Goal: Task Accomplishment & Management: Manage account settings

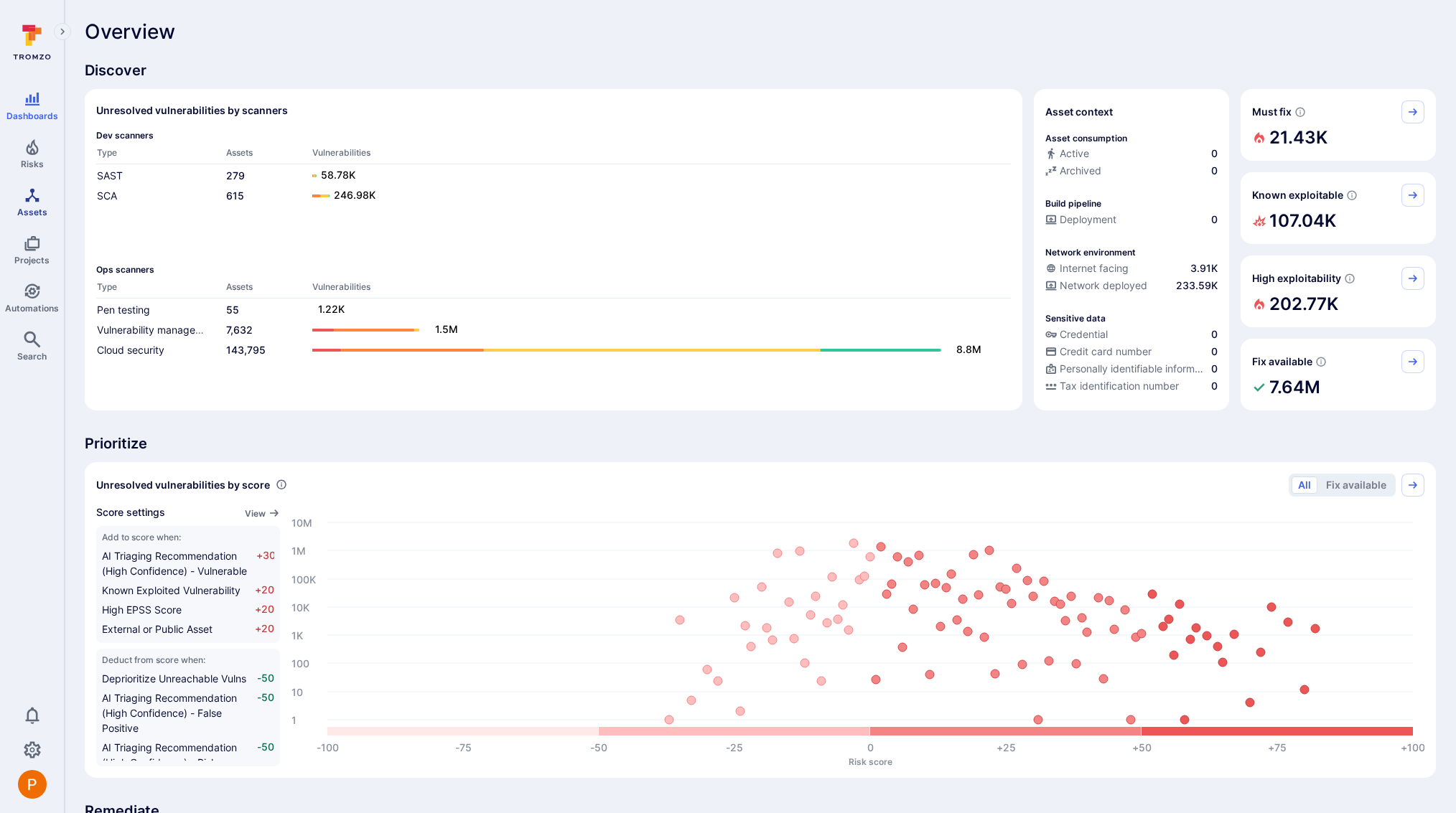
click at [36, 204] on link "Assets" at bounding box center [31, 202] width 64 height 42
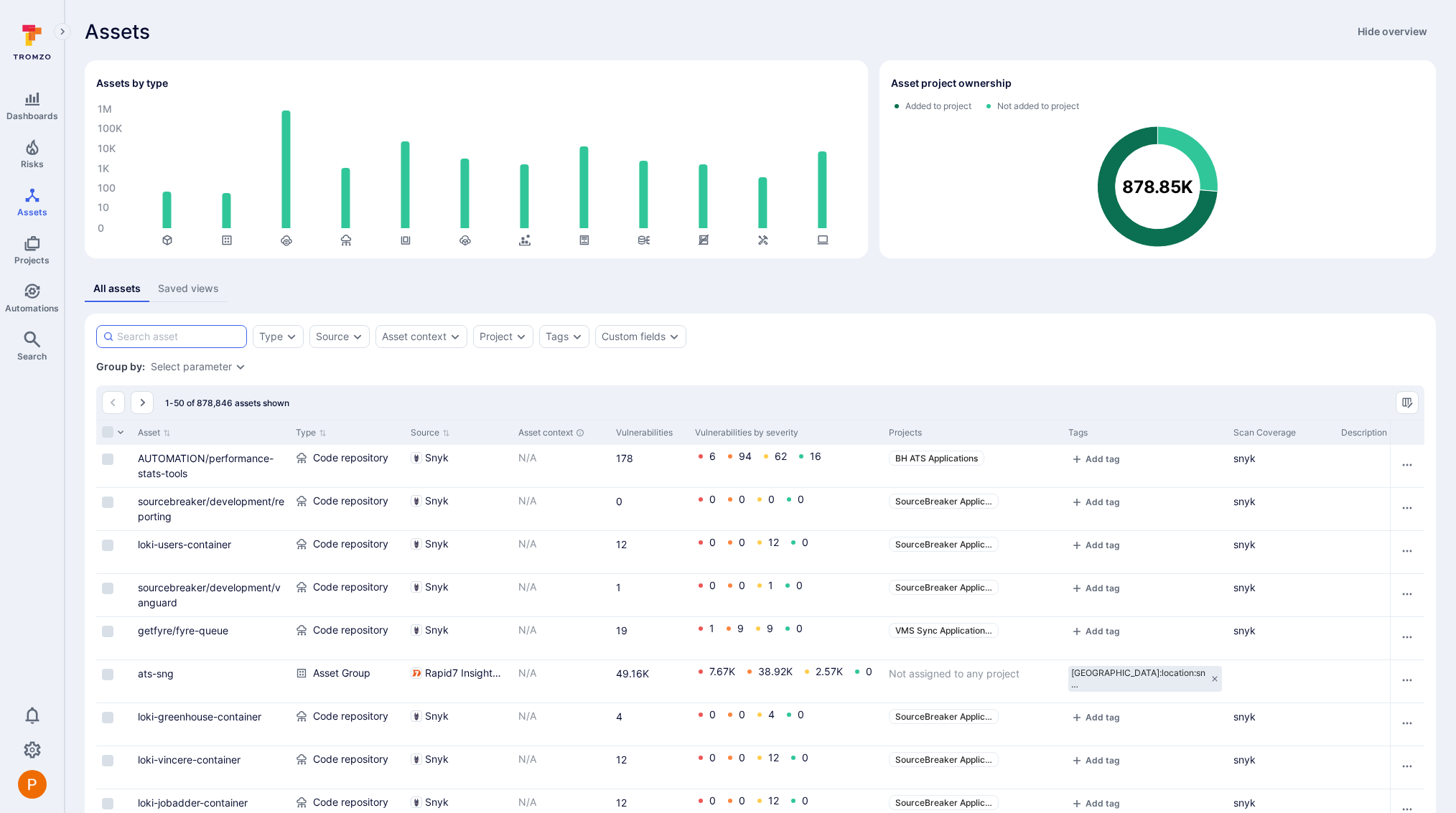
click at [200, 339] on input at bounding box center [179, 336] width 124 height 14
click at [356, 343] on div "Source" at bounding box center [339, 337] width 60 height 23
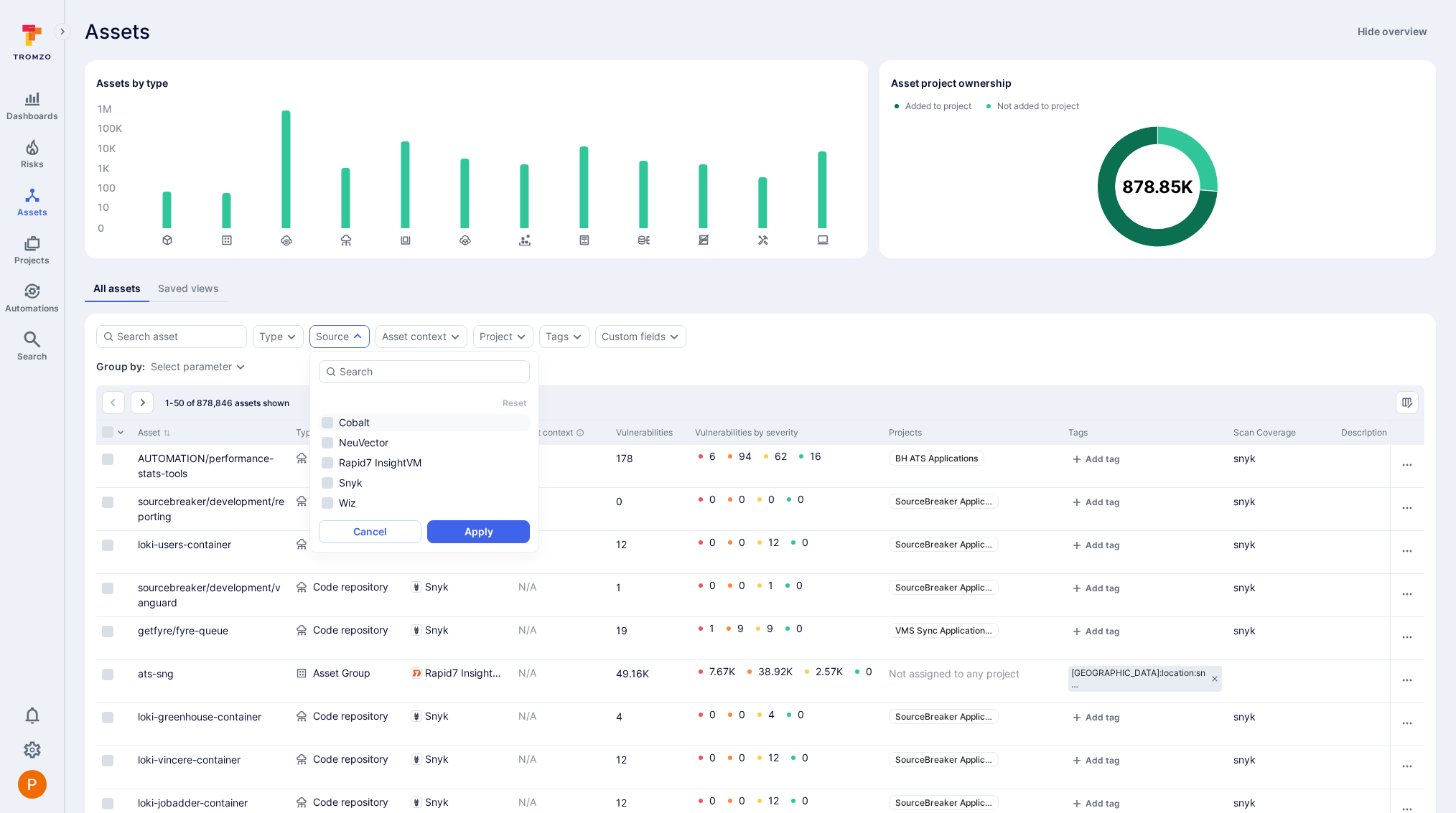
click at [331, 419] on li "Cobalt" at bounding box center [425, 423] width 211 height 17
click at [494, 531] on button "Apply" at bounding box center [479, 532] width 103 height 23
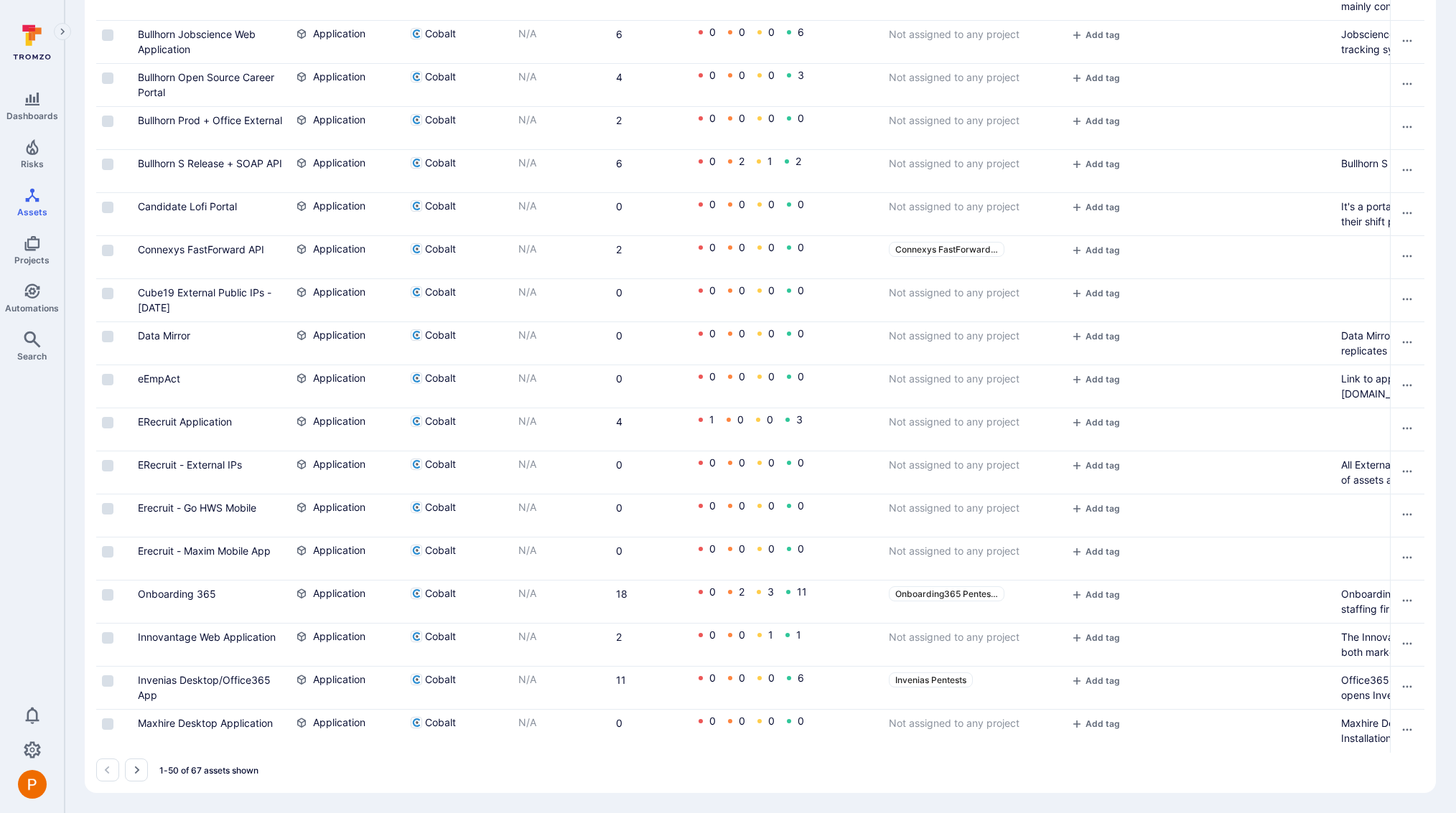
scroll to position [1854, 0]
click at [142, 768] on button "Go to the next page" at bounding box center [136, 770] width 23 height 23
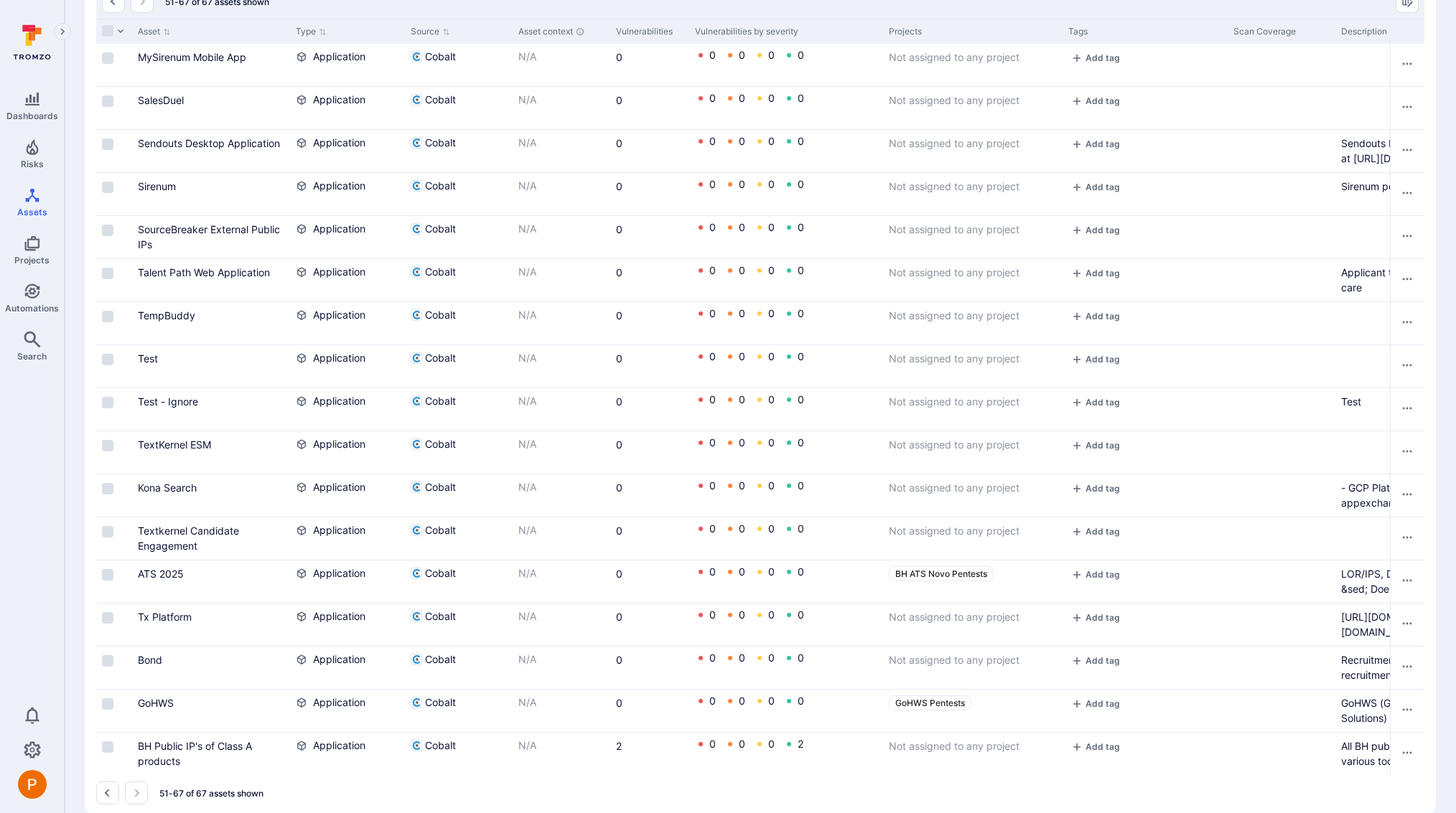
scroll to position [398, 0]
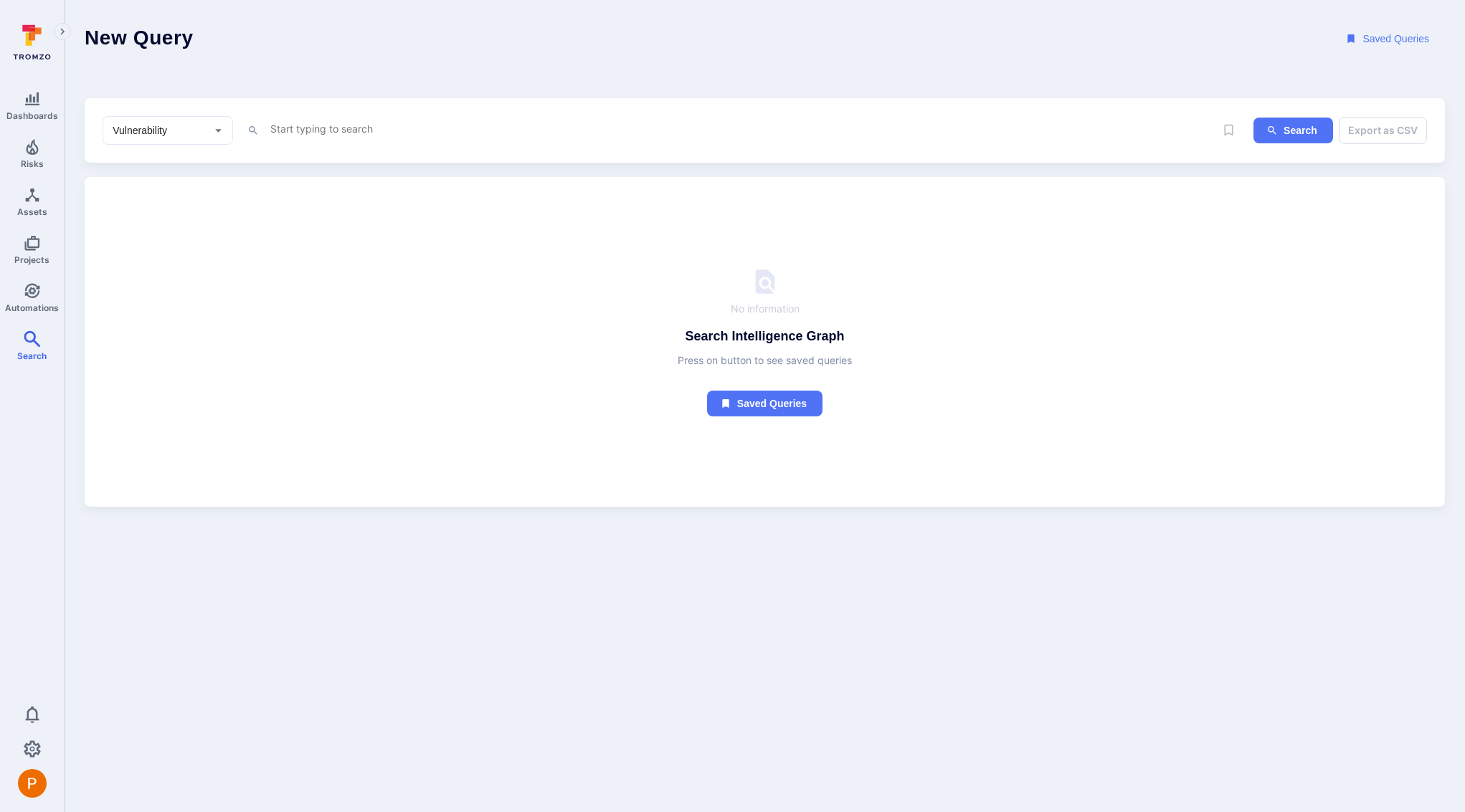
click at [305, 134] on textarea "Intelligence Graph search area" at bounding box center [715, 128] width 893 height 18
click at [375, 162] on li "tool _name" at bounding box center [369, 157] width 182 height 20
click at [359, 204] on li "~ contains" at bounding box center [369, 201] width 182 height 20
click at [451, 128] on textarea "tool_name ~ "cobalt"" at bounding box center [715, 128] width 893 height 18
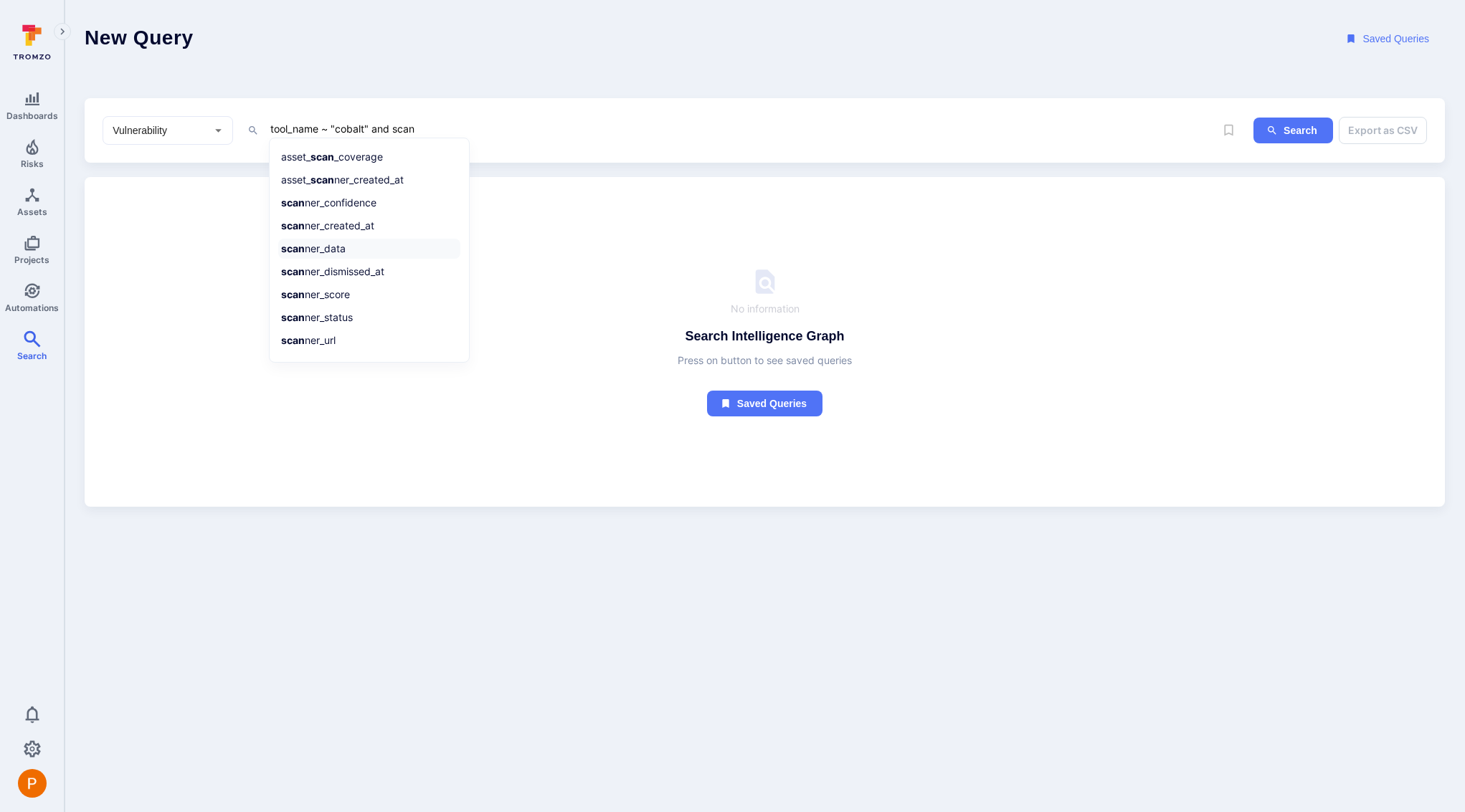
click at [378, 248] on li "scan ner_data" at bounding box center [369, 248] width 182 height 20
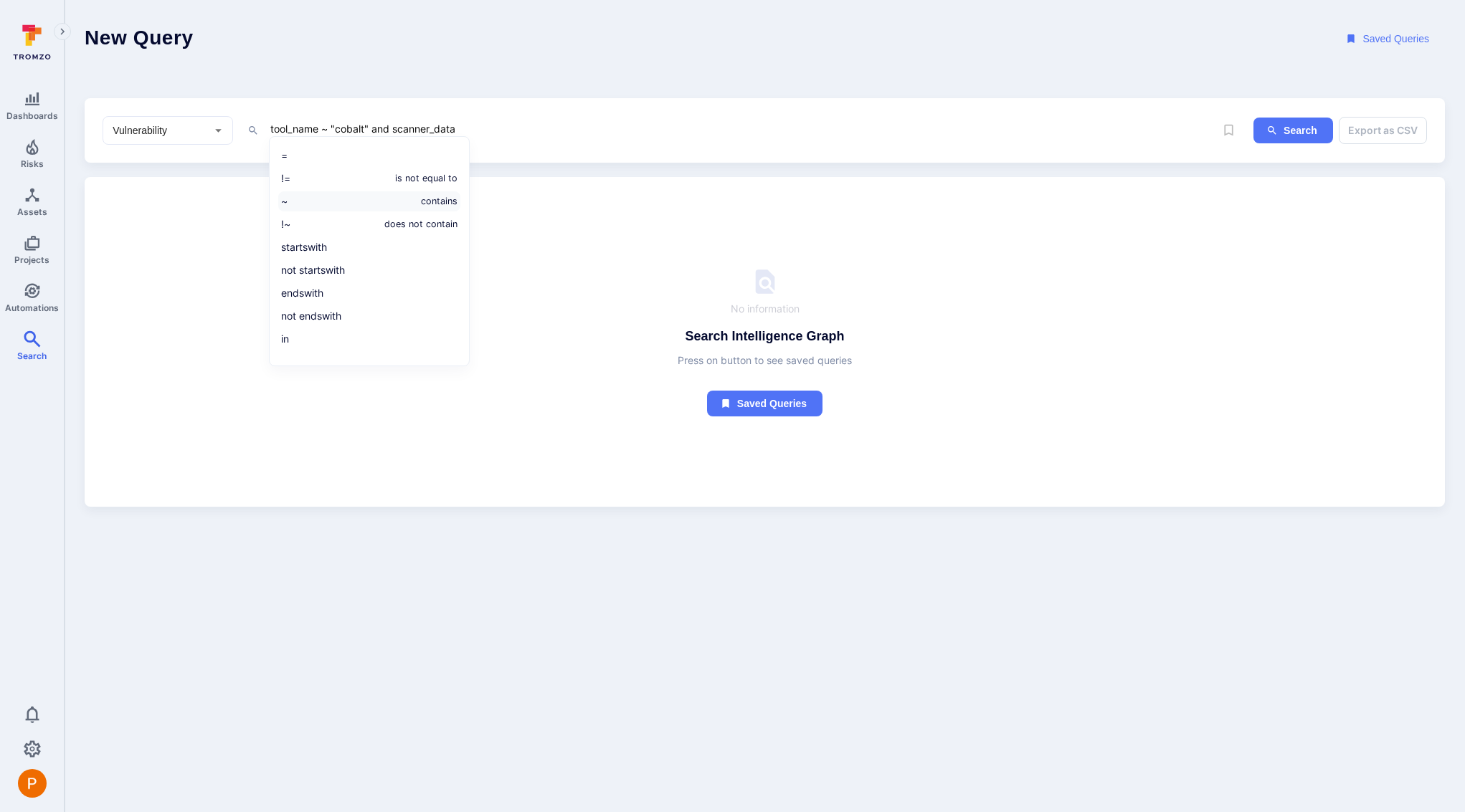
click at [342, 201] on li "~ contains" at bounding box center [369, 201] width 182 height 20
paste textarea "PT33156"
type textarea "tool_name ~ "cobalt" and scanner_data ~ "PT33156""
click at [1306, 124] on button "Search" at bounding box center [1294, 131] width 80 height 27
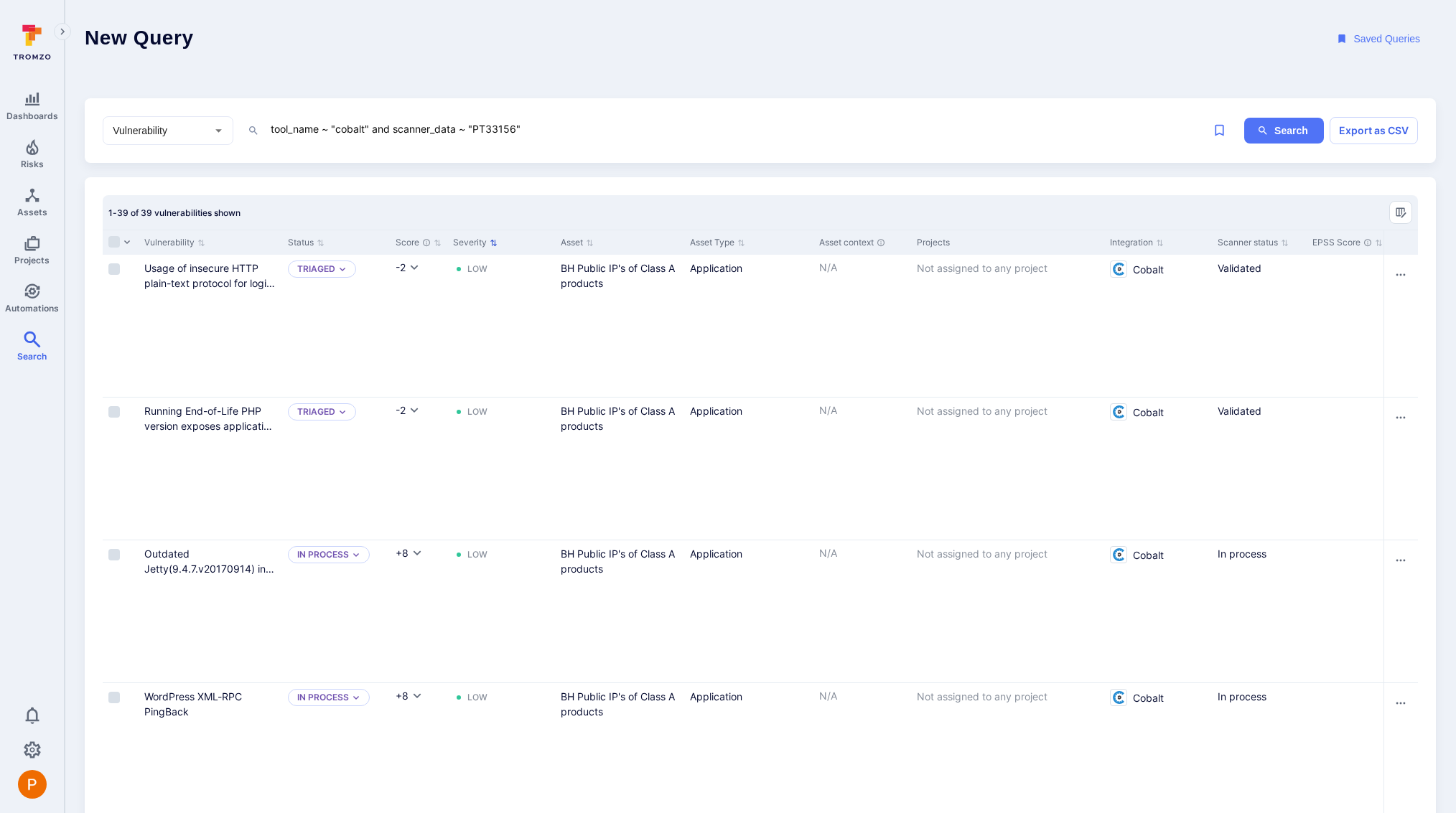
click at [487, 242] on button "Severity" at bounding box center [475, 243] width 45 height 11
click at [468, 242] on button "Severity" at bounding box center [475, 243] width 45 height 11
click at [115, 416] on input "Select row" at bounding box center [114, 412] width 11 height 11
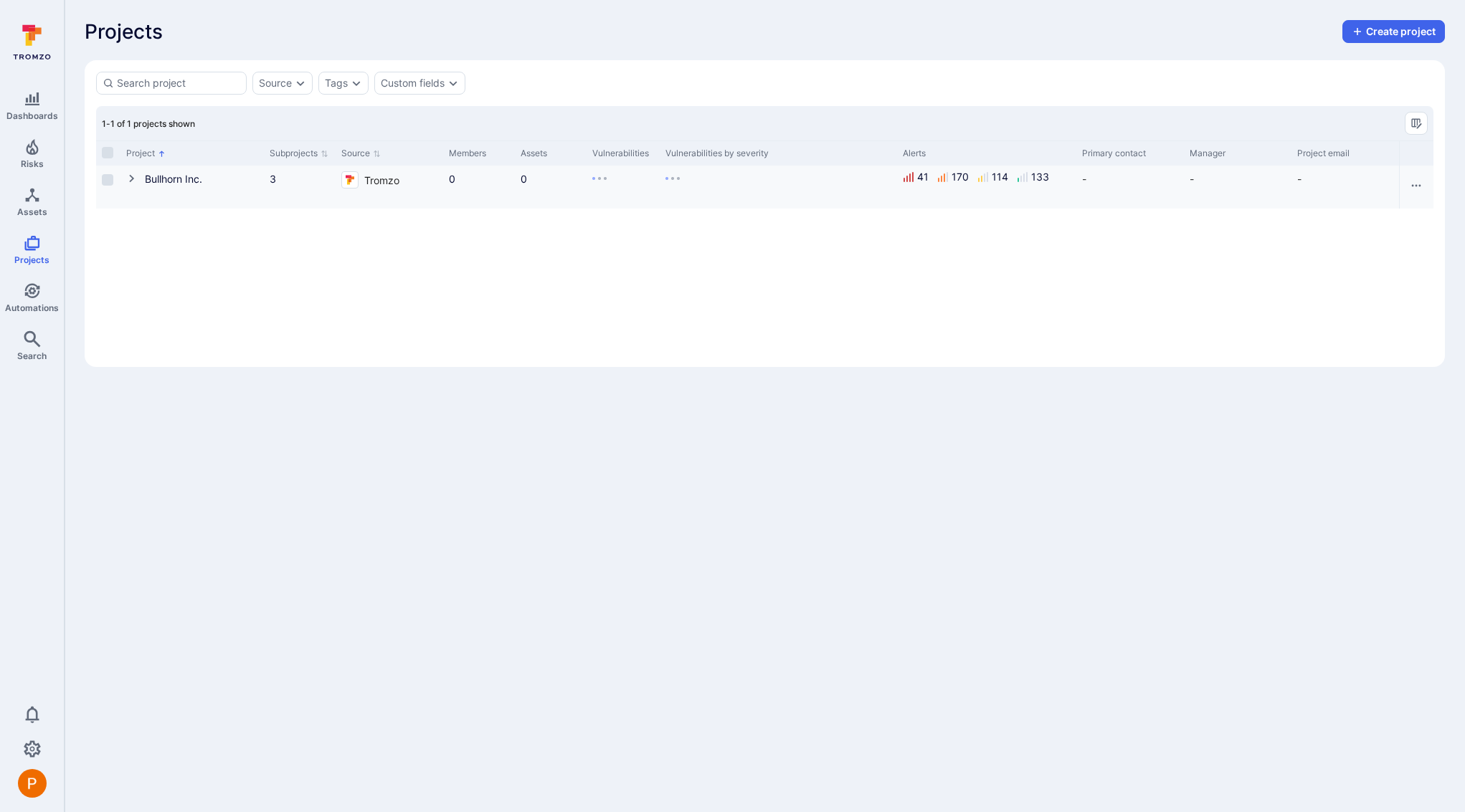
click at [127, 176] on icon "Cell for Project" at bounding box center [132, 179] width 11 height 11
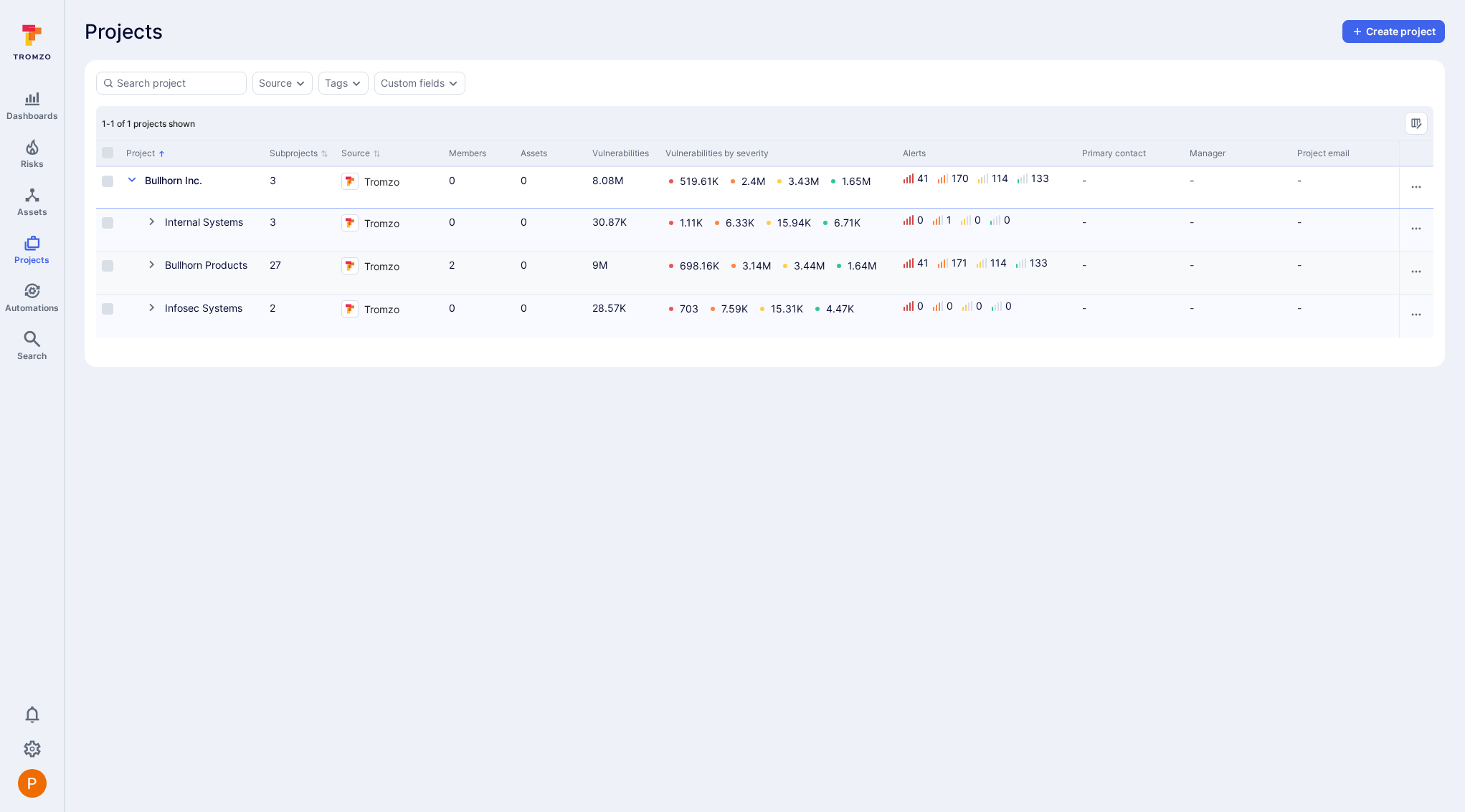
click at [147, 267] on icon "Cell for Project" at bounding box center [152, 264] width 11 height 11
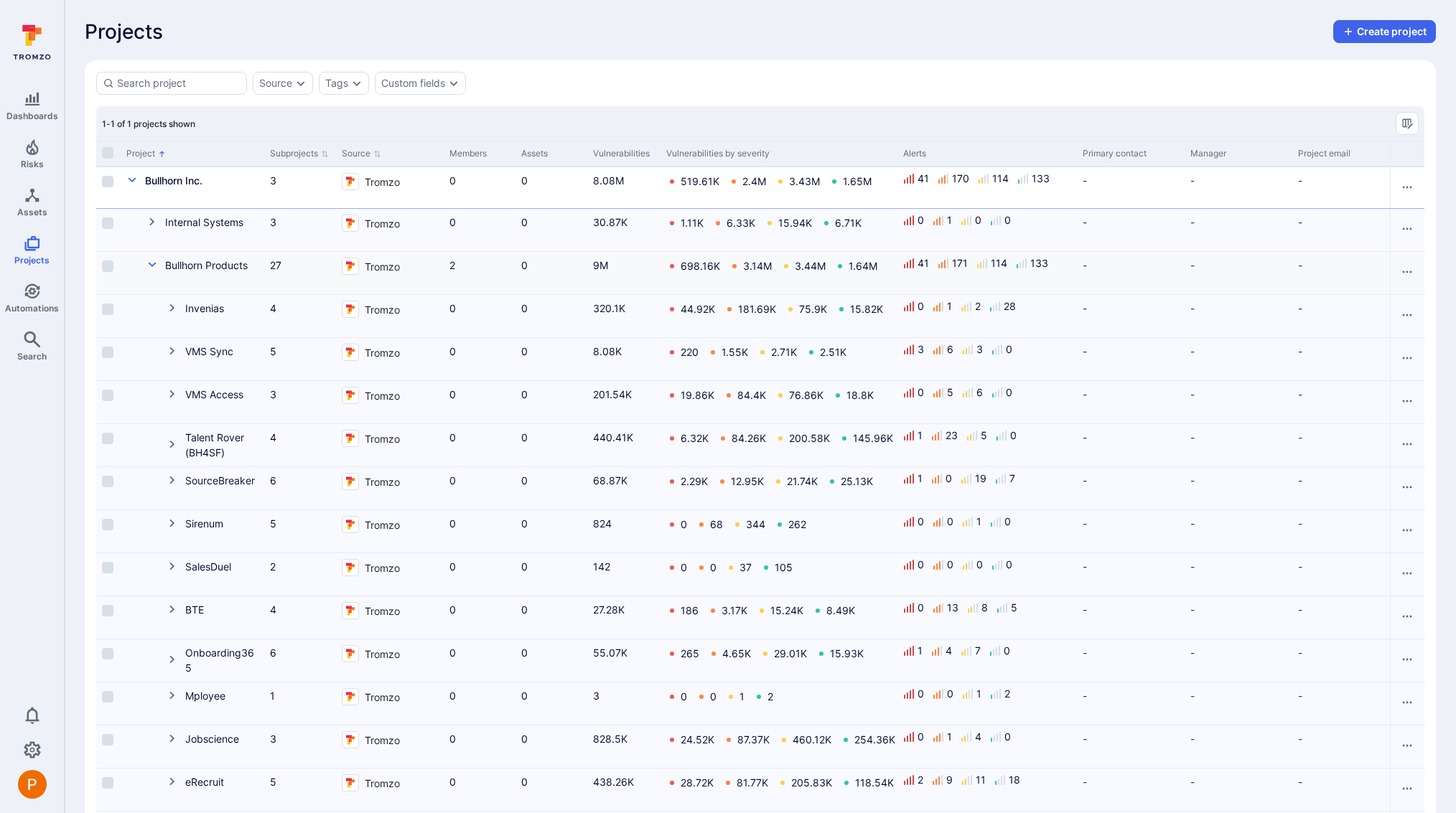
click at [148, 268] on icon "Cell for Project" at bounding box center [152, 265] width 11 height 11
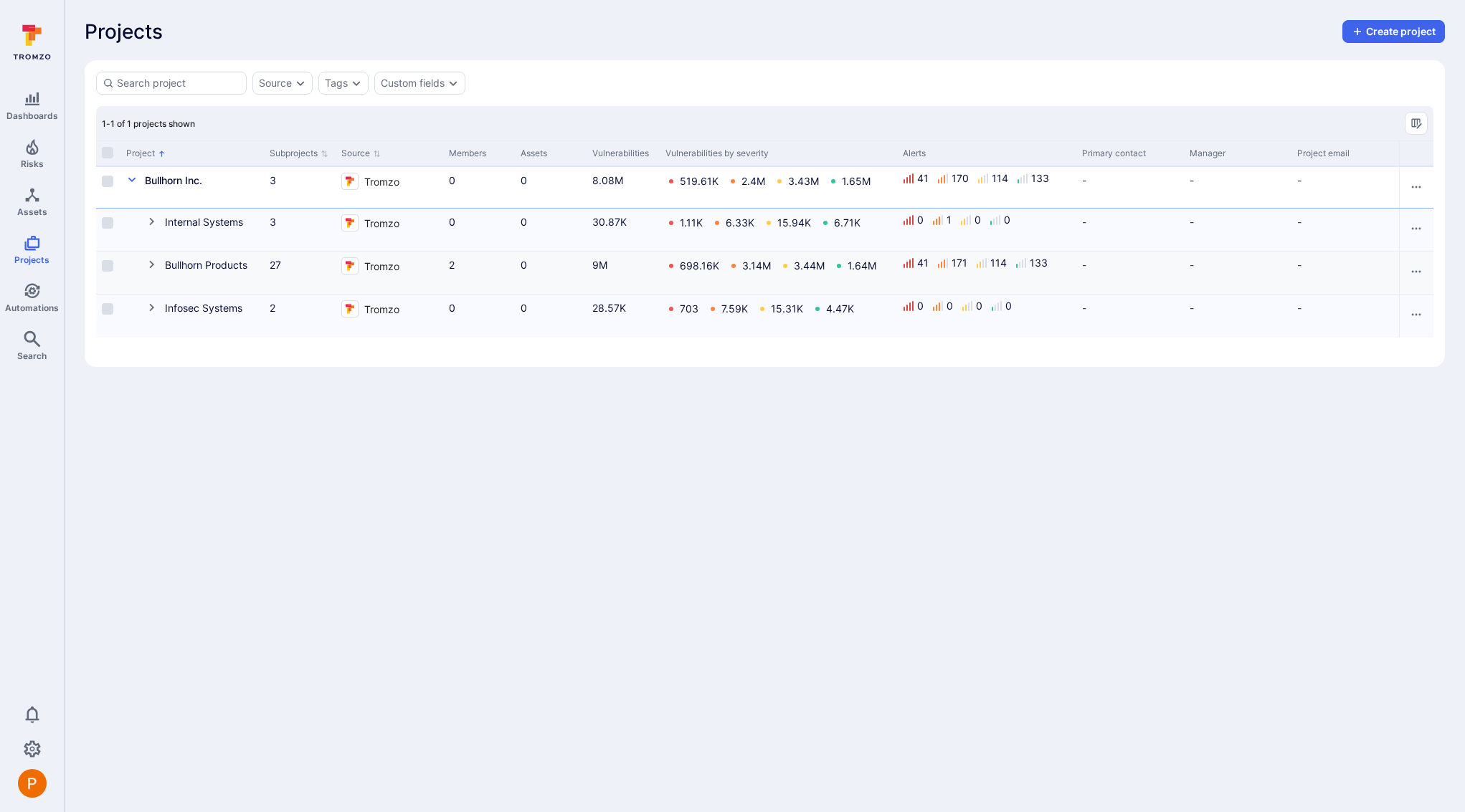
click at [153, 266] on icon "Cell for Project" at bounding box center [152, 264] width 11 height 11
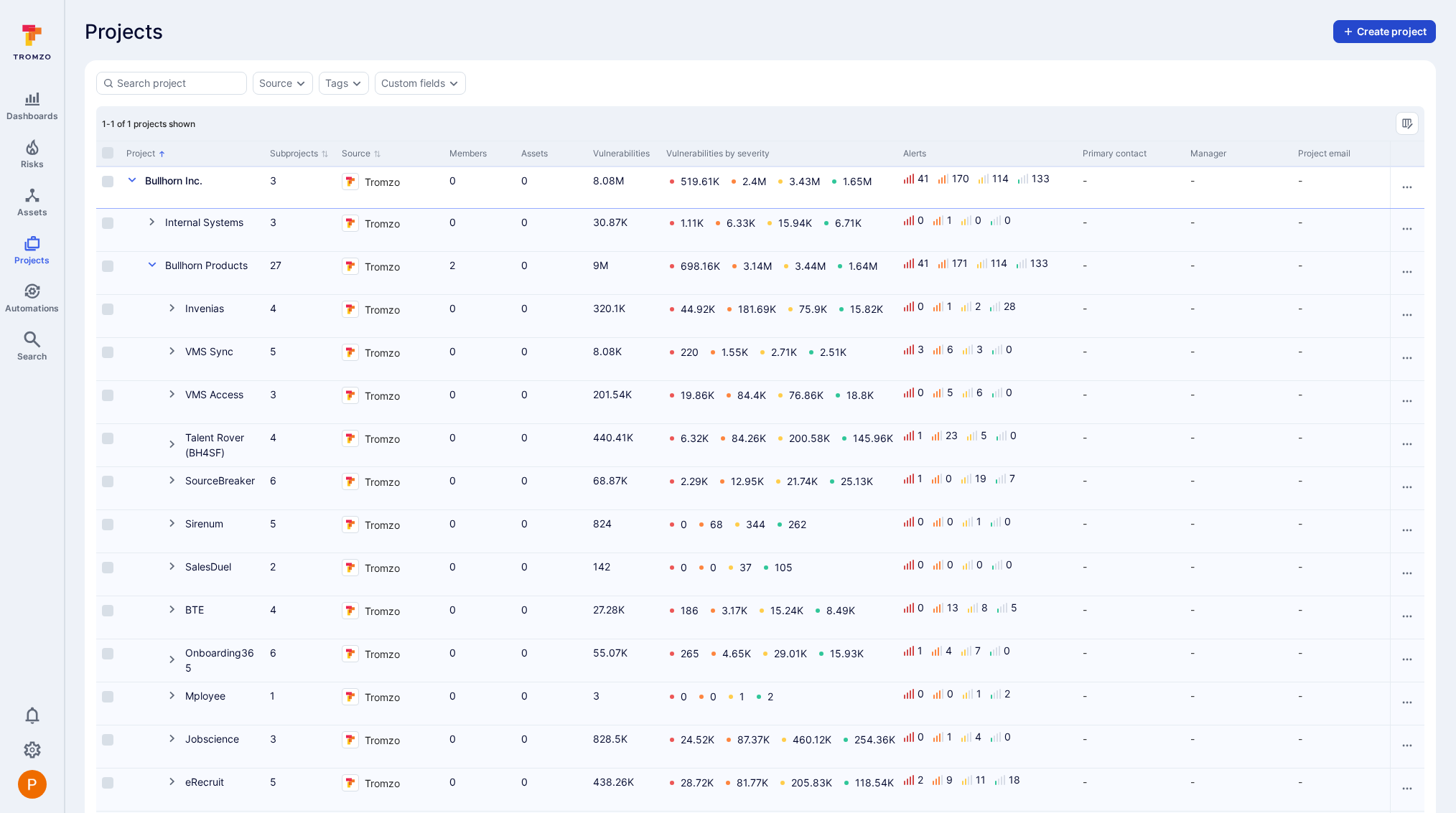
click at [1393, 29] on button "Create project" at bounding box center [1385, 31] width 103 height 23
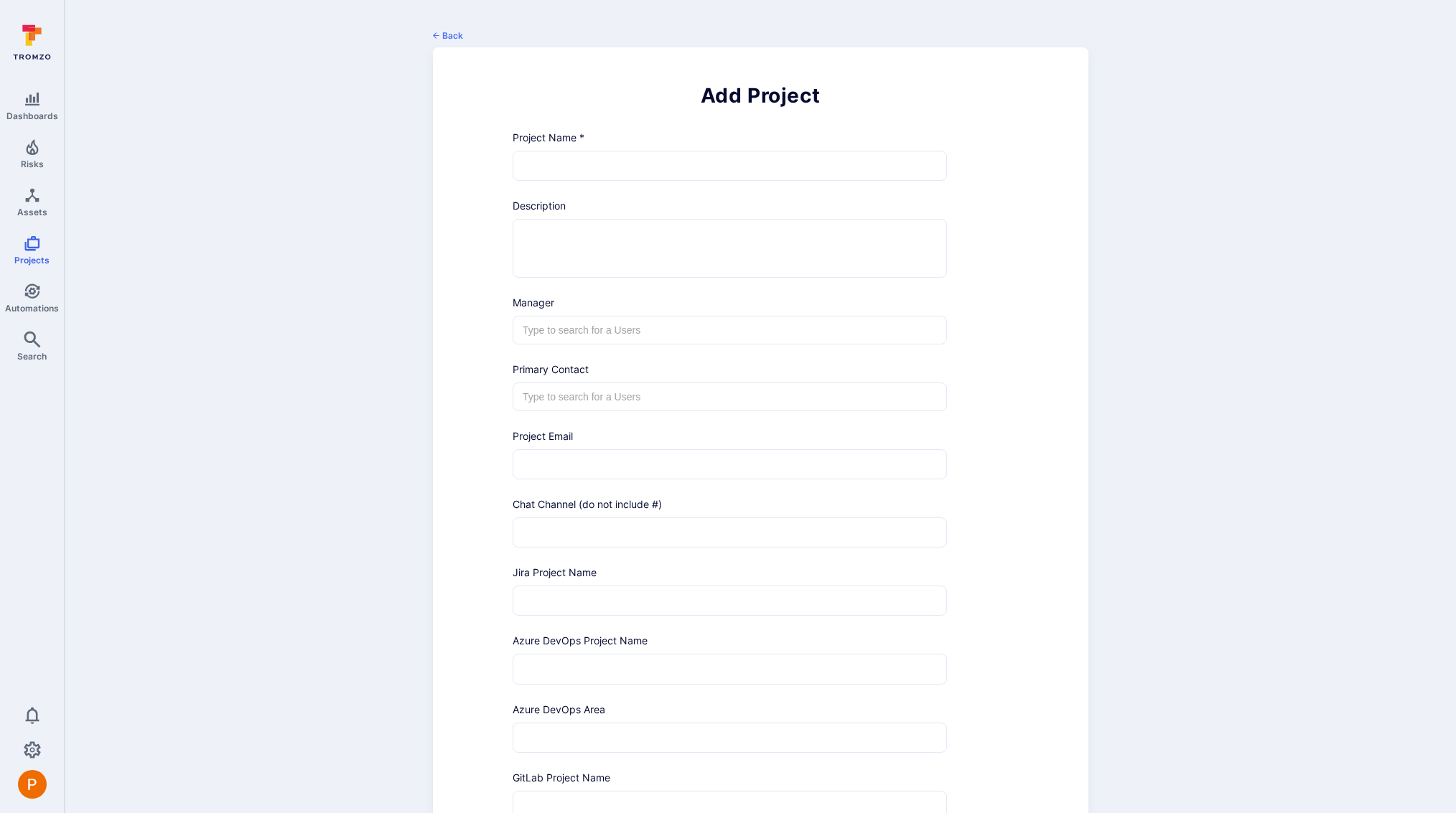
click at [564, 172] on input "text" at bounding box center [729, 166] width 433 height 29
click at [666, 162] on input "text" at bounding box center [729, 166] width 433 height 29
type input "BH Public IP S"
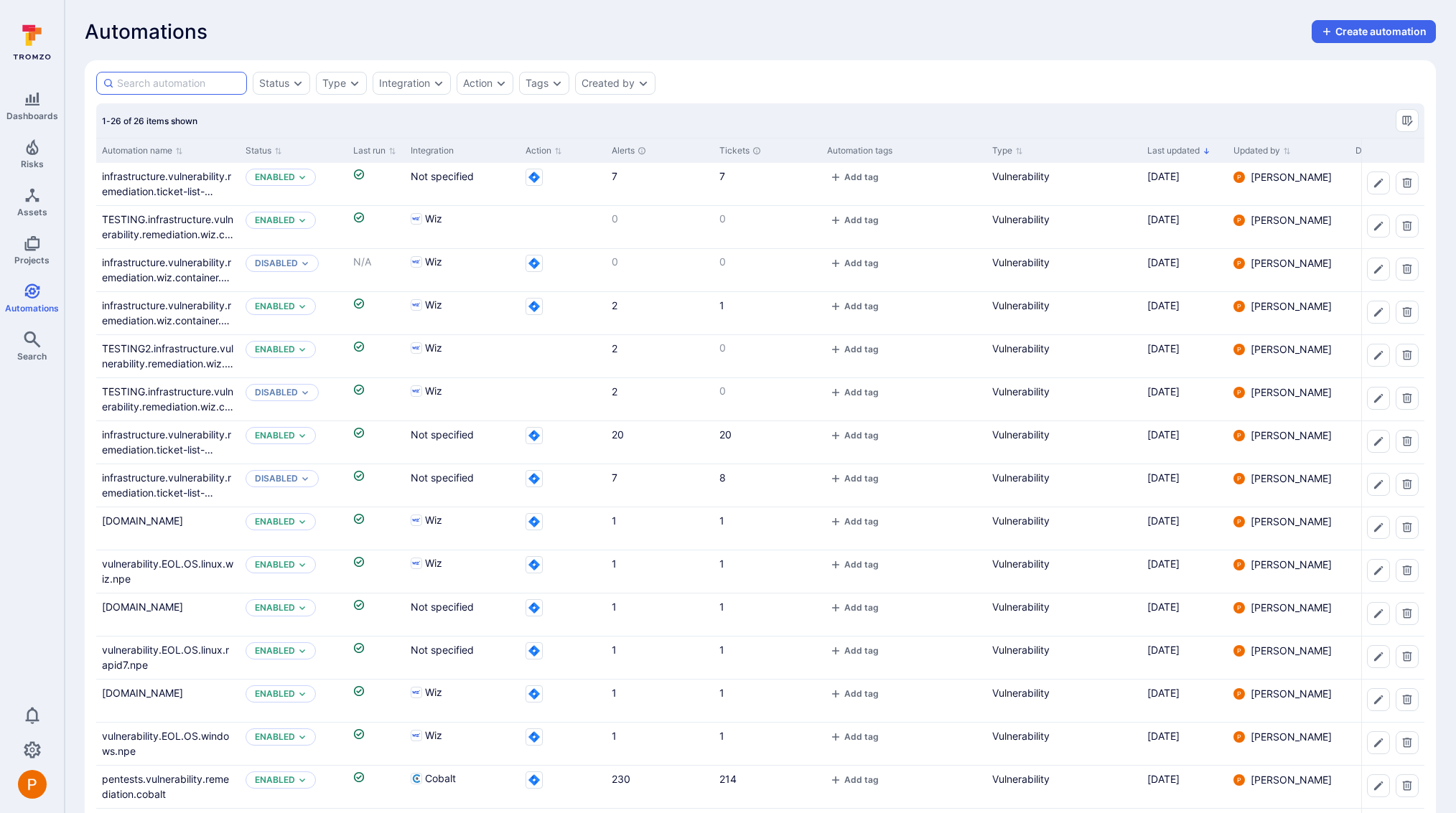
click at [169, 86] on input at bounding box center [179, 83] width 124 height 14
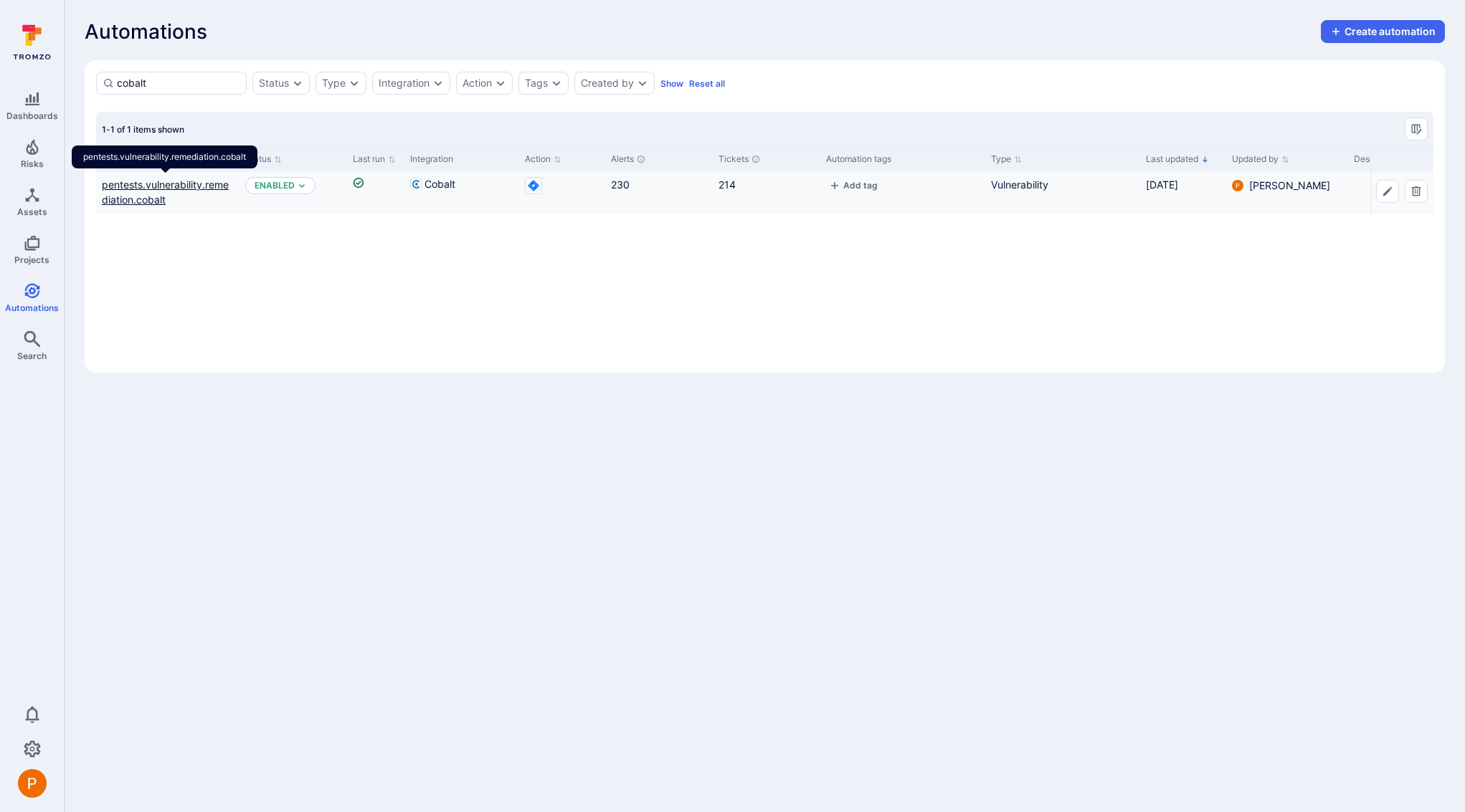
type input "cobalt"
click at [165, 196] on link "pentests.vulnerability.remediation.cobalt" at bounding box center [165, 192] width 127 height 28
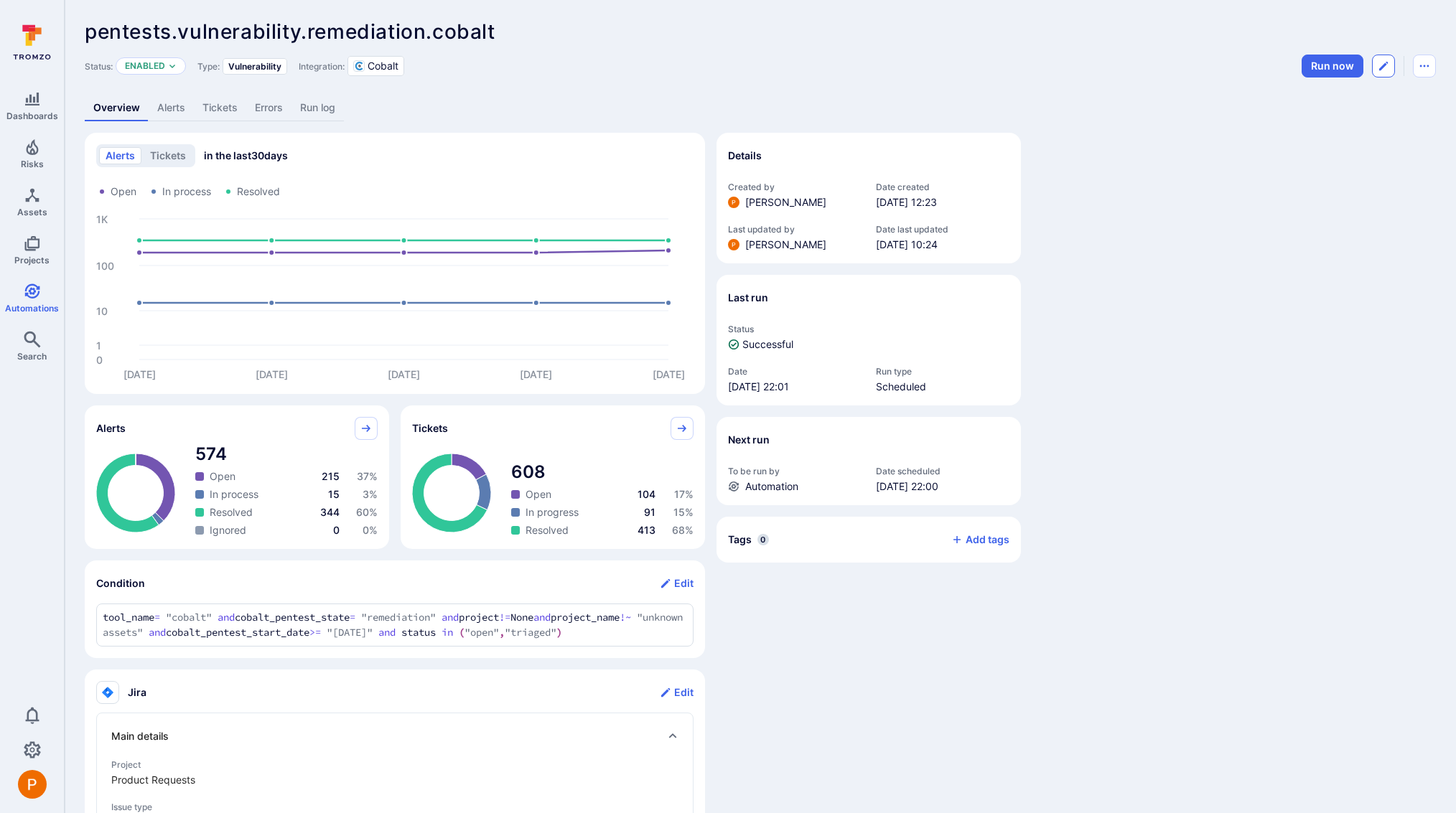
click at [1390, 63] on button "Edit automation" at bounding box center [1384, 66] width 23 height 23
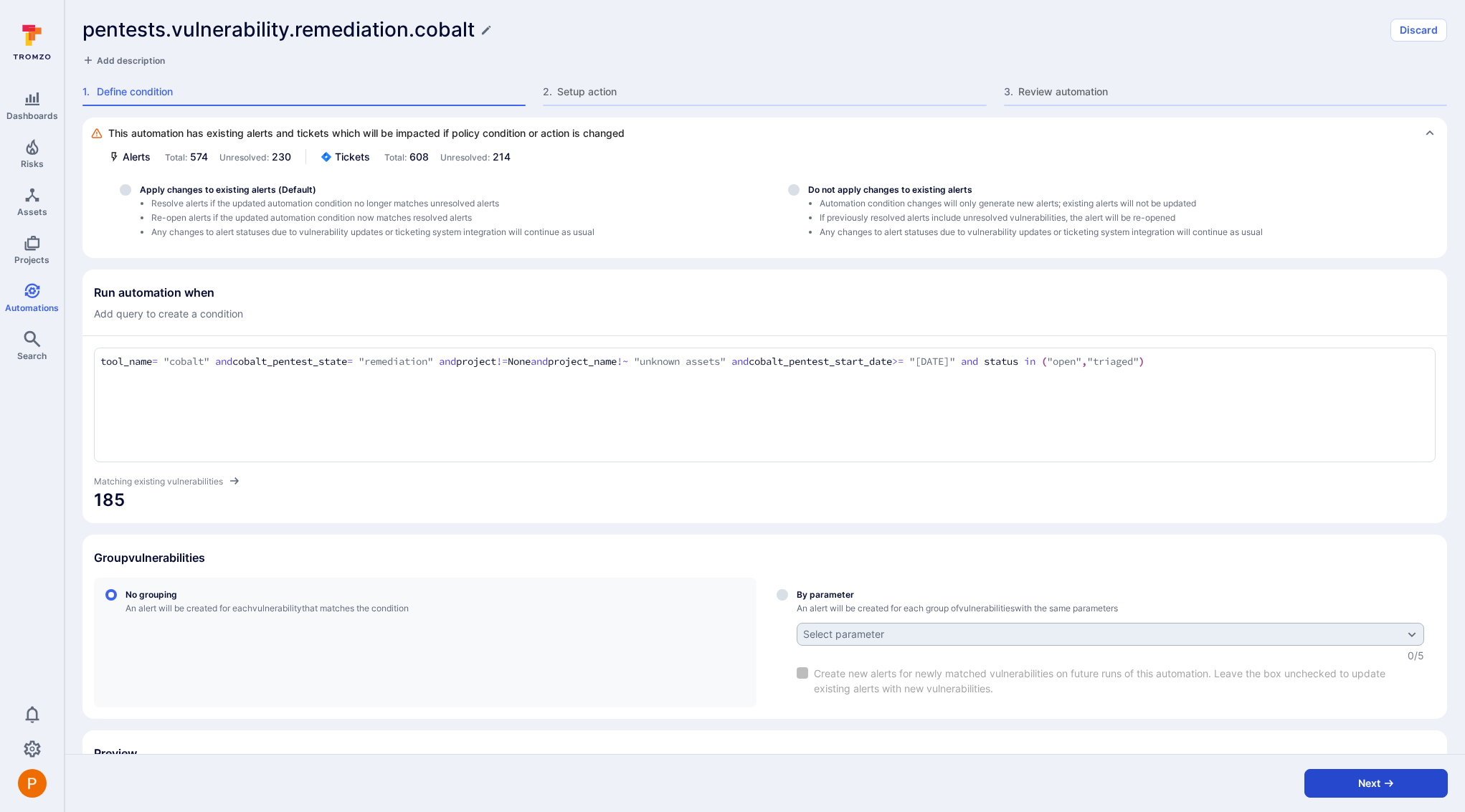
click at [1344, 778] on button "Next" at bounding box center [1376, 783] width 144 height 29
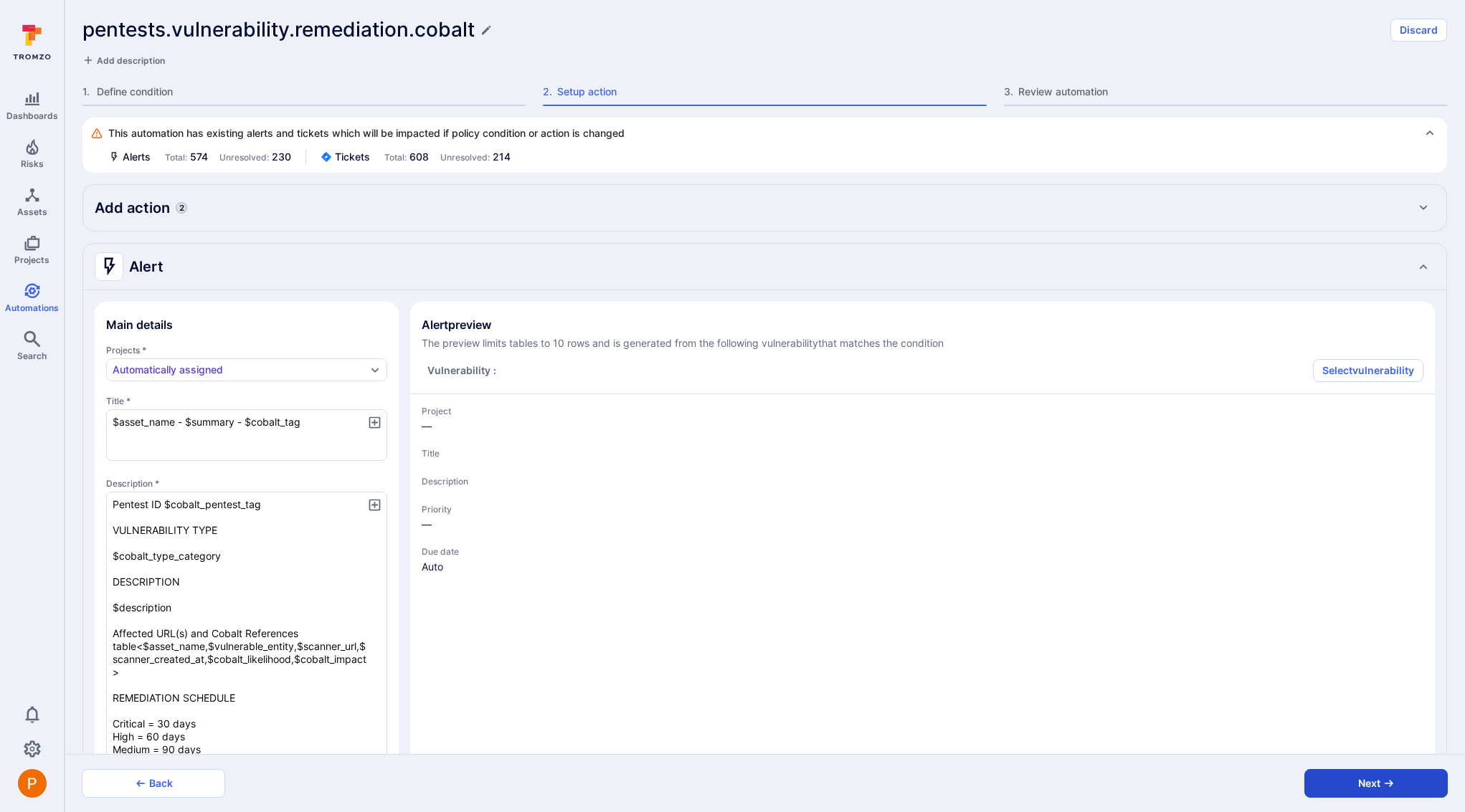
type textarea "x"
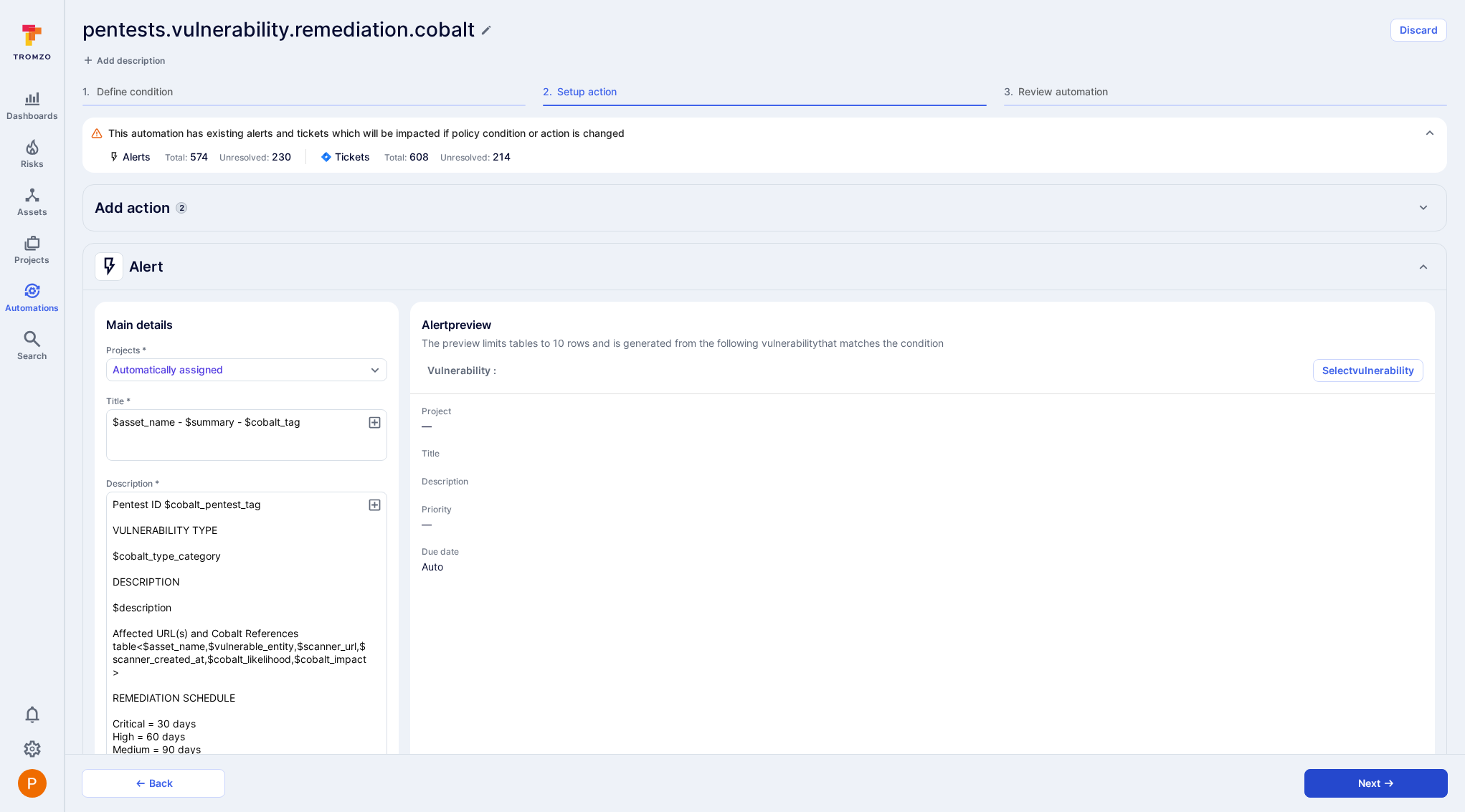
type textarea "x"
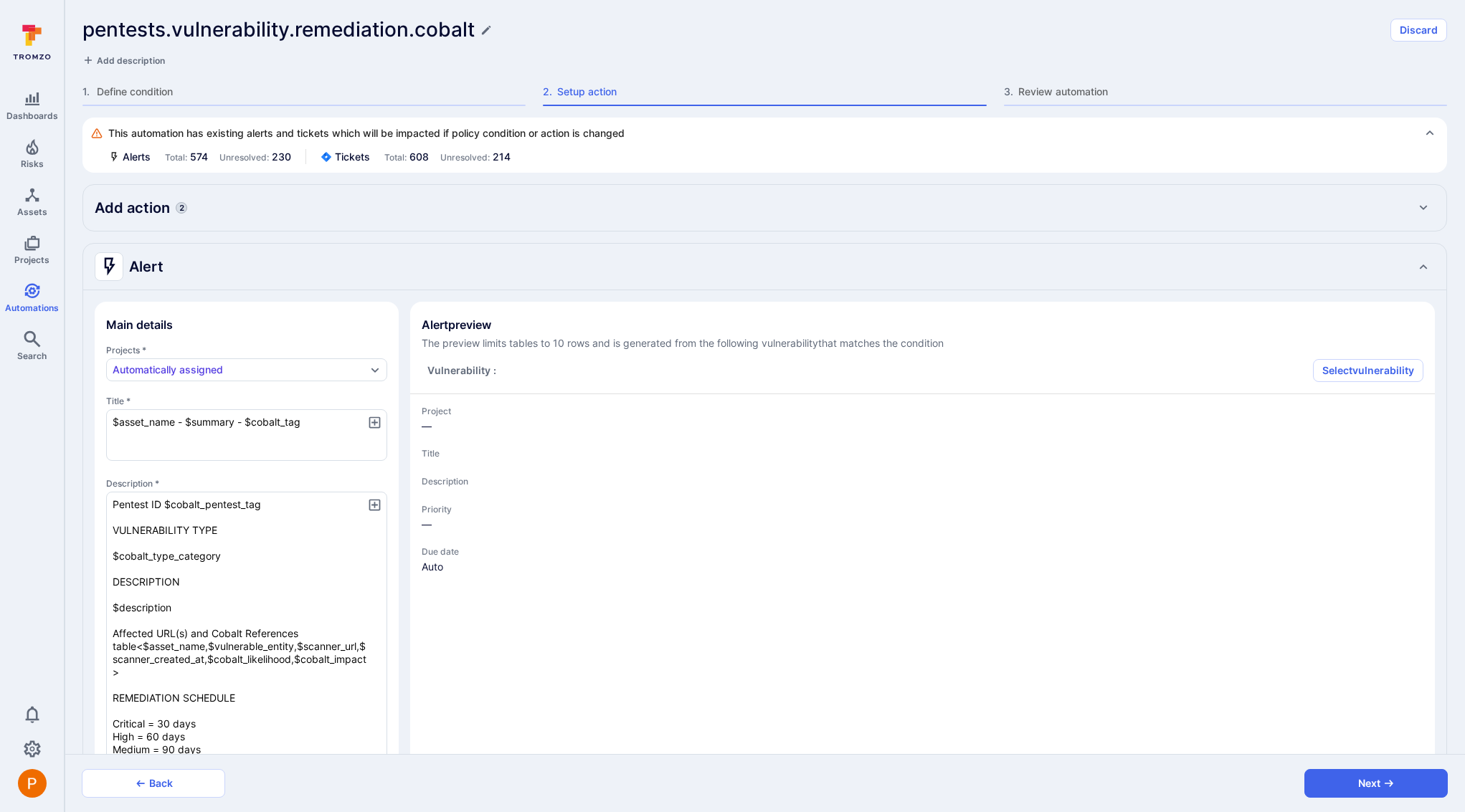
type textarea "x"
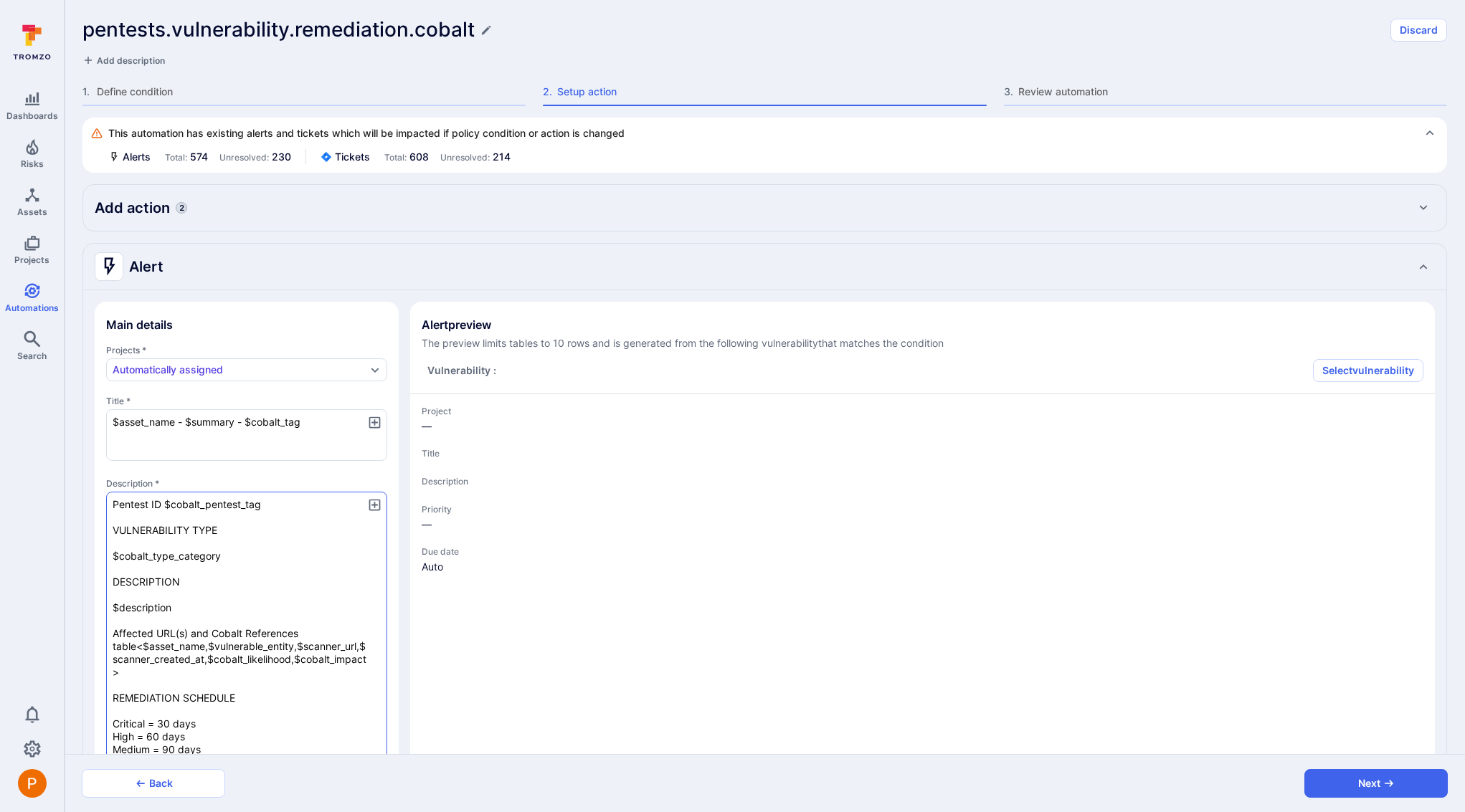
type textarea "x"
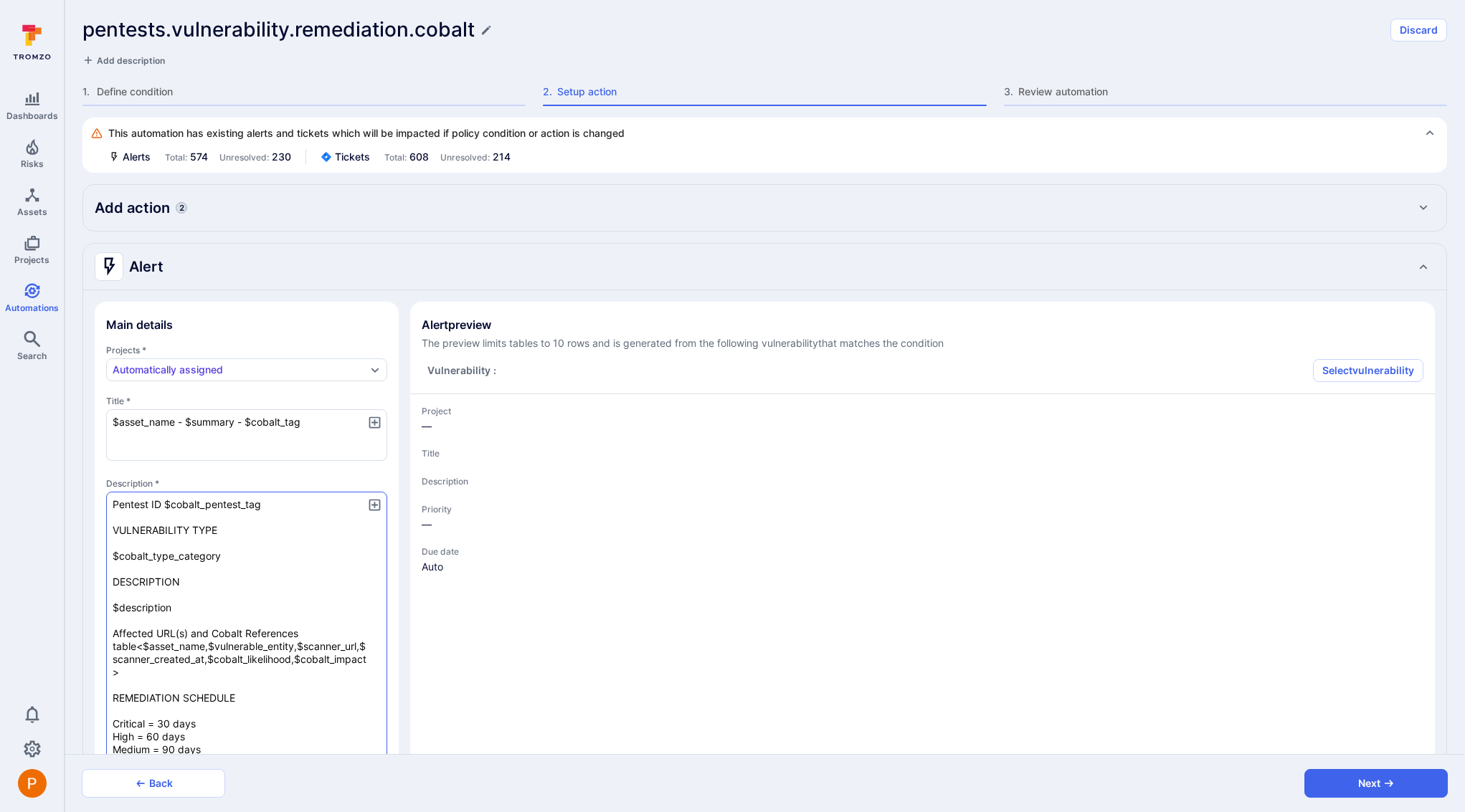
type textarea "x"
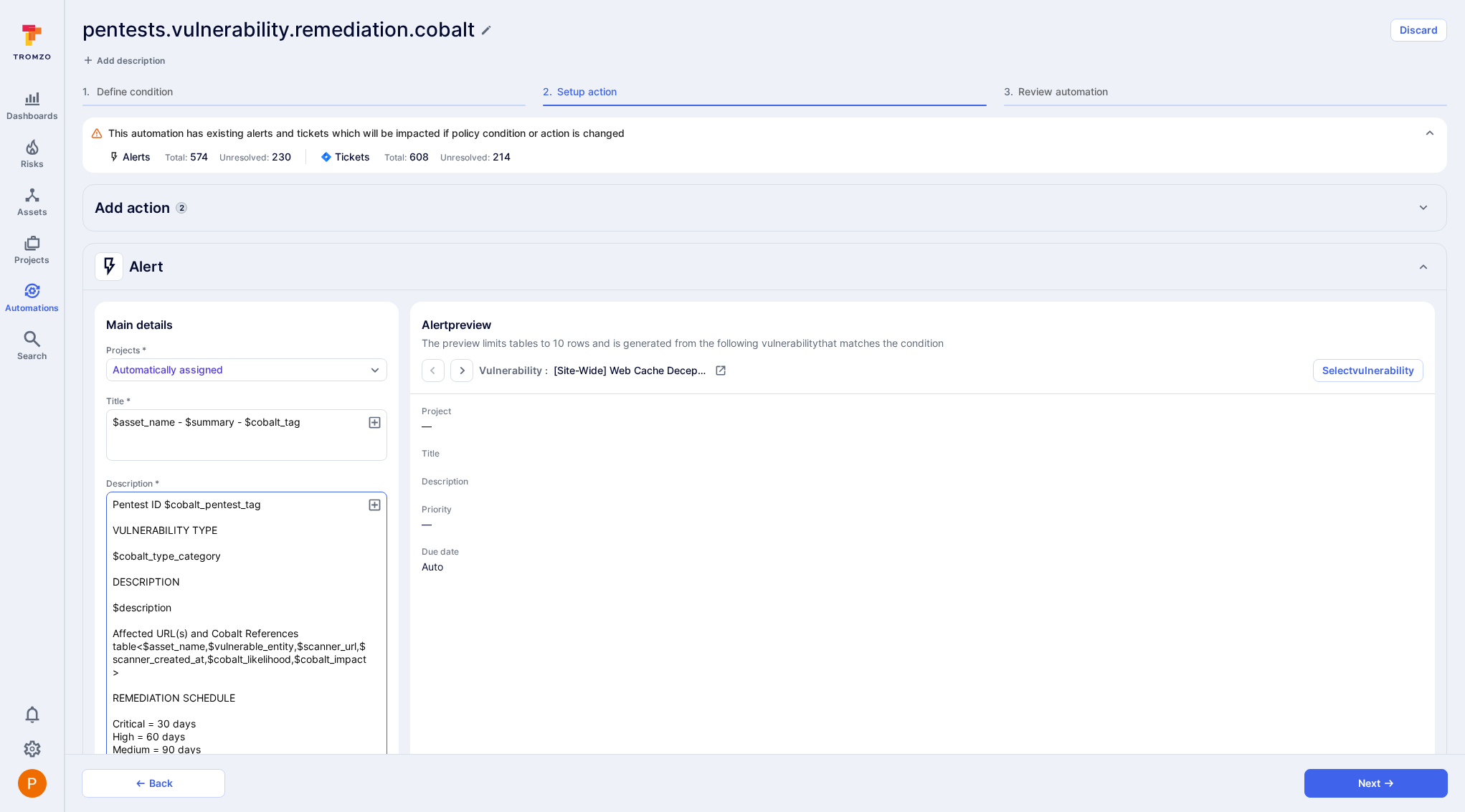
type textarea "x"
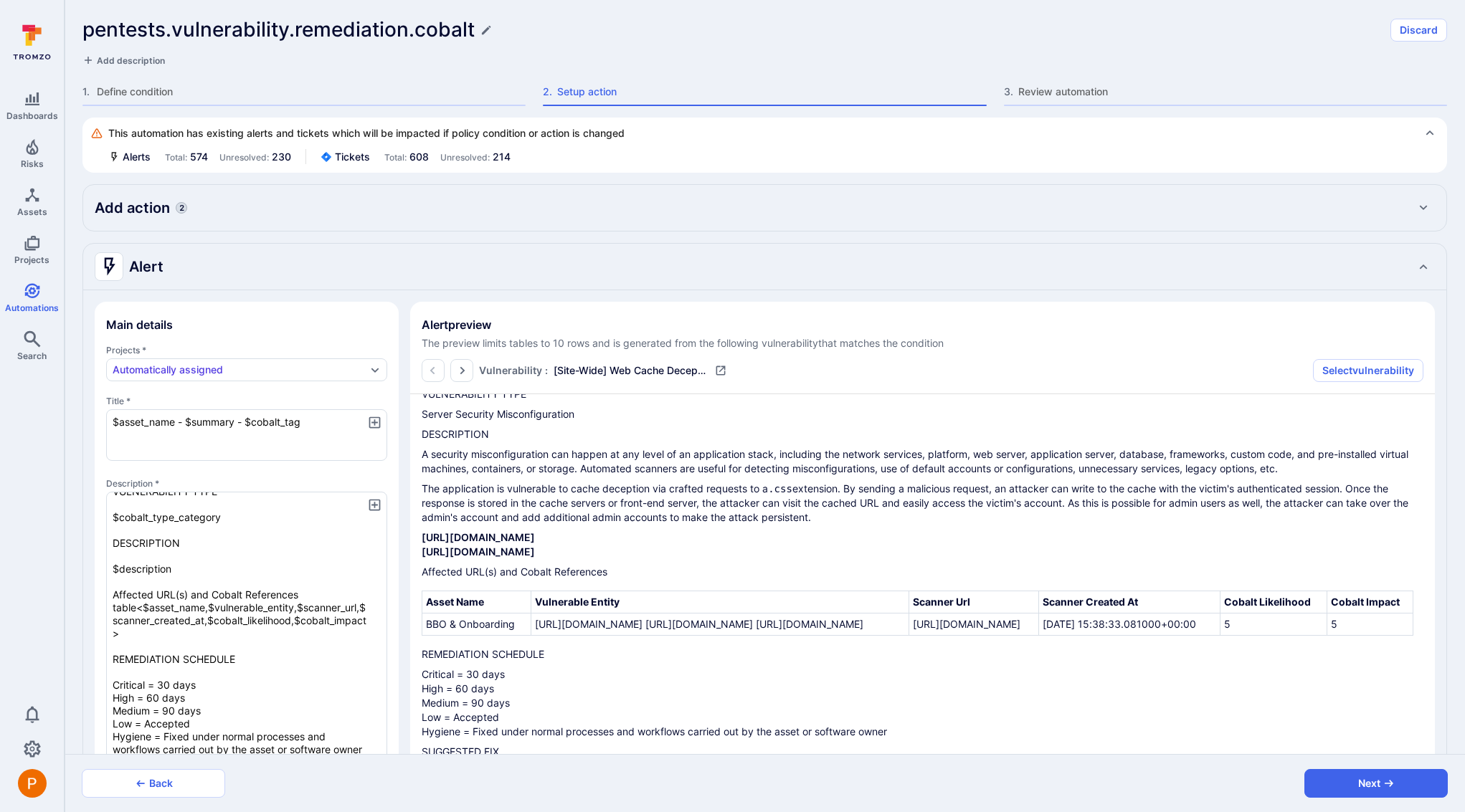
scroll to position [354, 0]
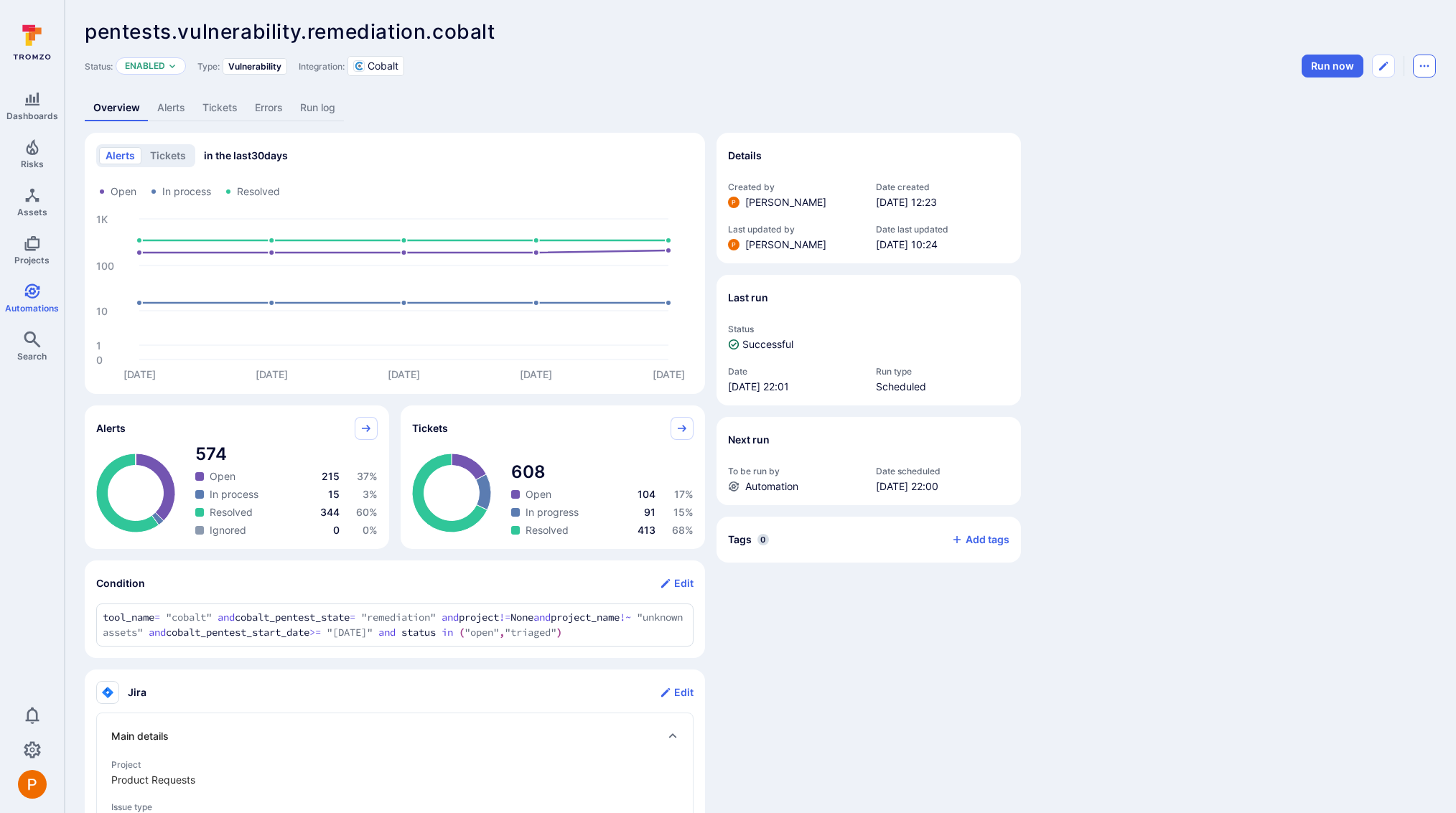
click at [1429, 64] on icon "Automation menu" at bounding box center [1425, 66] width 11 height 11
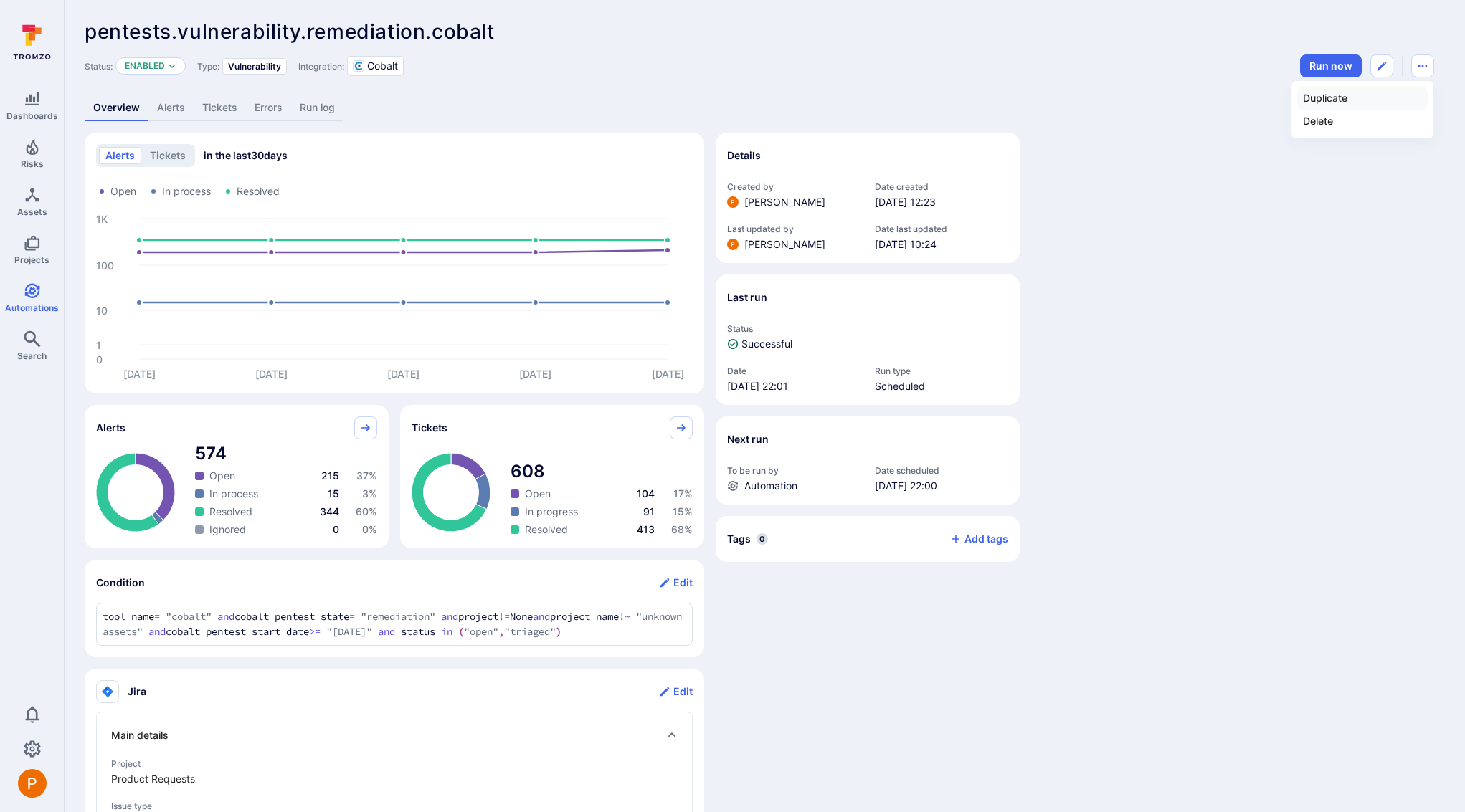
click at [1334, 101] on li "Duplicate" at bounding box center [1362, 98] width 130 height 23
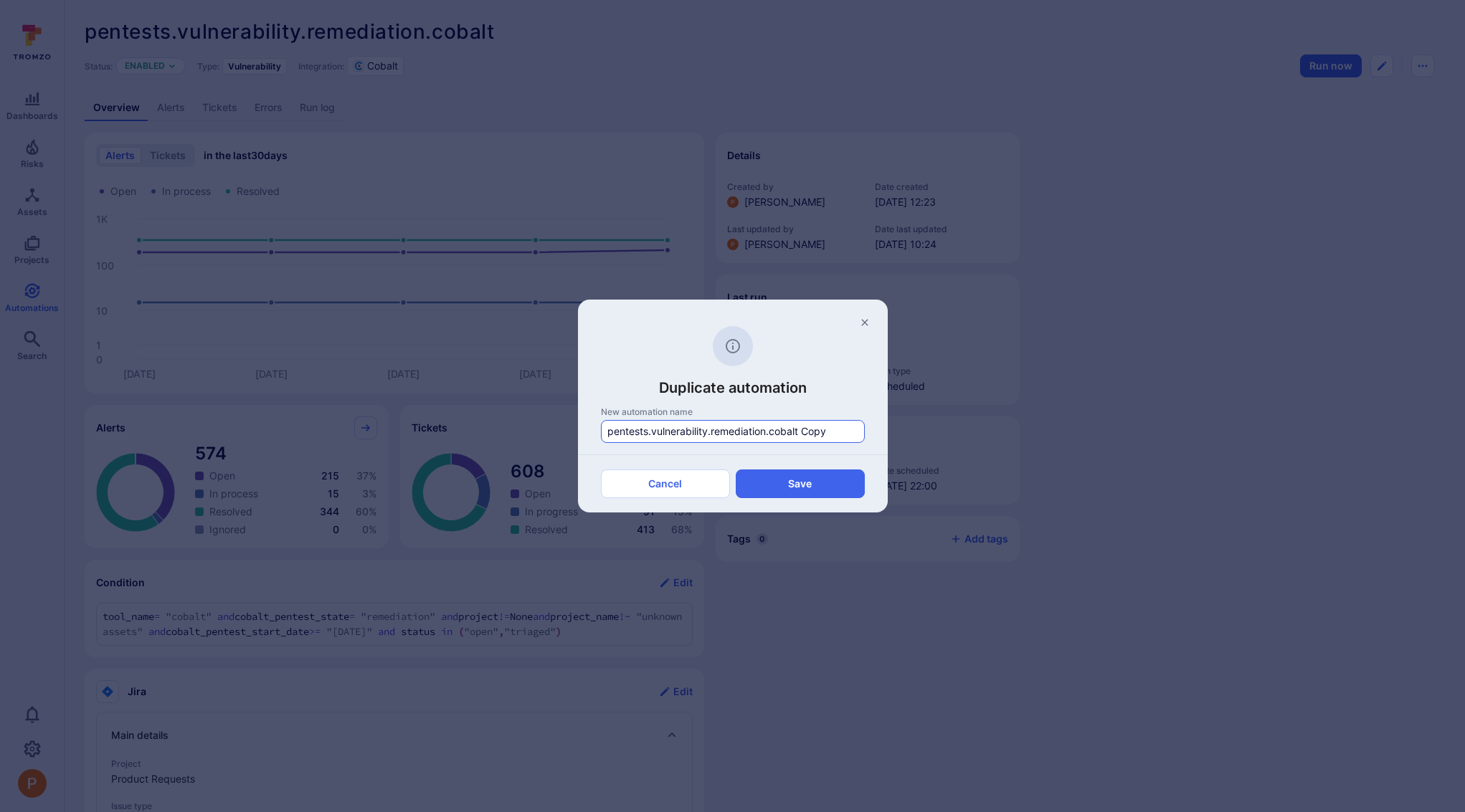
click at [836, 433] on input "pentests.vulnerability.remediation.cobalt Copy" at bounding box center [733, 431] width 251 height 14
drag, startPoint x: 858, startPoint y: 431, endPoint x: 792, endPoint y: 433, distance: 66.0
click at [792, 433] on input "pentests.vulnerability.remediation.cobalt.infrastructure" at bounding box center [733, 431] width 251 height 14
type input "pentests.vulnerability.remediation.cobalt.infrastructure"
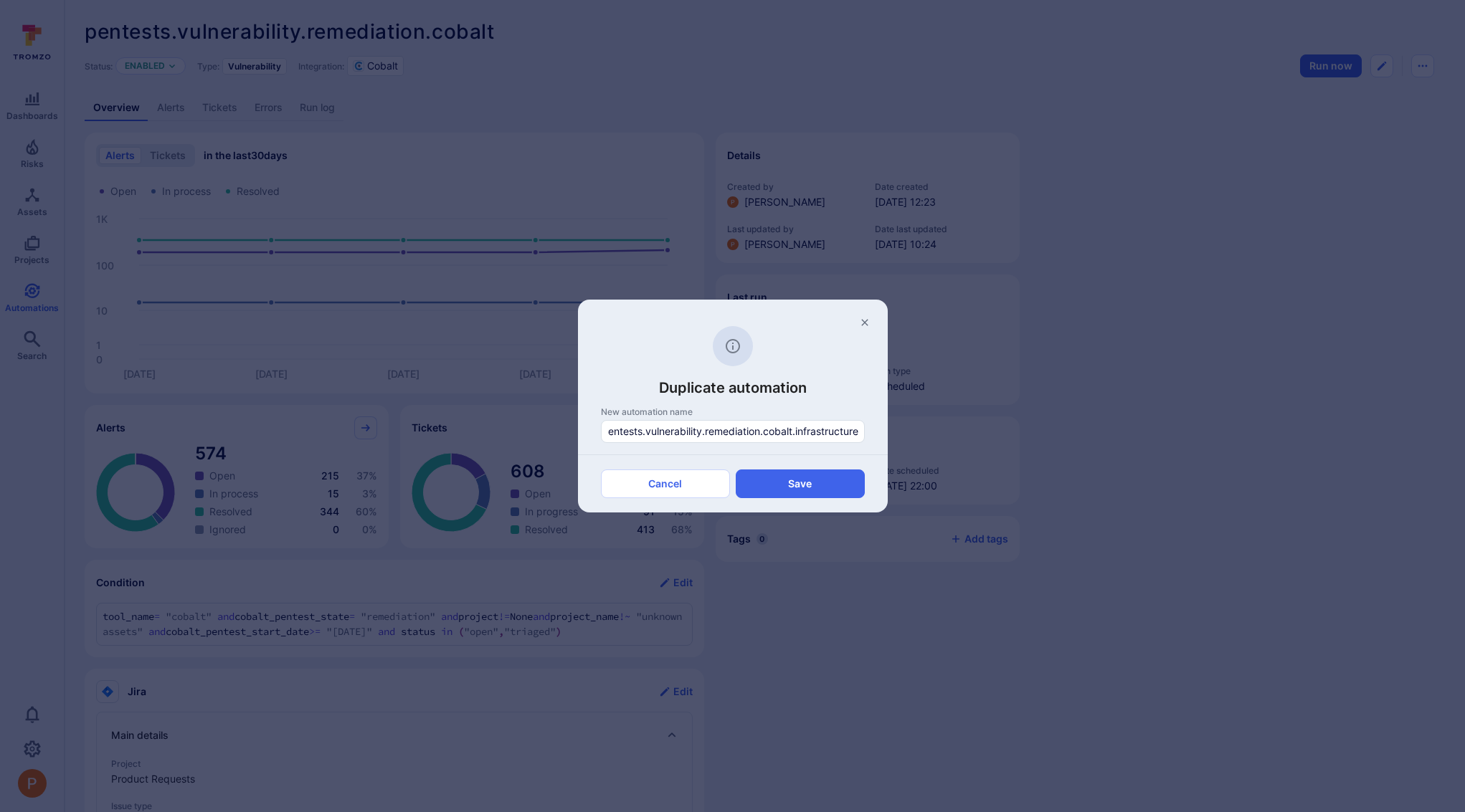
scroll to position [0, 0]
drag, startPoint x: 654, startPoint y: 428, endPoint x: 596, endPoint y: 427, distance: 58.0
click at [596, 427] on div "New automation name pentests.vulnerability.remediation.cobalt.infrastructure" at bounding box center [733, 430] width 310 height 48
click at [823, 481] on button "Save" at bounding box center [800, 484] width 129 height 29
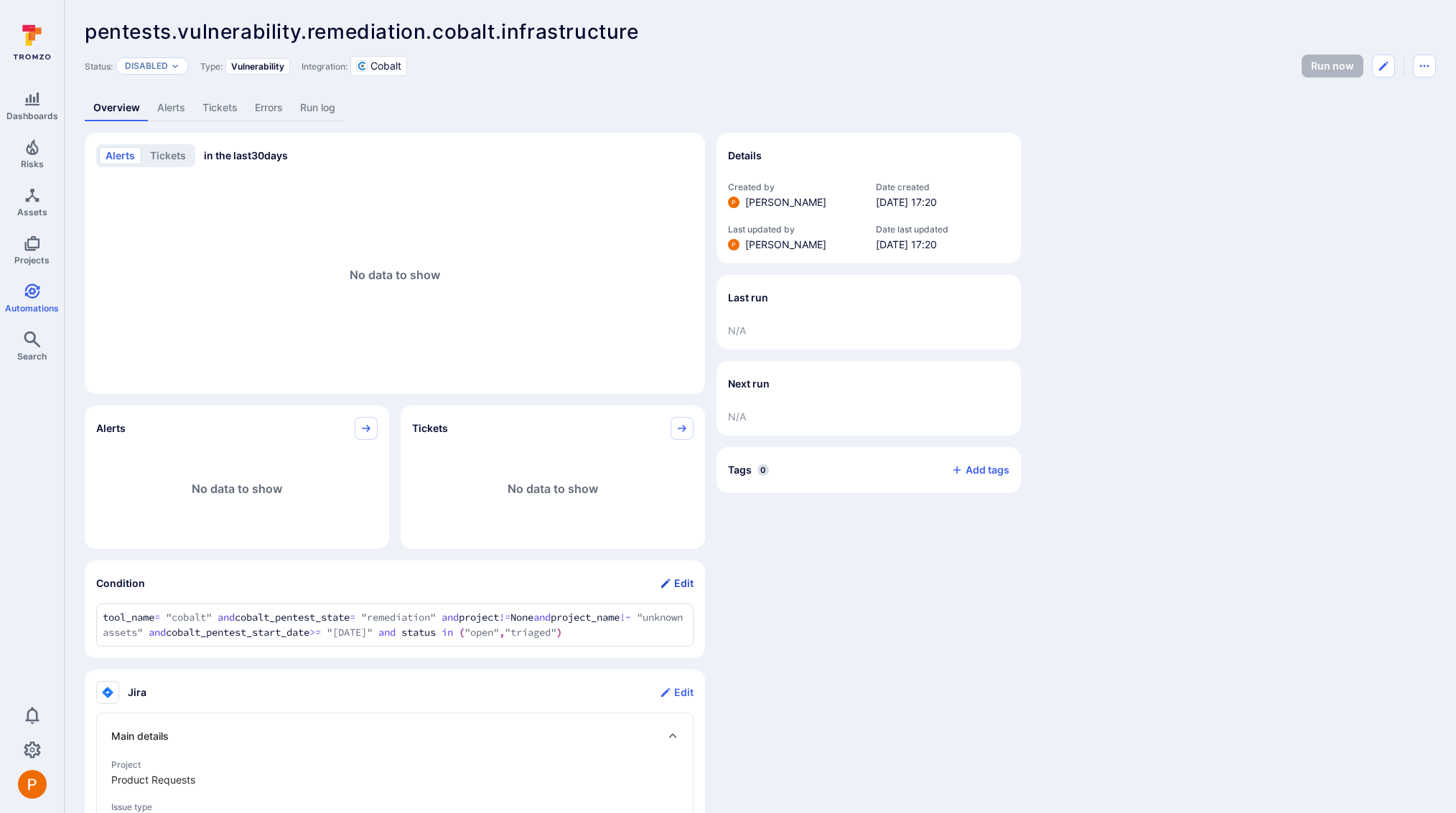
click at [689, 584] on button "Edit" at bounding box center [676, 584] width 33 height 23
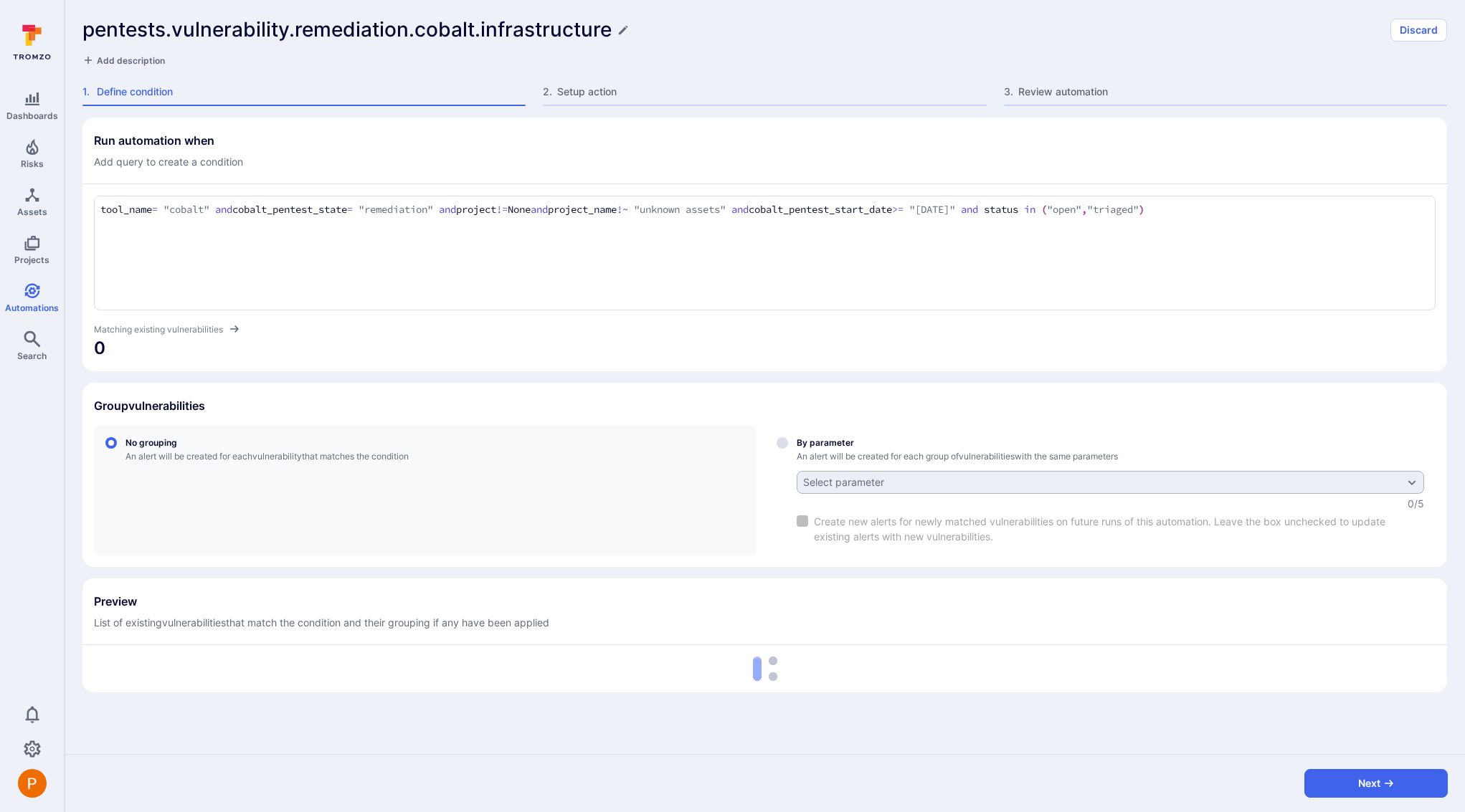
click at [1322, 210] on textarea "tool_name = "cobalt" and cobalt_pentest_state = "remediation" and project != No…" at bounding box center [765, 210] width 1329 height 16
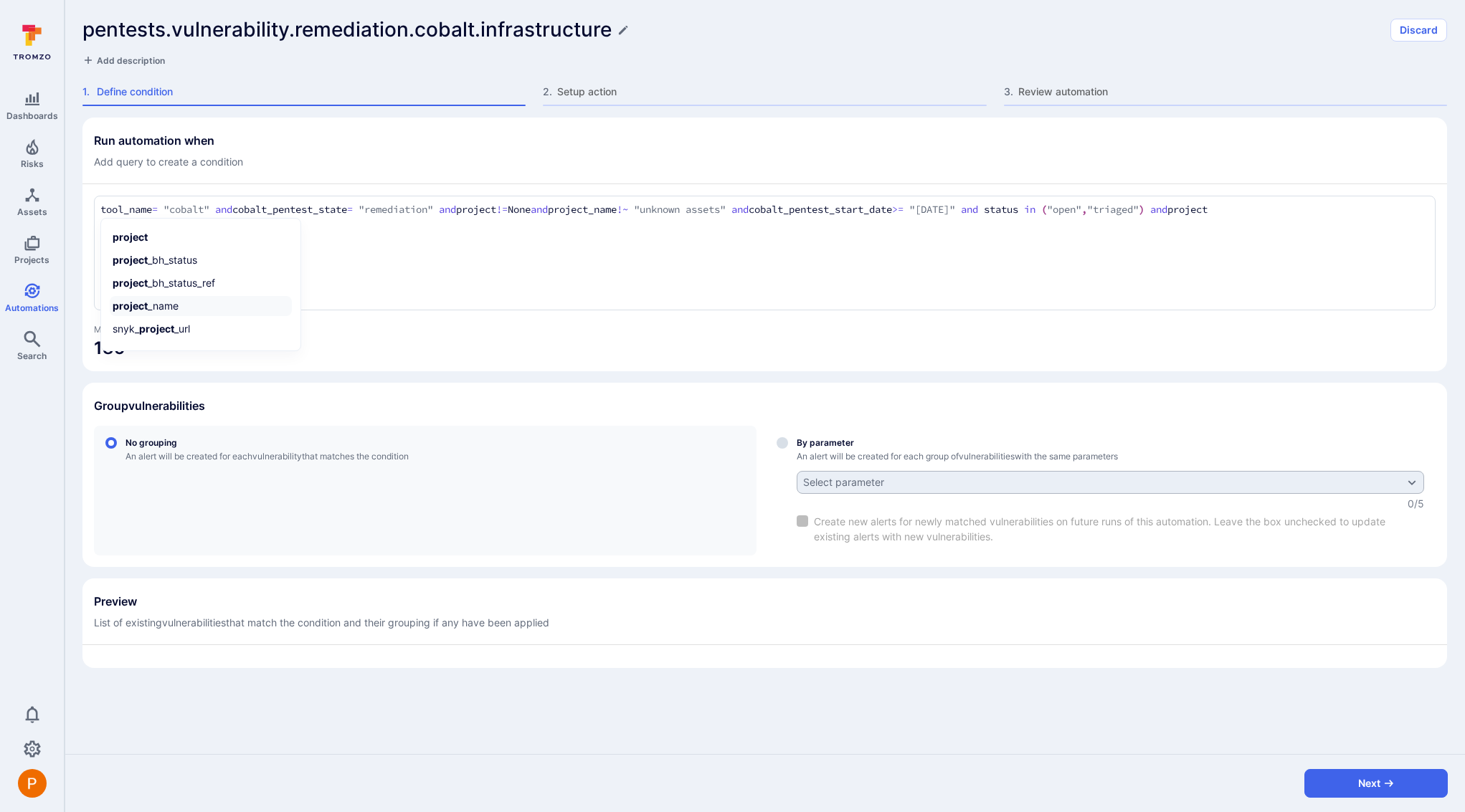
click at [168, 307] on li "project _name" at bounding box center [200, 305] width 182 height 20
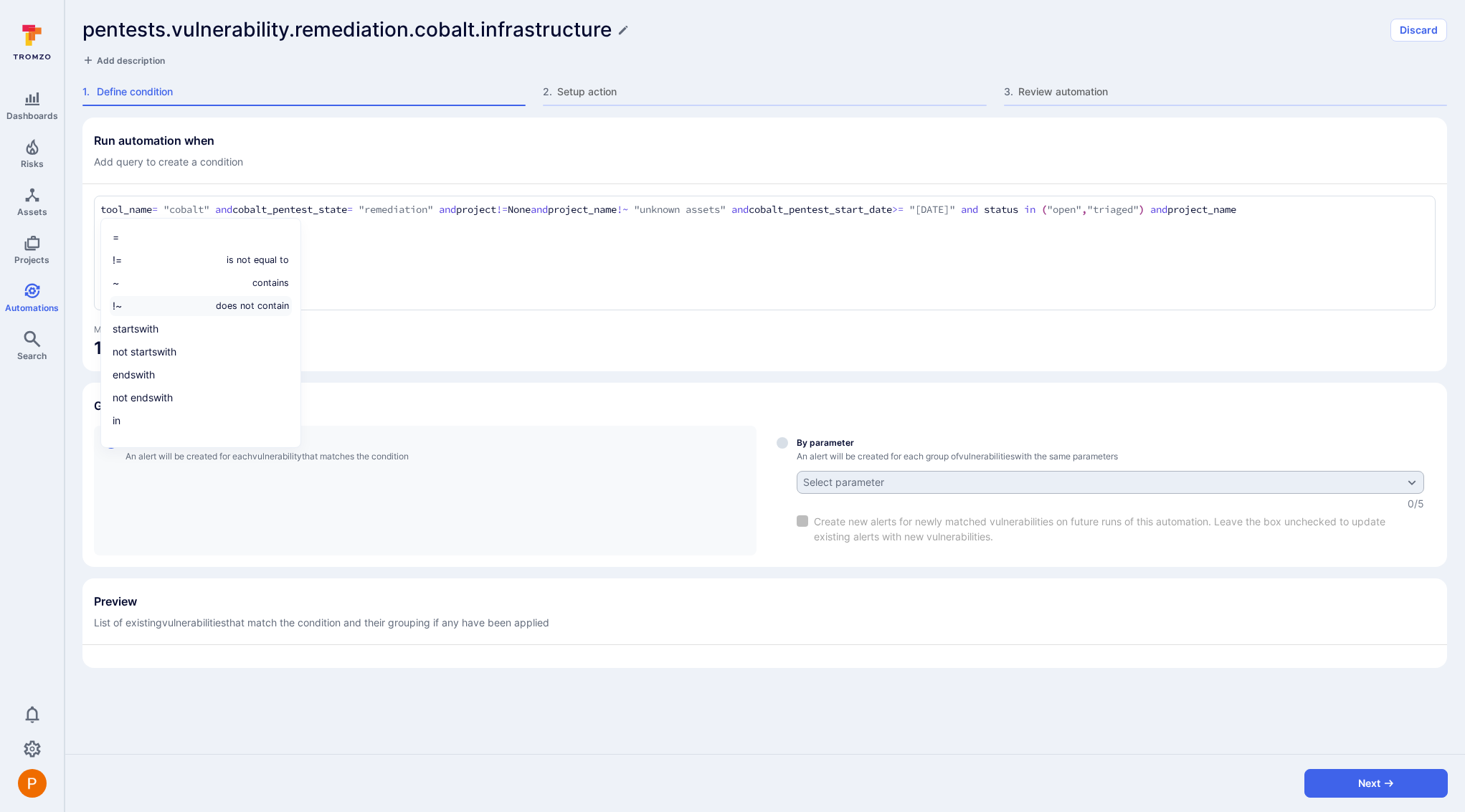
click at [185, 311] on li "!~ does not contain" at bounding box center [200, 305] width 182 height 20
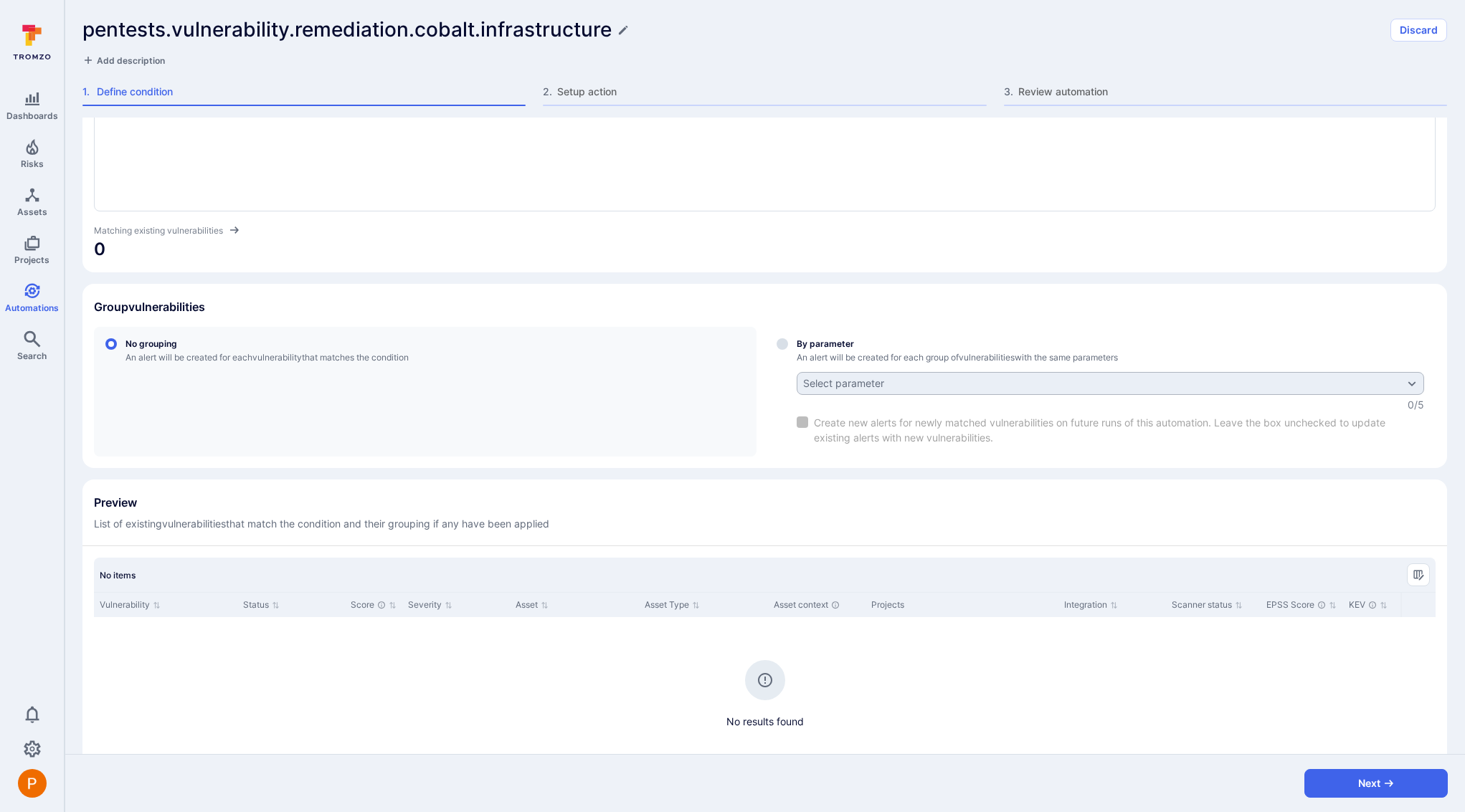
scroll to position [182, 0]
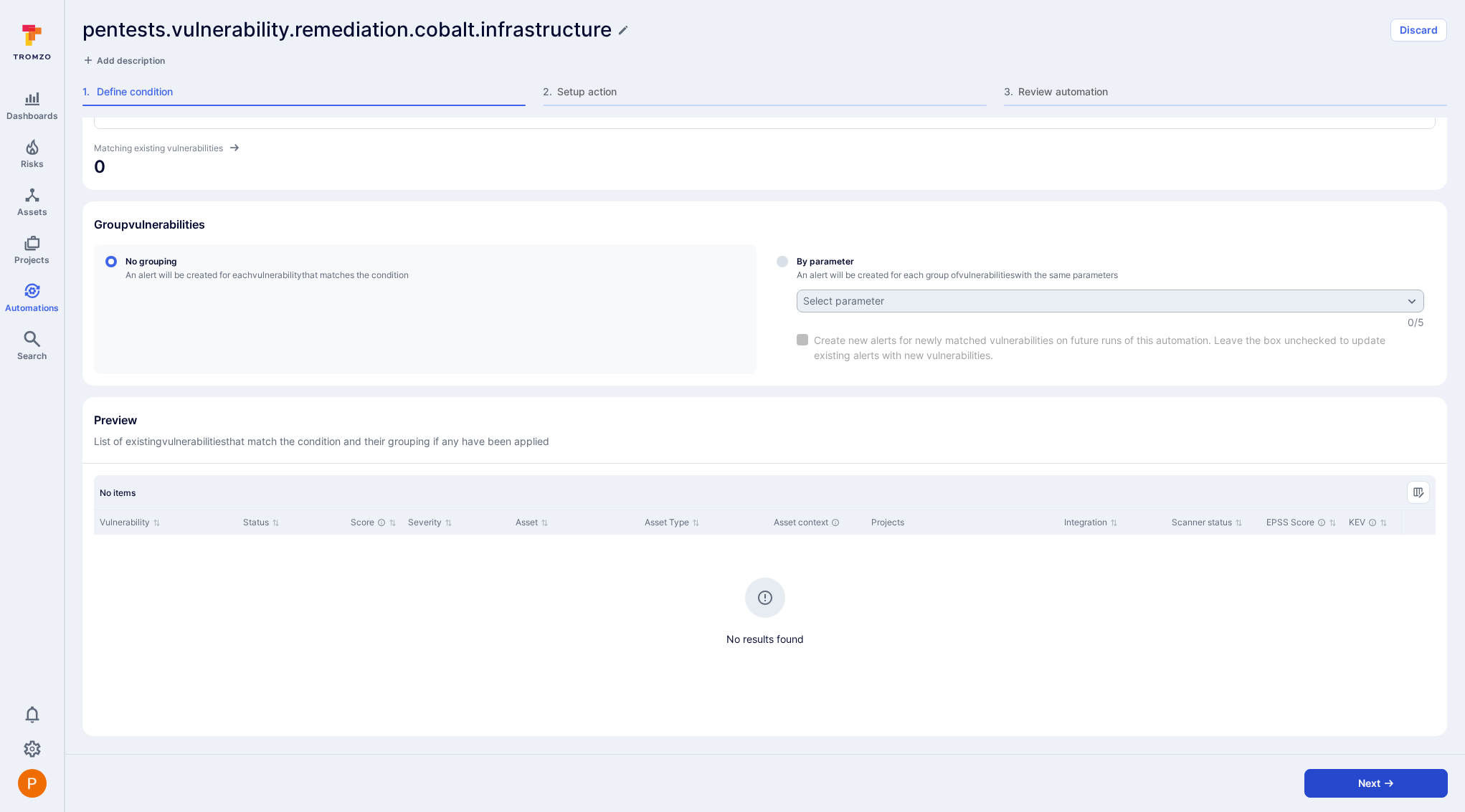
type textarea "tool_name = "cobalt" and cobalt_pentest_state = "remediation" and project != No…"
click at [1352, 788] on button "Next" at bounding box center [1376, 783] width 144 height 29
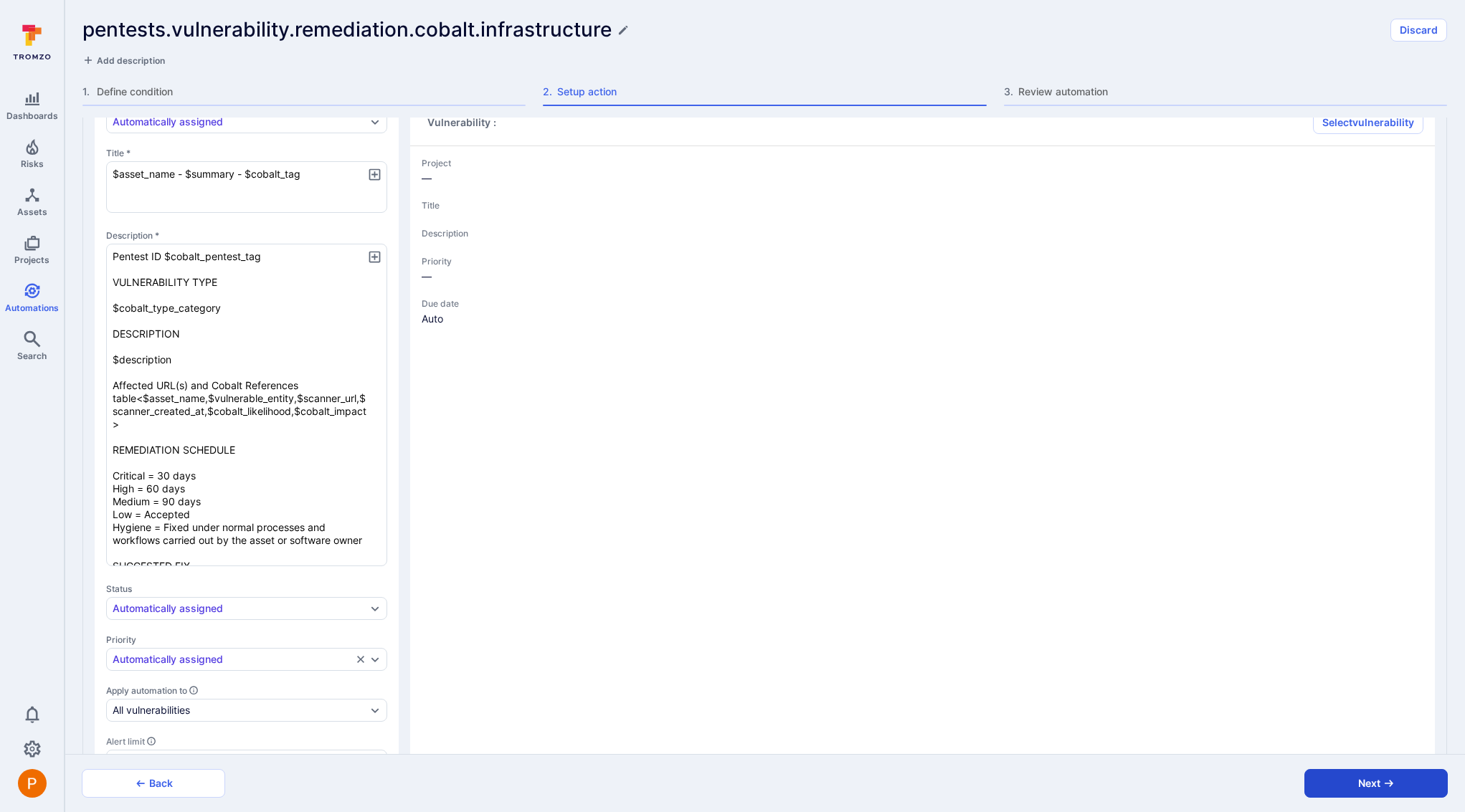
type textarea "x"
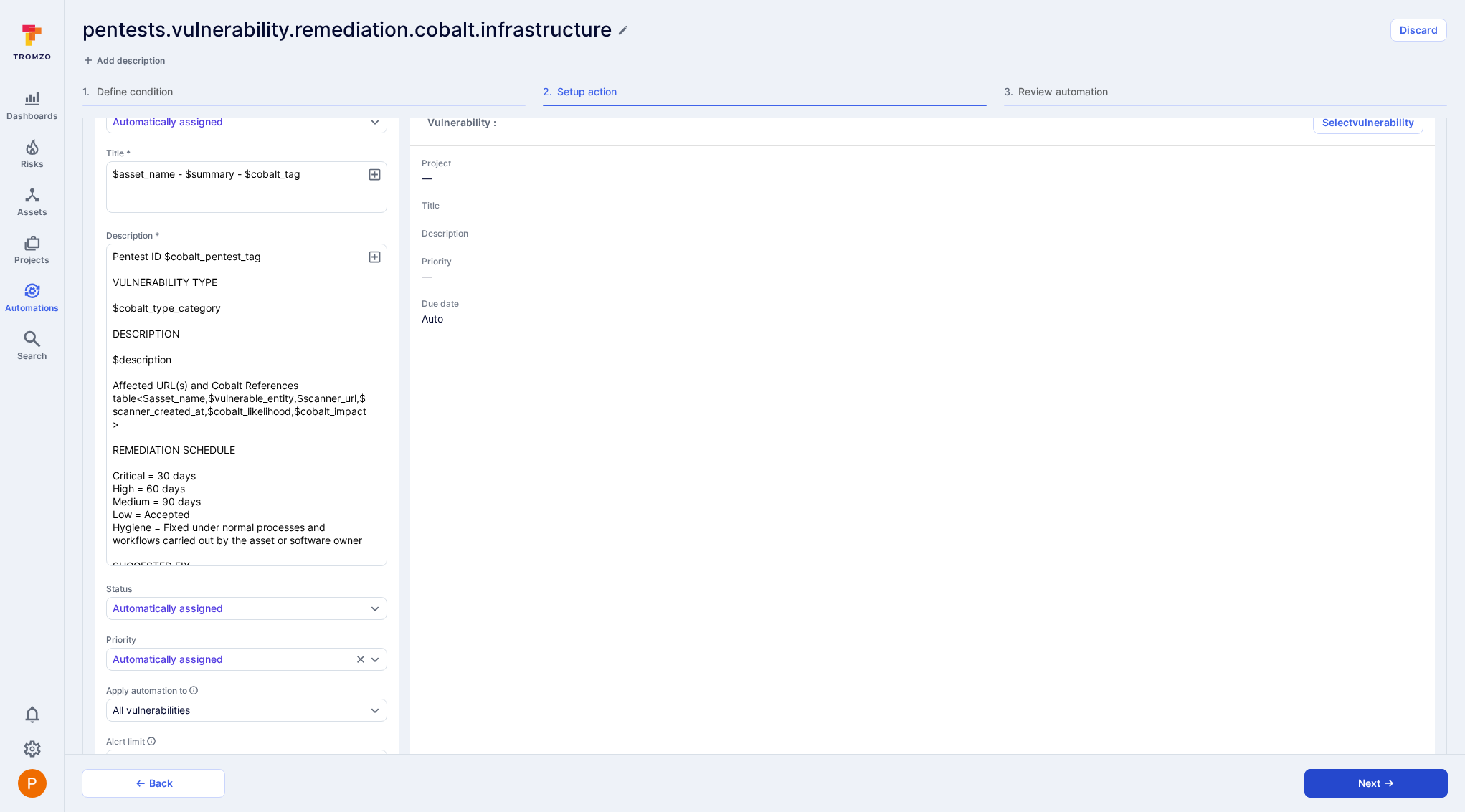
type textarea "x"
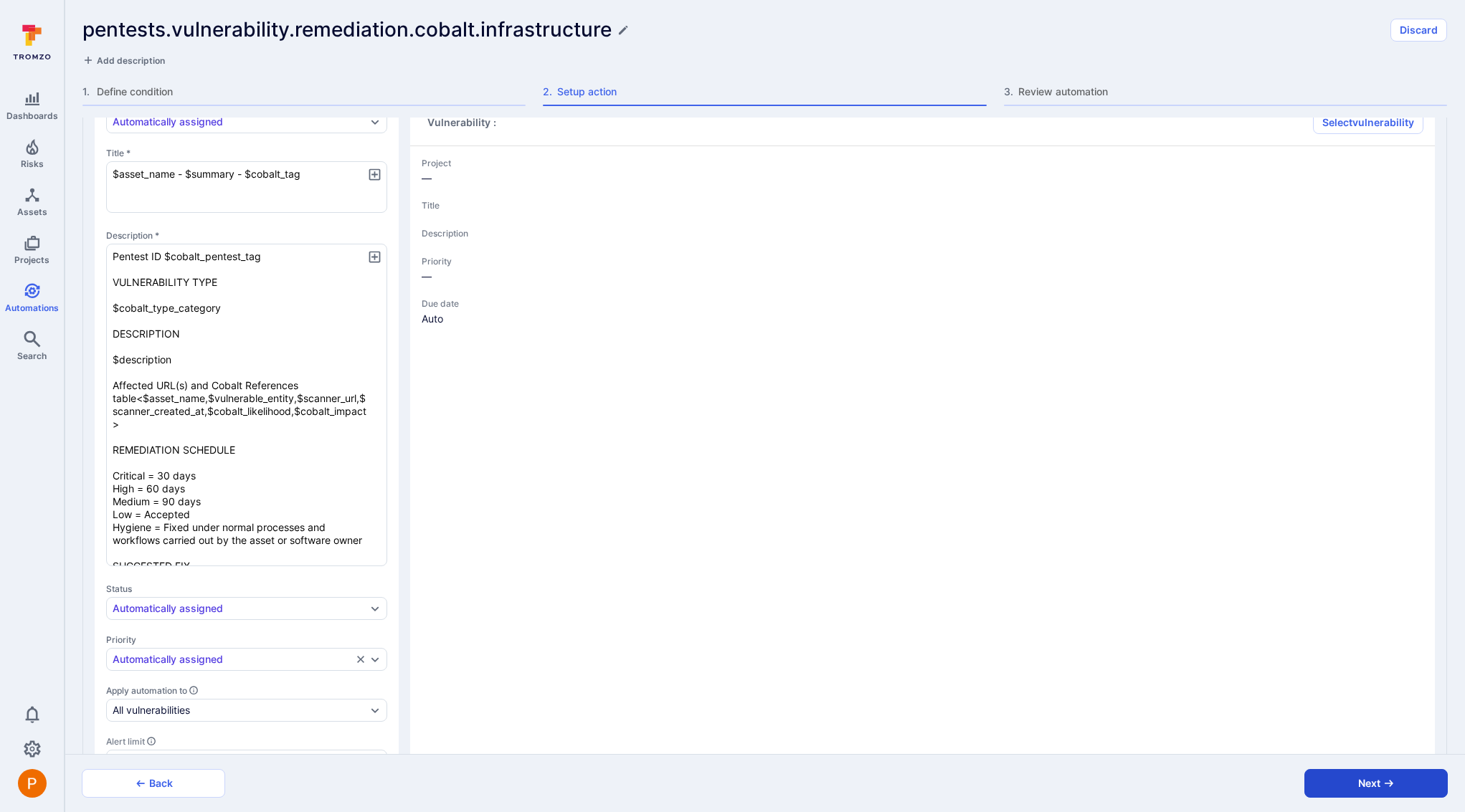
type textarea "x"
click at [1356, 787] on button "Next" at bounding box center [1376, 783] width 144 height 29
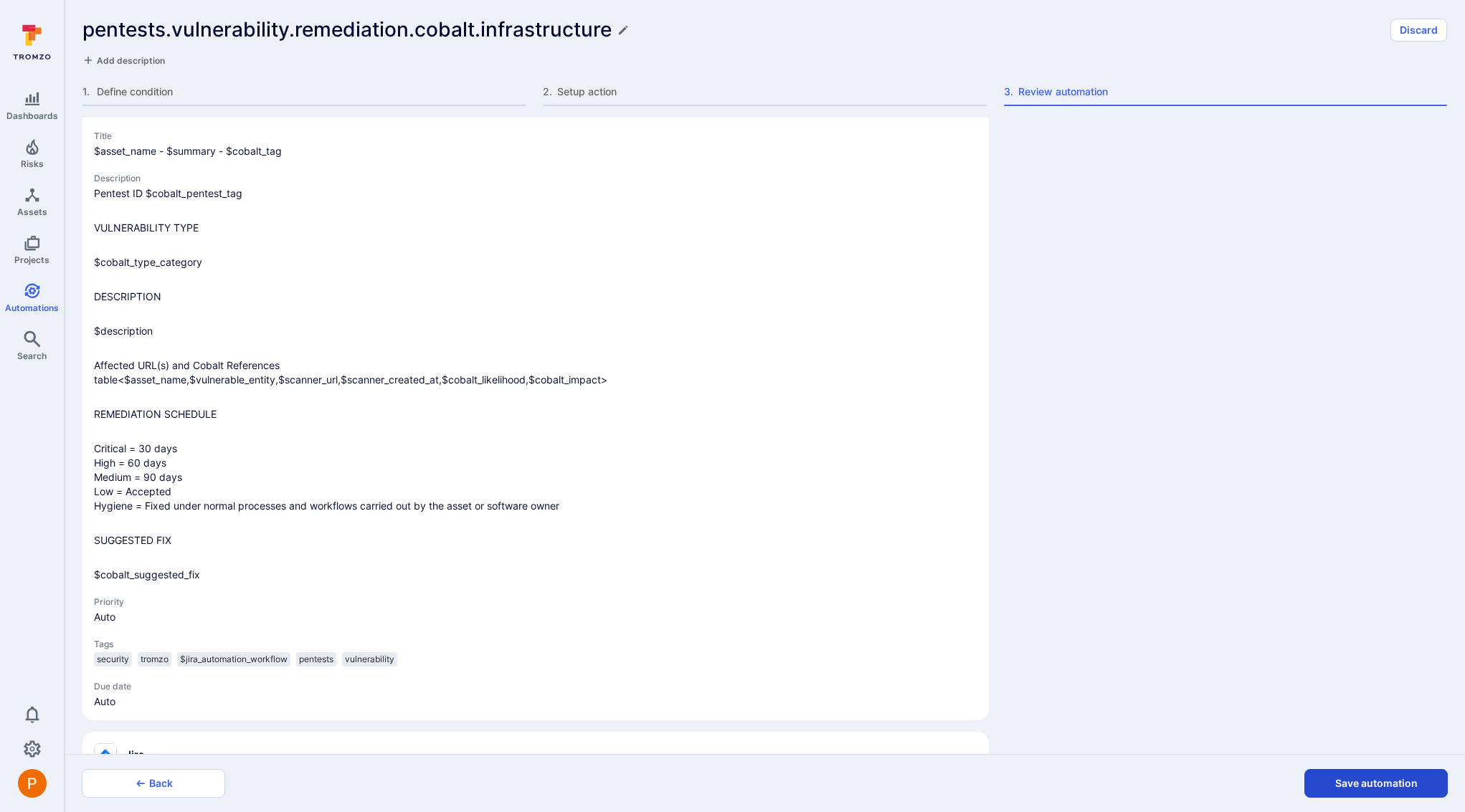
click at [1359, 785] on button "Save automation" at bounding box center [1376, 783] width 144 height 29
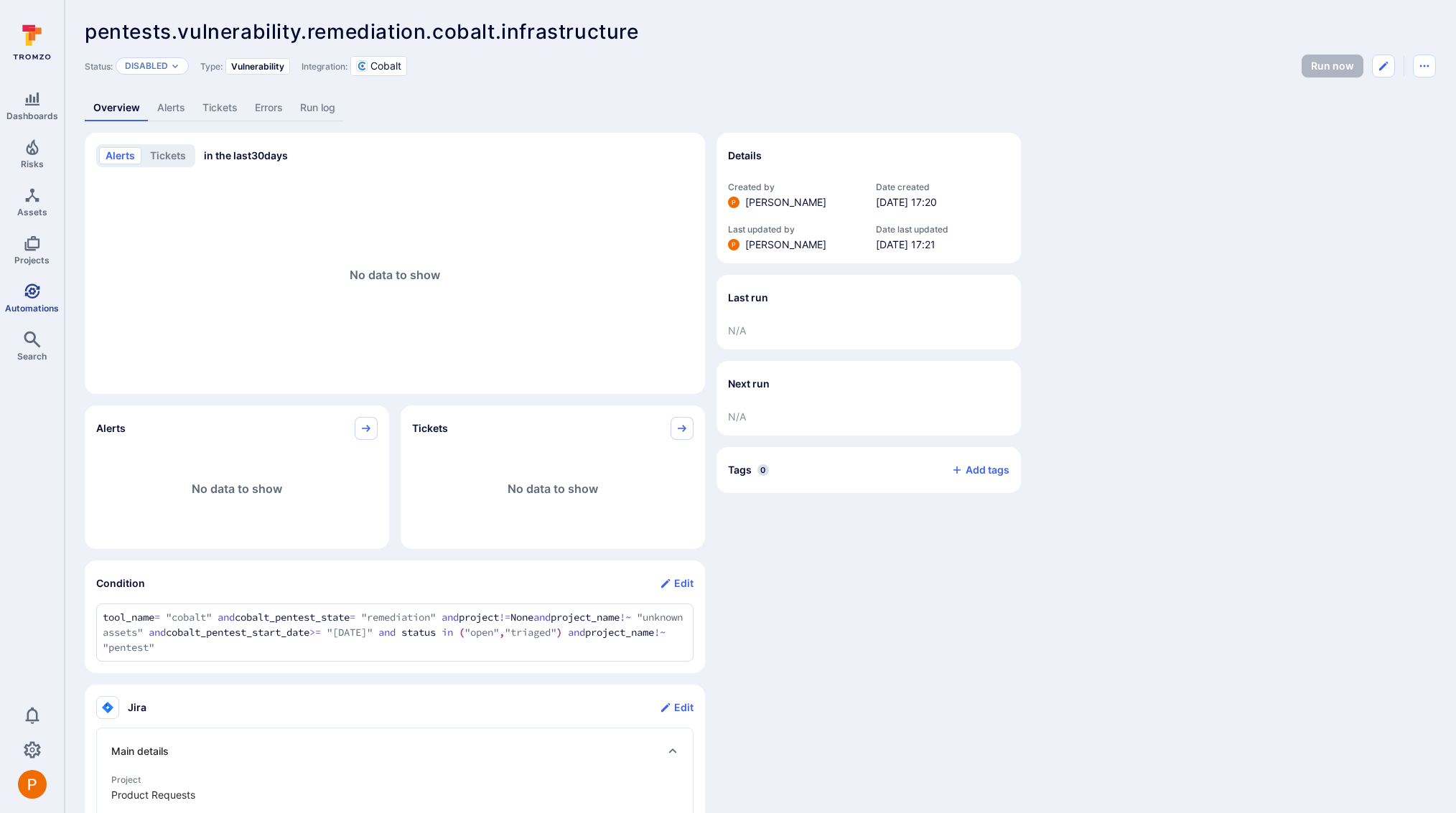
click at [30, 297] on icon "Automations" at bounding box center [32, 291] width 15 height 15
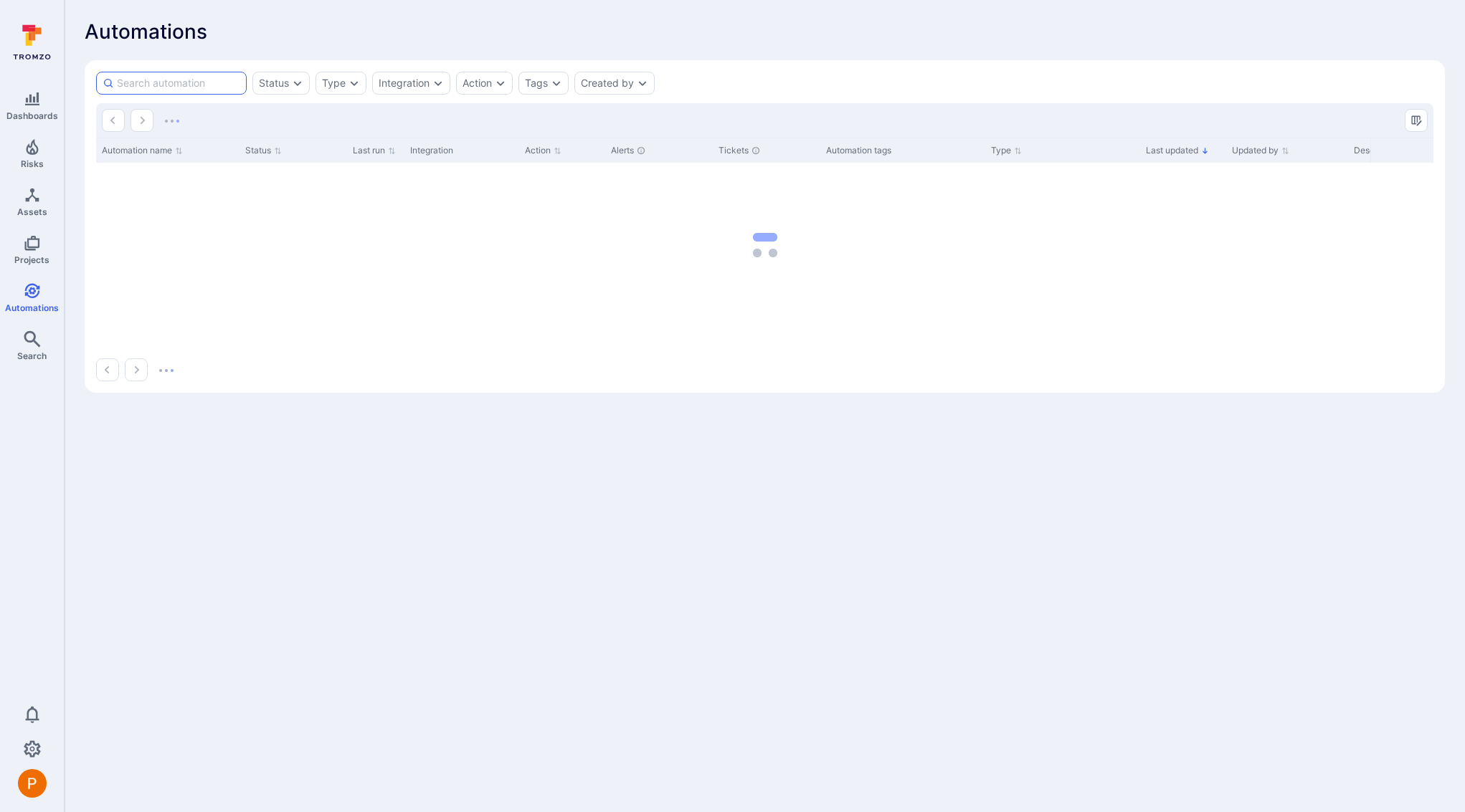
click at [153, 82] on input at bounding box center [179, 83] width 124 height 14
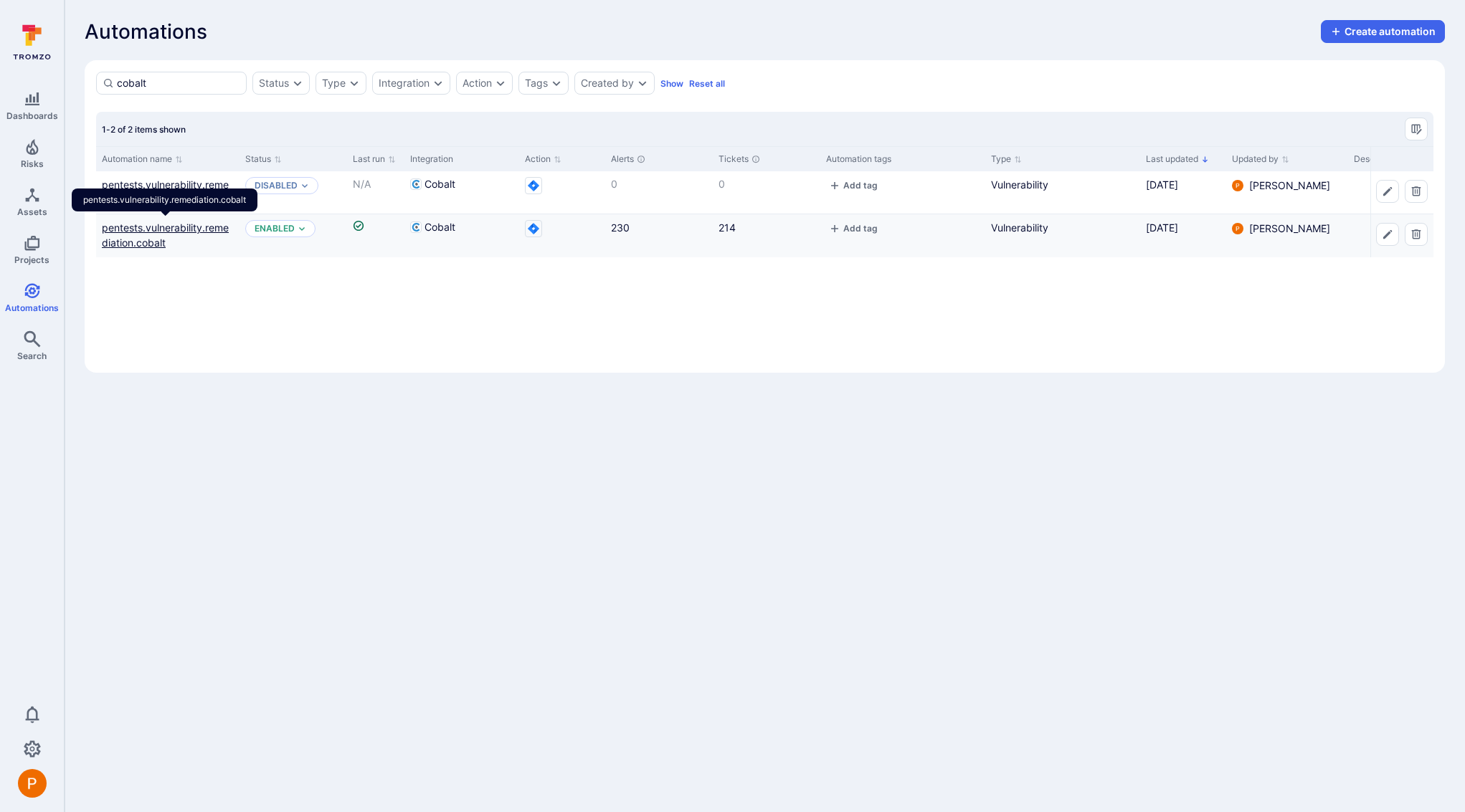
type input "cobalt"
click at [188, 225] on link "pentests.vulnerability.remediation.cobalt" at bounding box center [165, 235] width 127 height 28
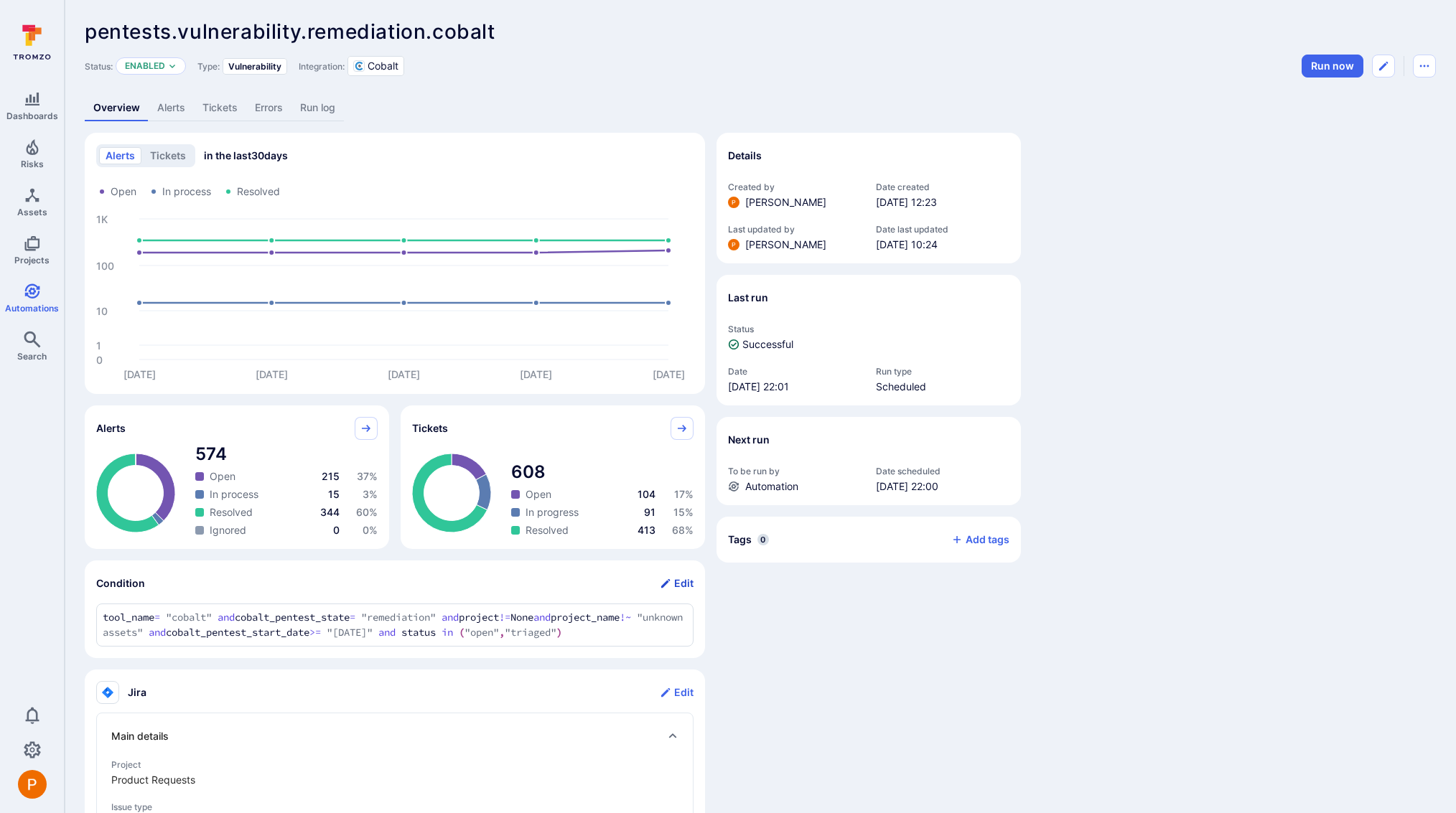
click at [687, 584] on button "Edit" at bounding box center [676, 584] width 33 height 23
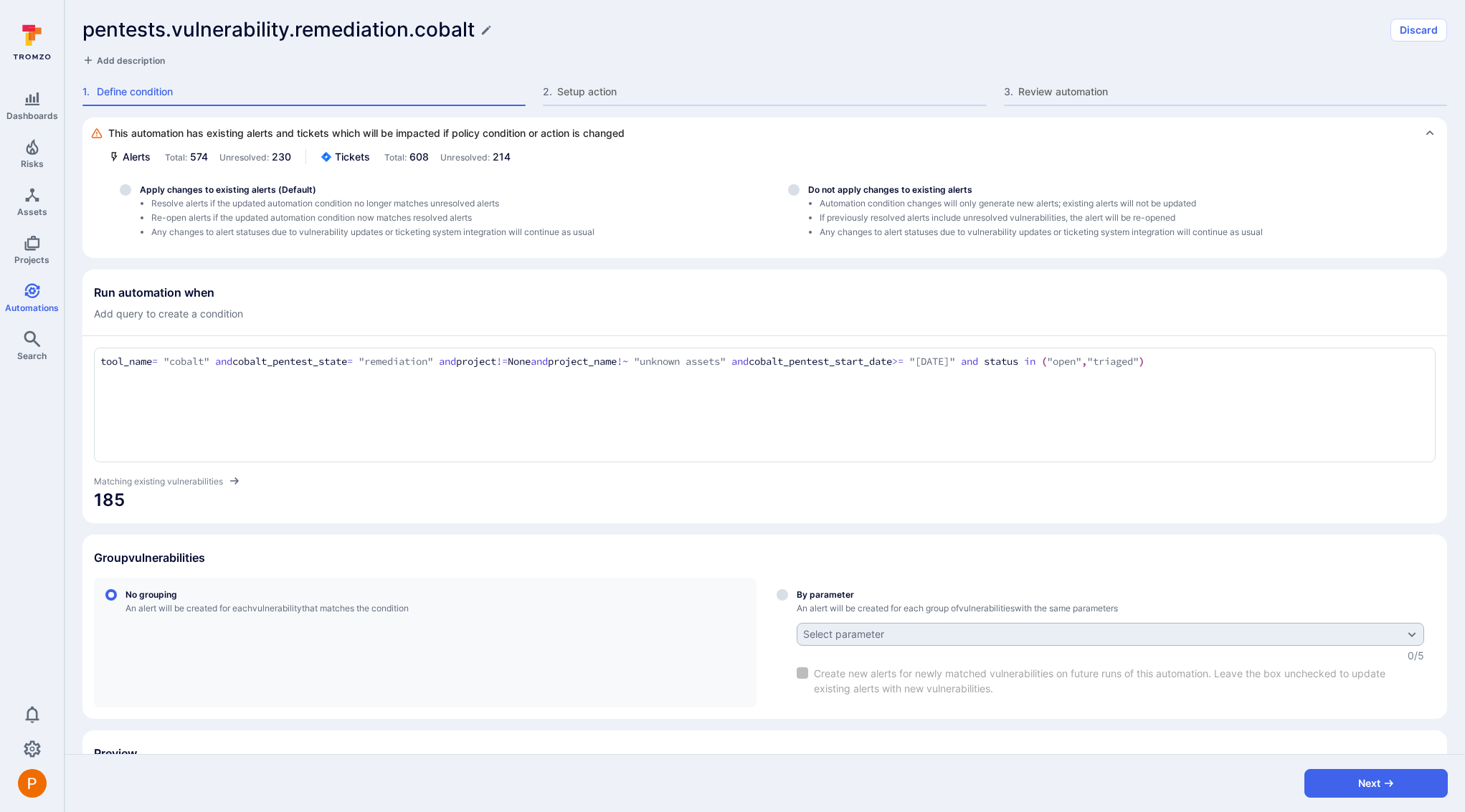
click at [1314, 362] on textarea "tool_name = "cobalt" and cobalt_pentest_state = "remediation" and project != No…" at bounding box center [765, 361] width 1329 height 16
click at [168, 458] on li "project _name" at bounding box center [200, 457] width 182 height 20
click at [170, 435] on li "~ contains" at bounding box center [200, 435] width 182 height 20
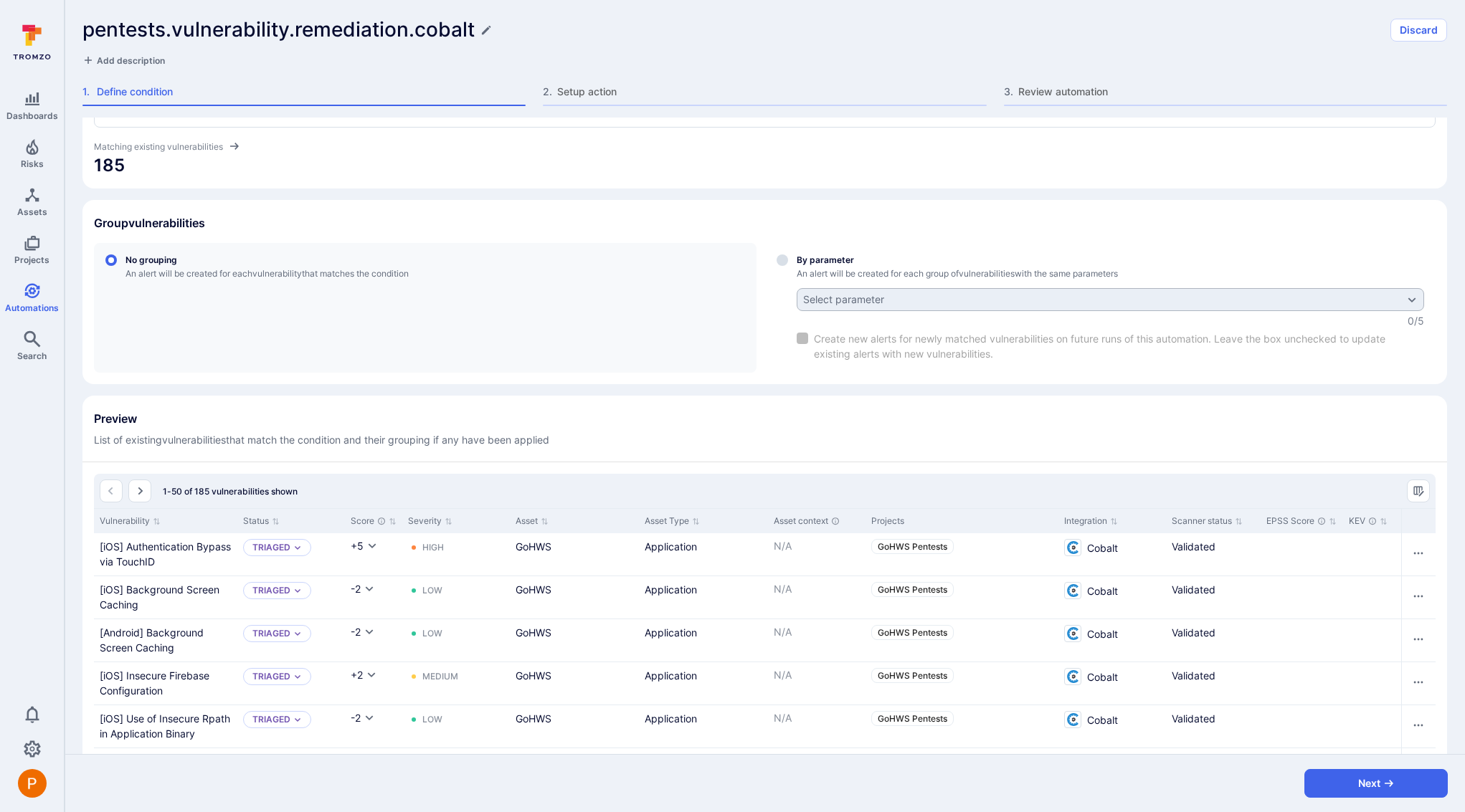
scroll to position [162, 0]
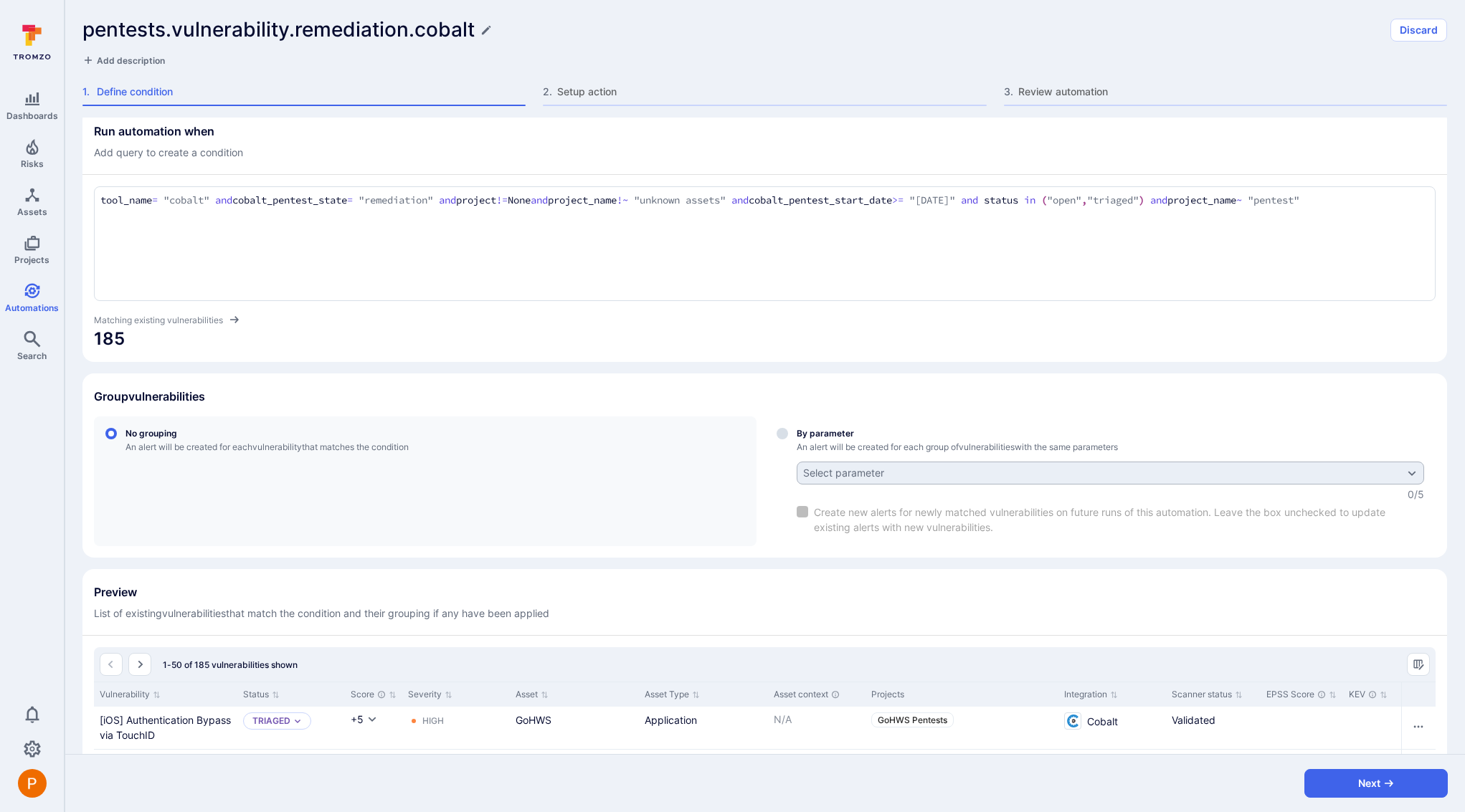
type textarea "tool_name = "cobalt" and cobalt_pentest_state = "remediation" and project != No…"
click at [1317, 784] on button "Next" at bounding box center [1376, 783] width 144 height 29
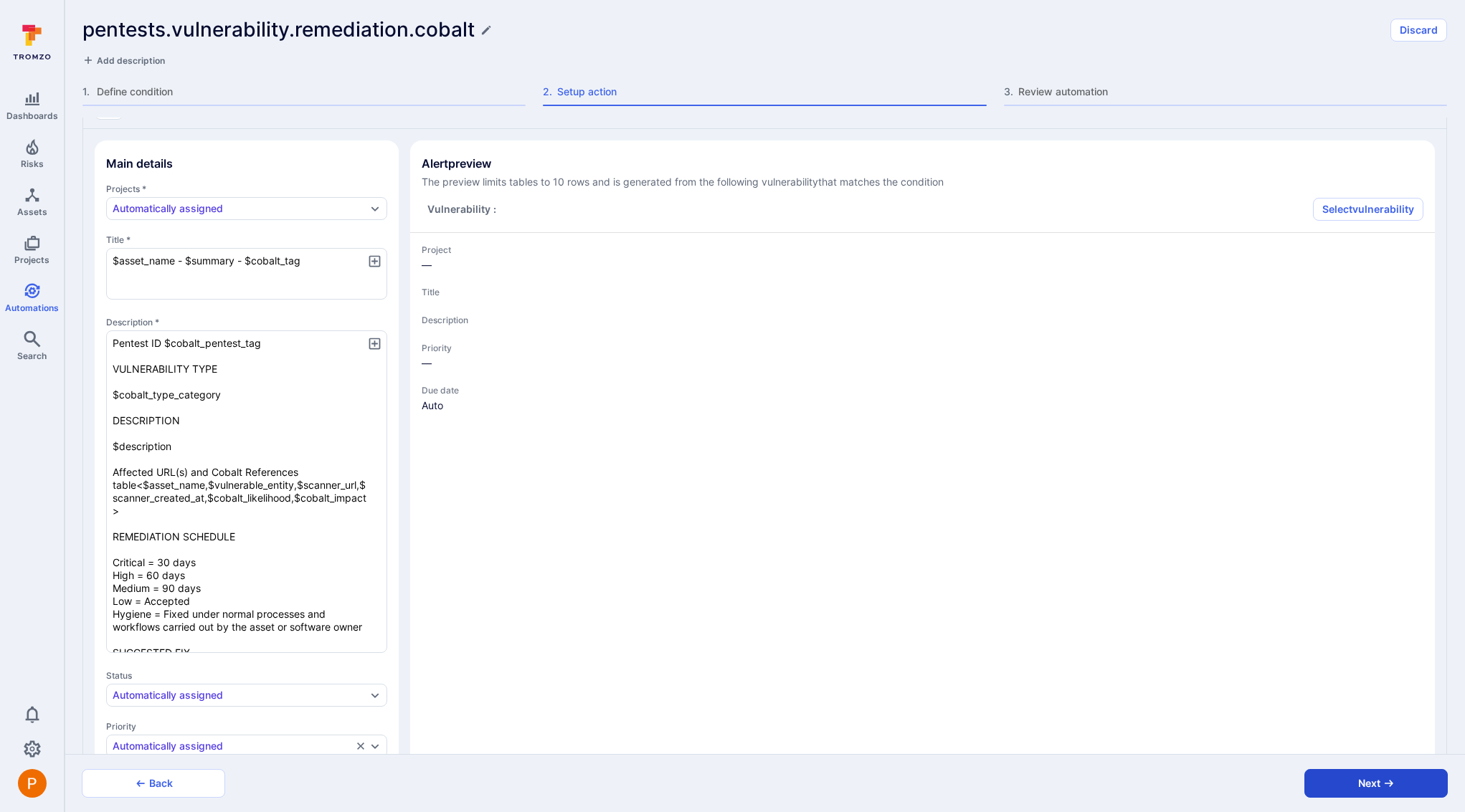
type textarea "x"
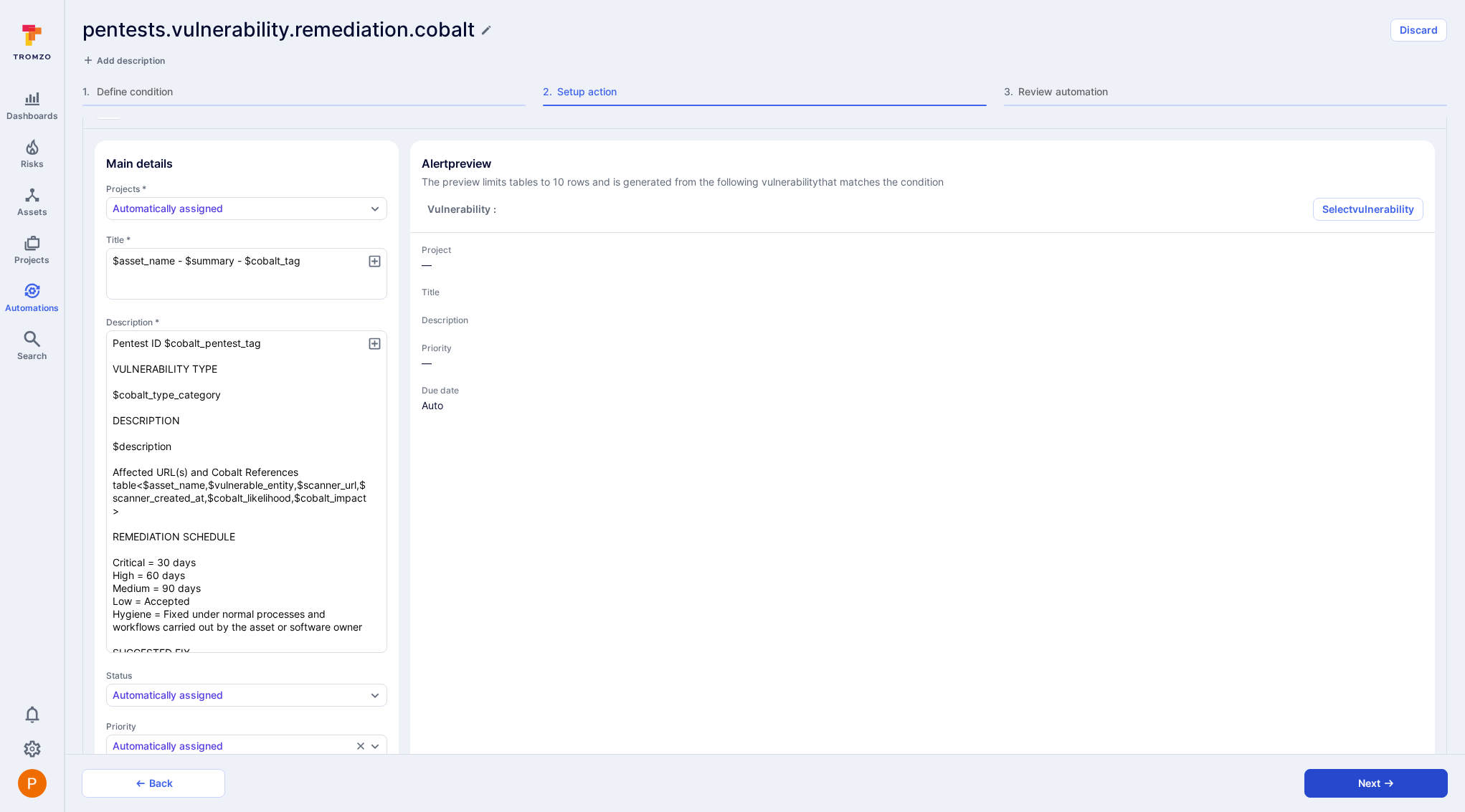
type textarea "x"
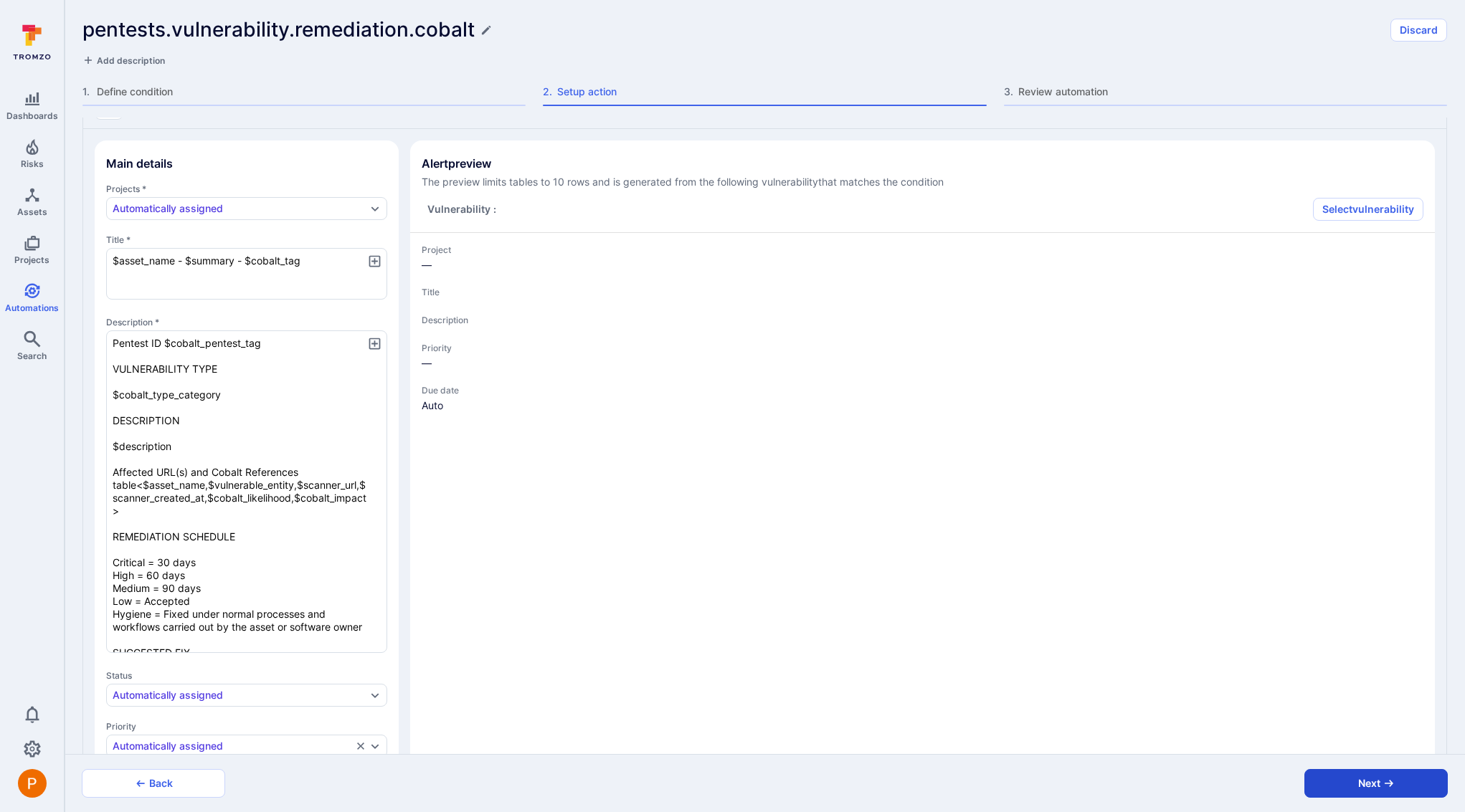
type textarea "x"
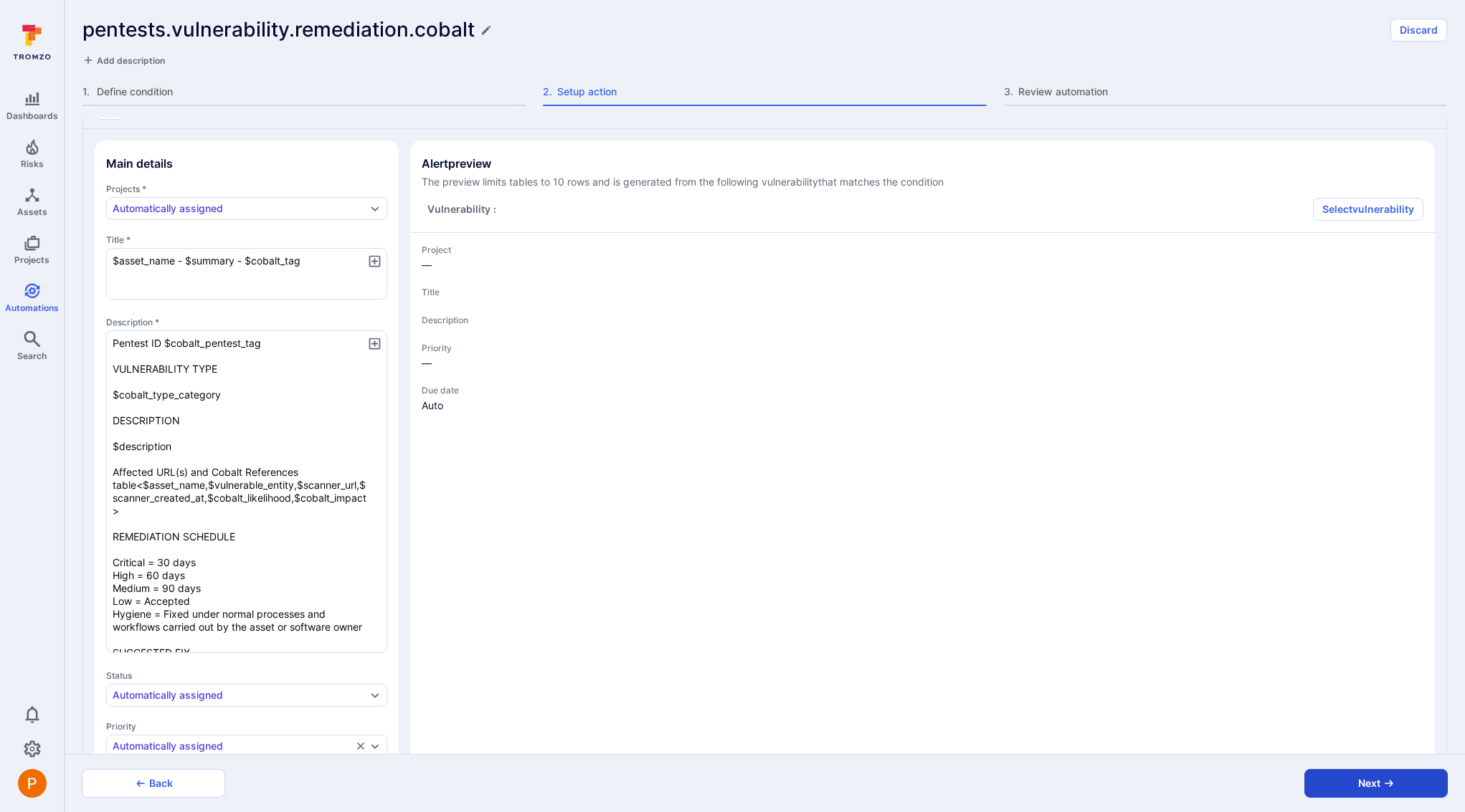
type textarea "x"
type input "No"
type textarea "x"
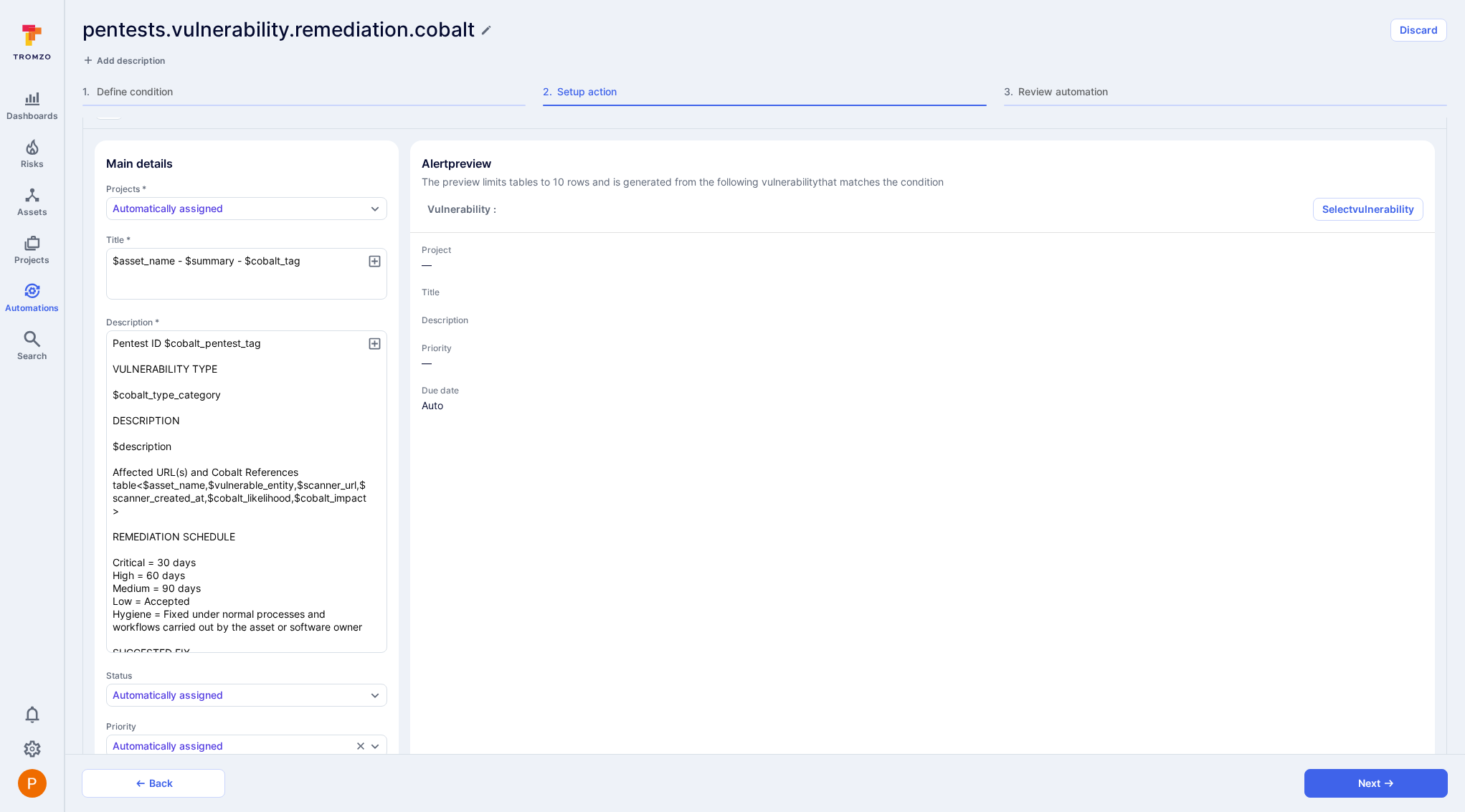
type textarea "x"
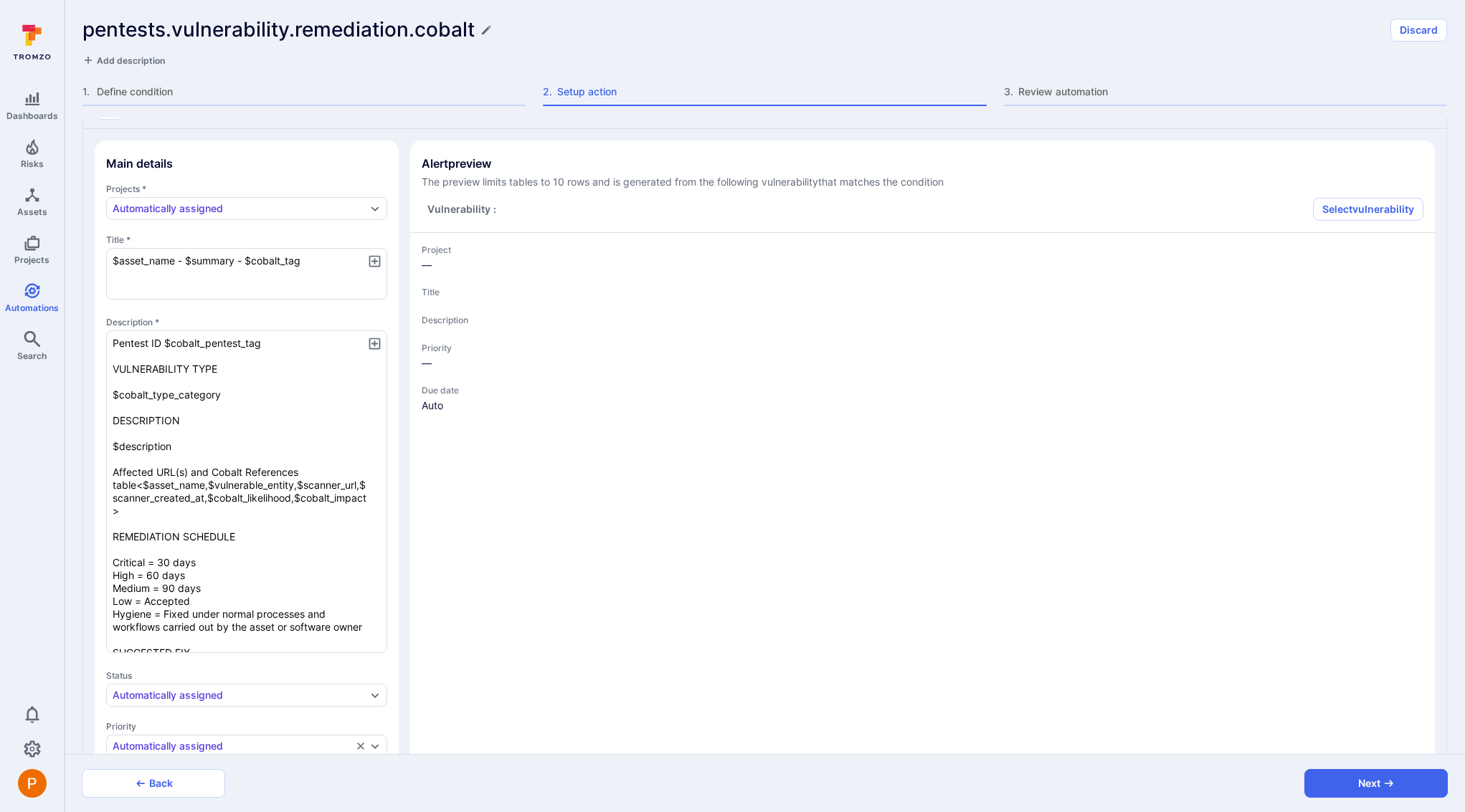
type textarea "x"
click at [172, 788] on button "Back" at bounding box center [153, 783] width 144 height 29
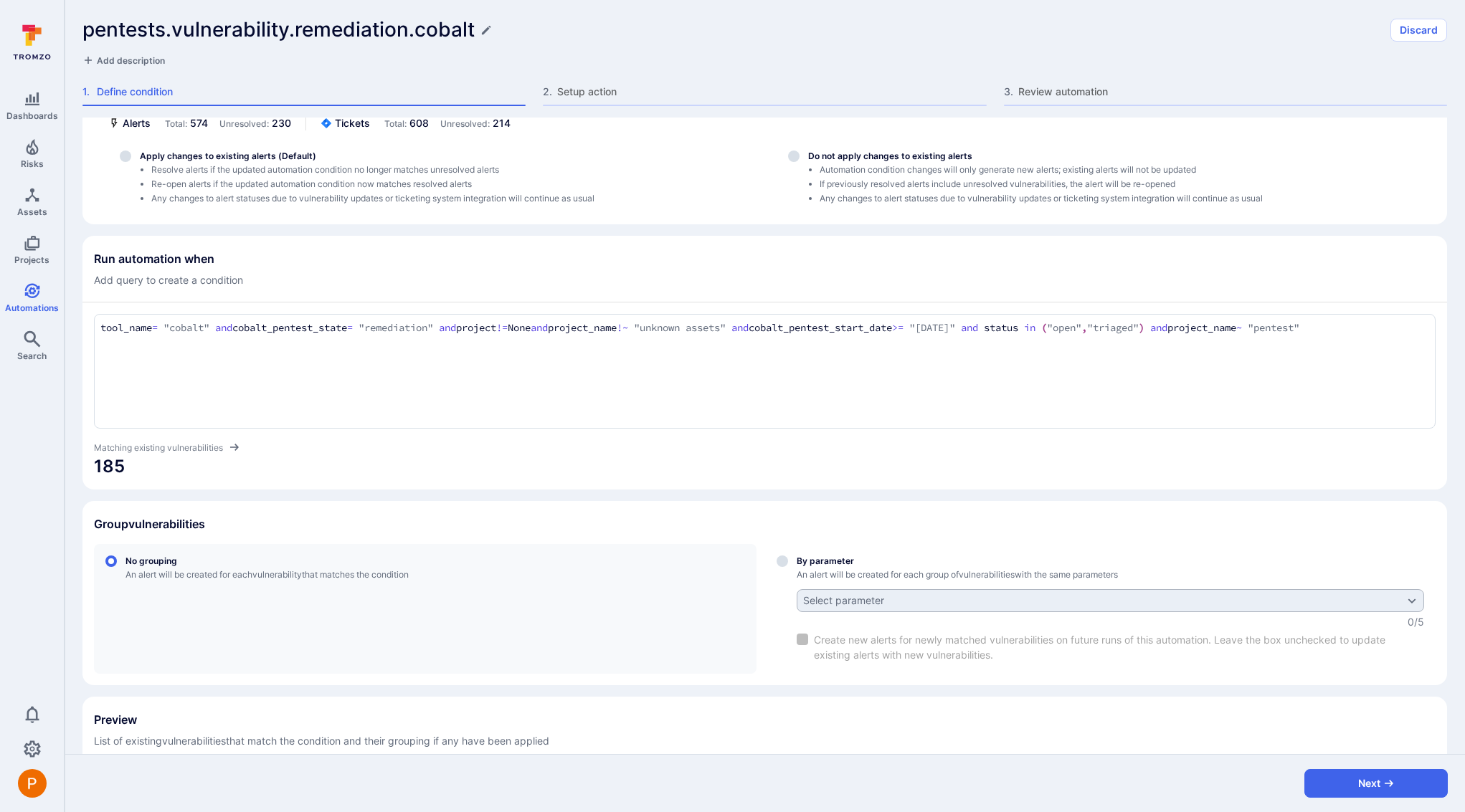
scroll to position [0, 0]
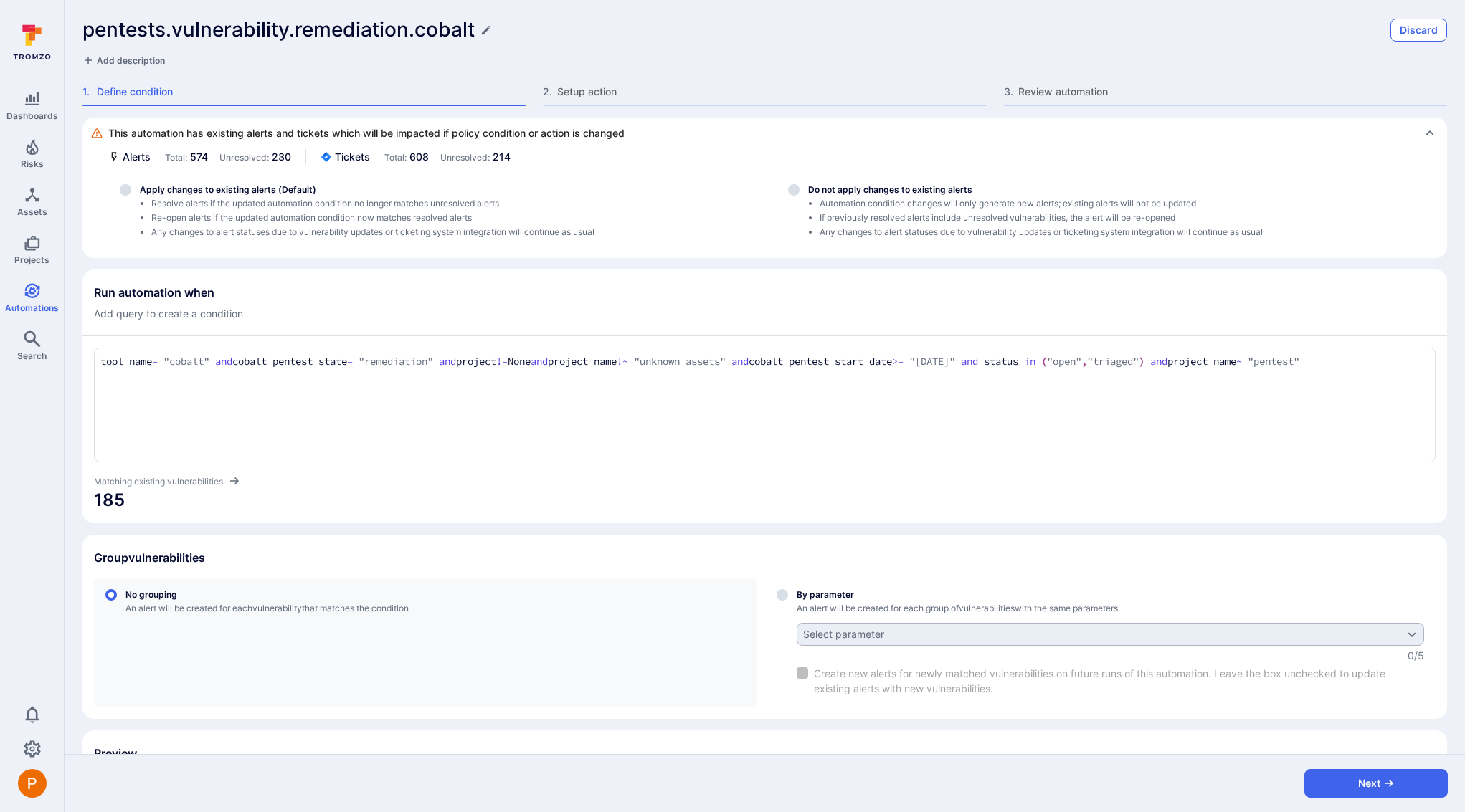
click at [1406, 36] on button "Discard" at bounding box center [1419, 30] width 57 height 23
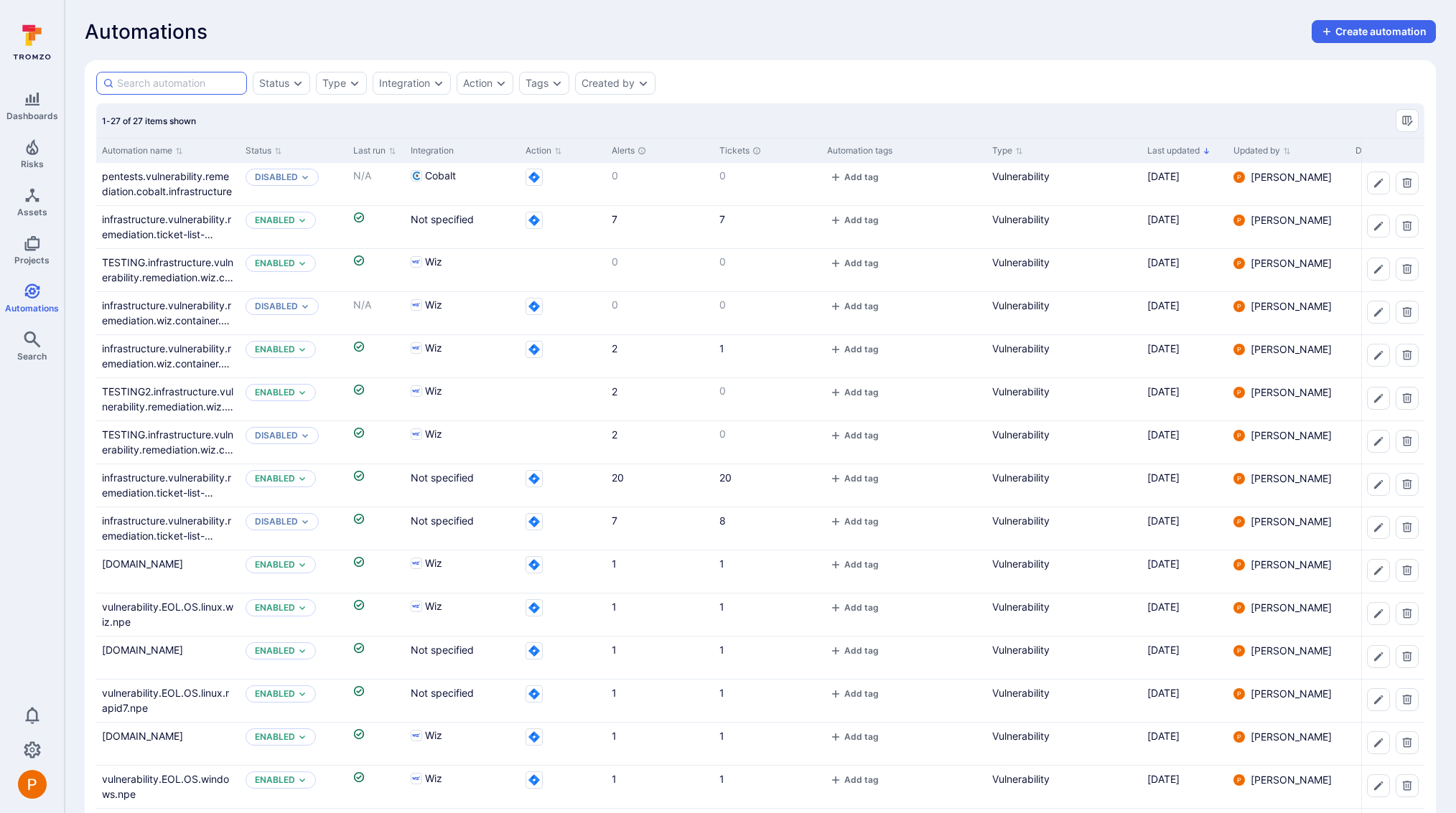
click at [224, 85] on input at bounding box center [179, 83] width 124 height 14
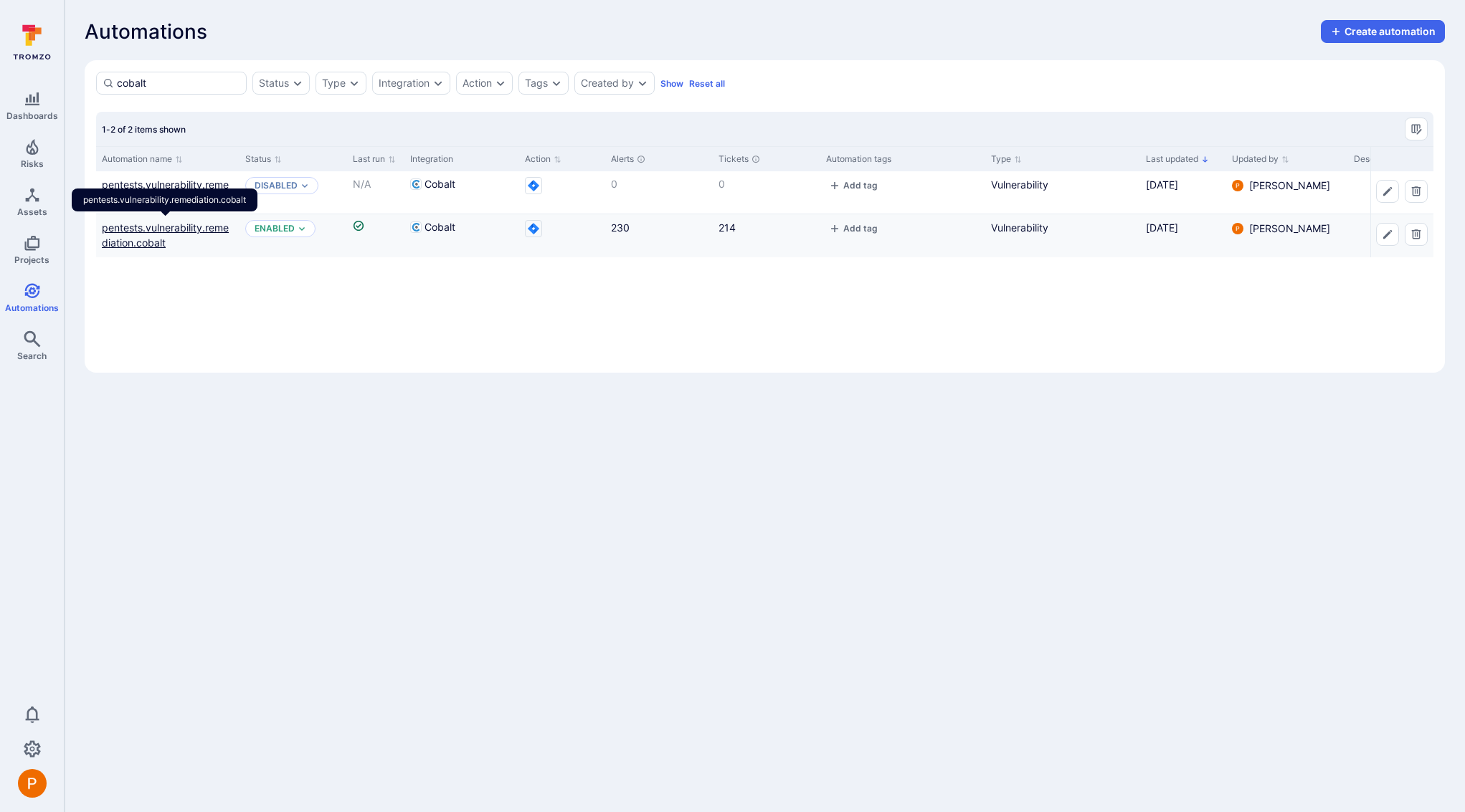
type input "cobalt"
click at [176, 223] on link "pentests.vulnerability.remediation.cobalt" at bounding box center [165, 235] width 127 height 28
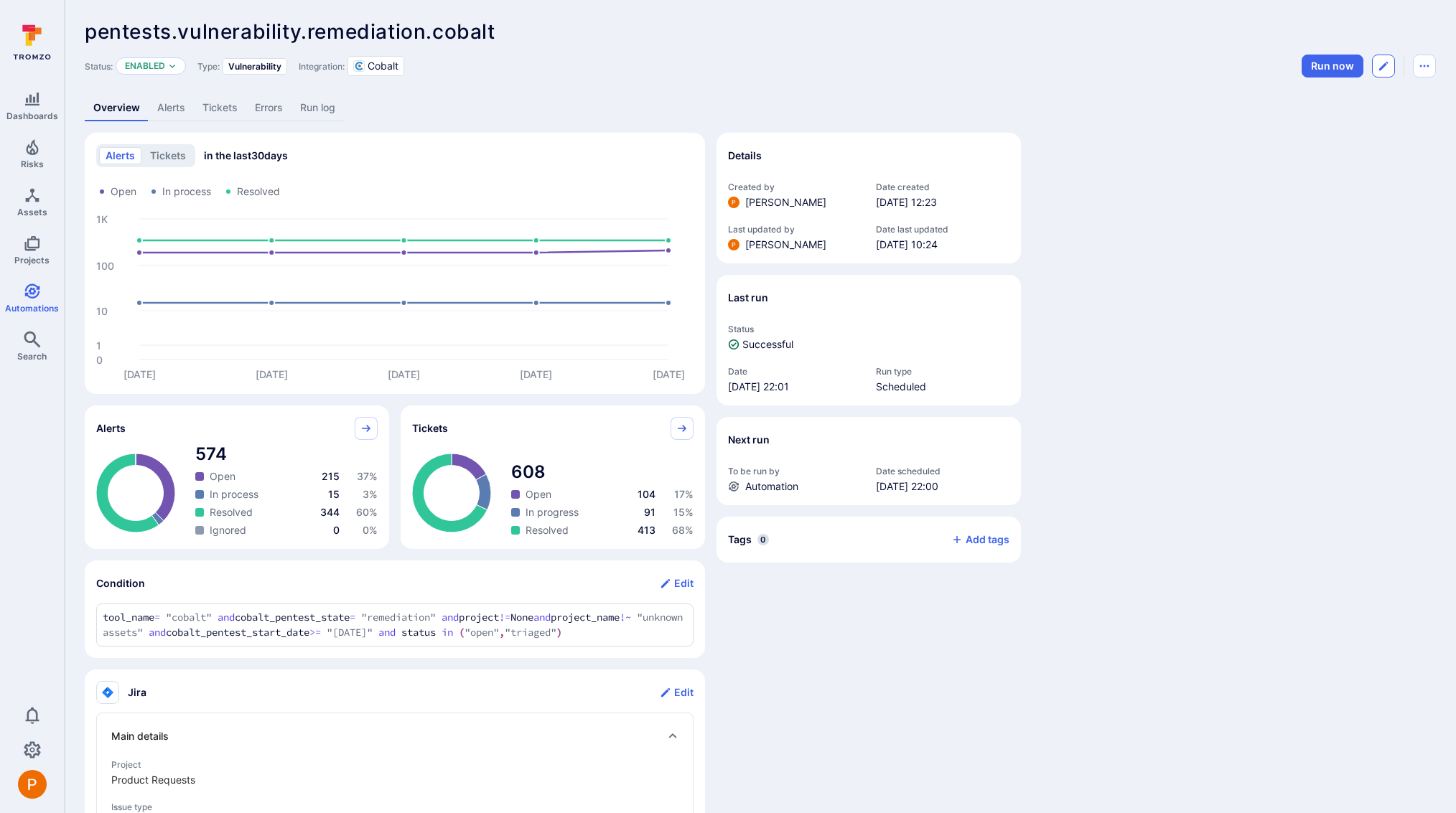
click at [1386, 65] on icon "Edit automation" at bounding box center [1383, 66] width 9 height 9
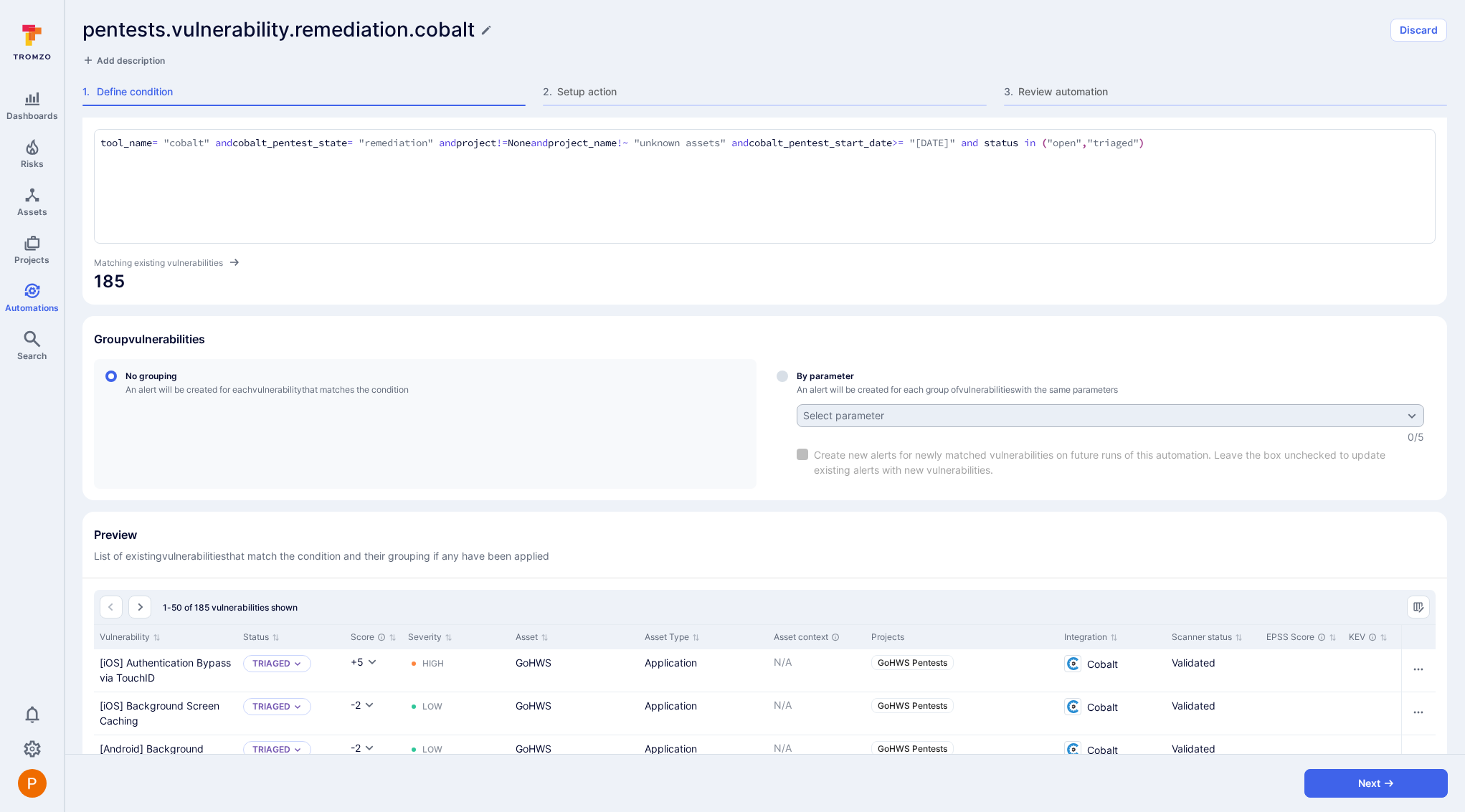
scroll to position [59, 0]
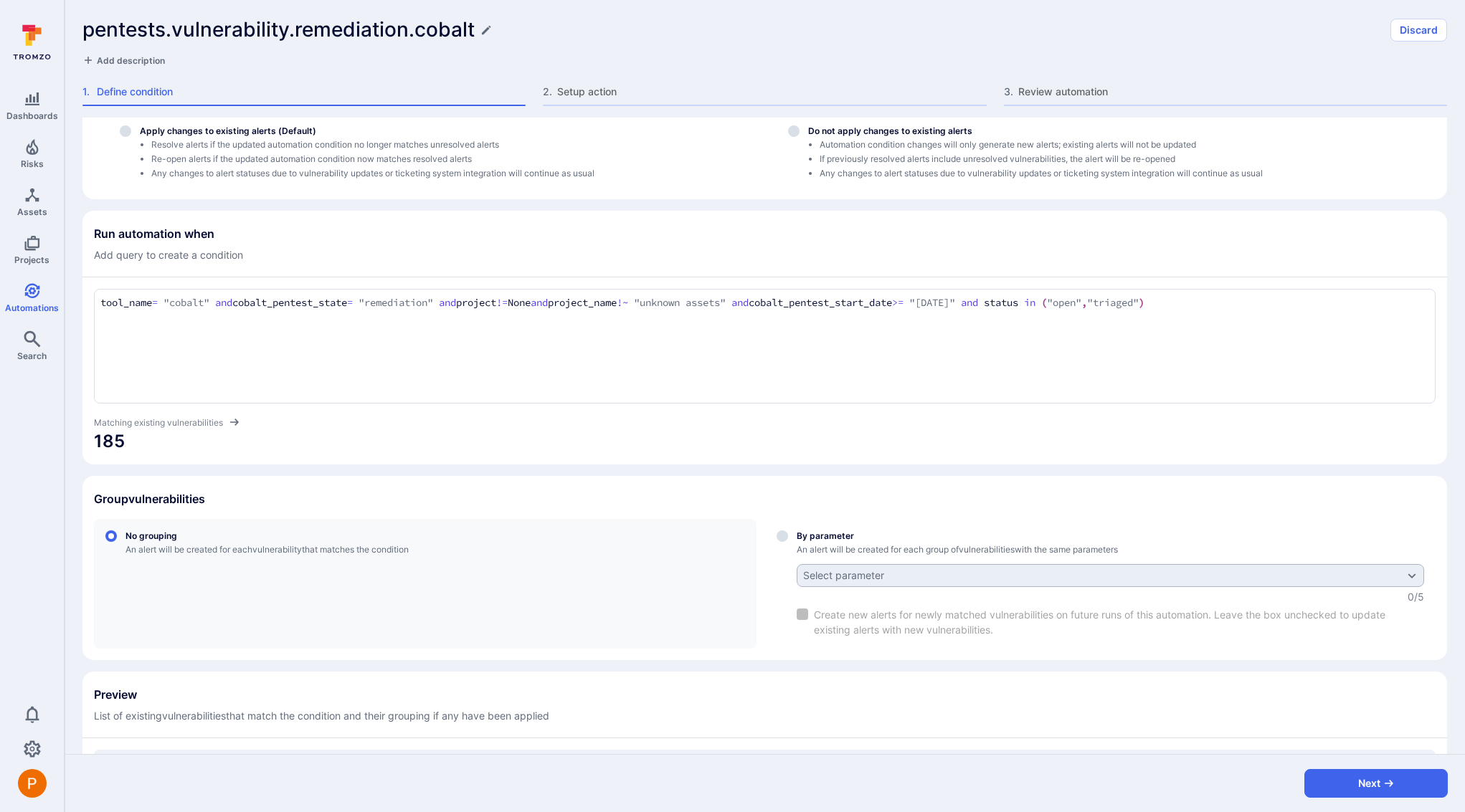
click at [1350, 307] on textarea "tool_name = "cobalt" and cobalt_pentest_state = "remediation" and project != No…" at bounding box center [765, 303] width 1329 height 16
click at [165, 397] on li "project _name" at bounding box center [200, 398] width 182 height 20
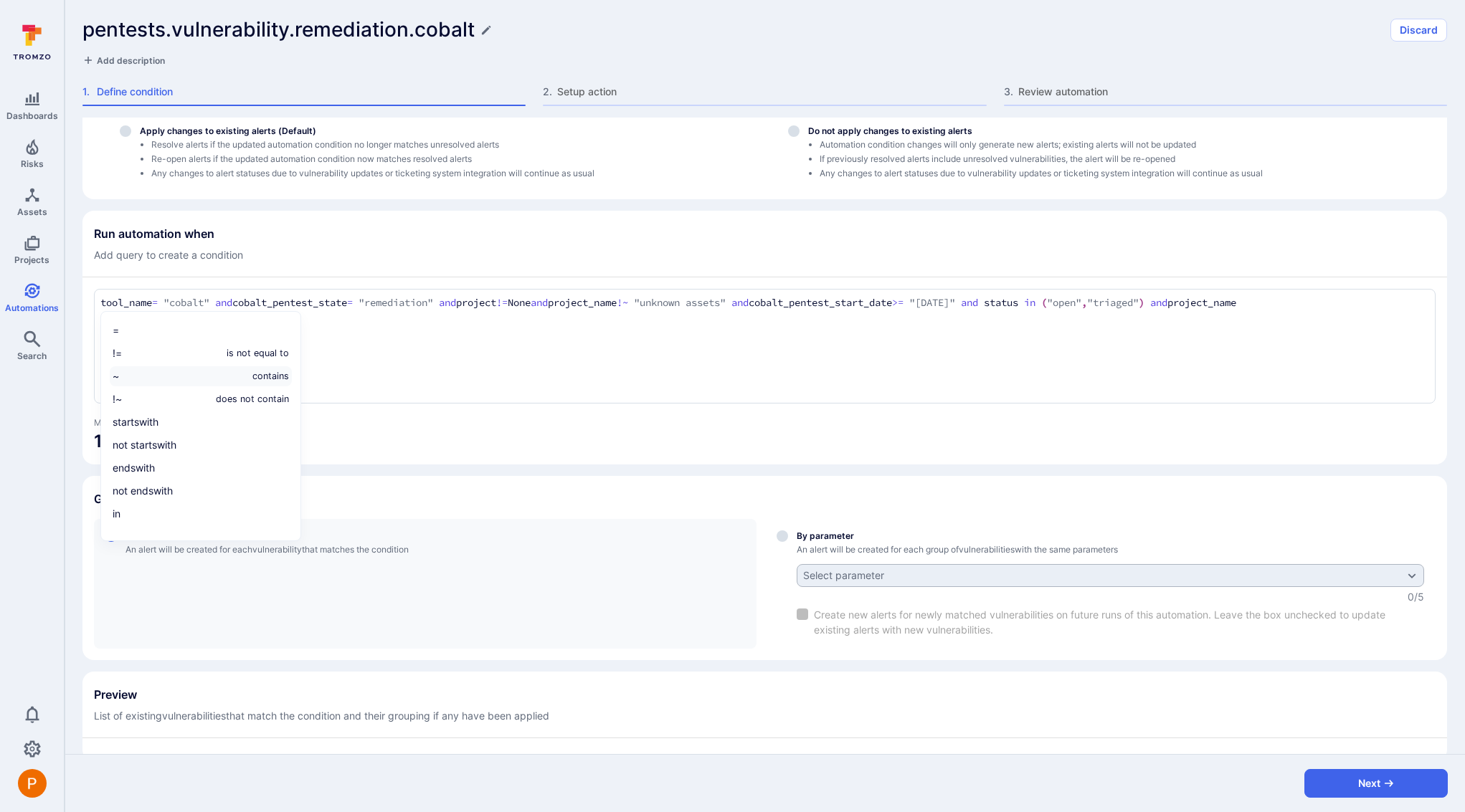
click at [191, 379] on li "~ contains" at bounding box center [200, 376] width 182 height 20
type textarea "tool_name = "cobalt" and cobalt_pentest_state = "remediation" and project != No…"
click at [643, 446] on span "0" at bounding box center [765, 441] width 1342 height 23
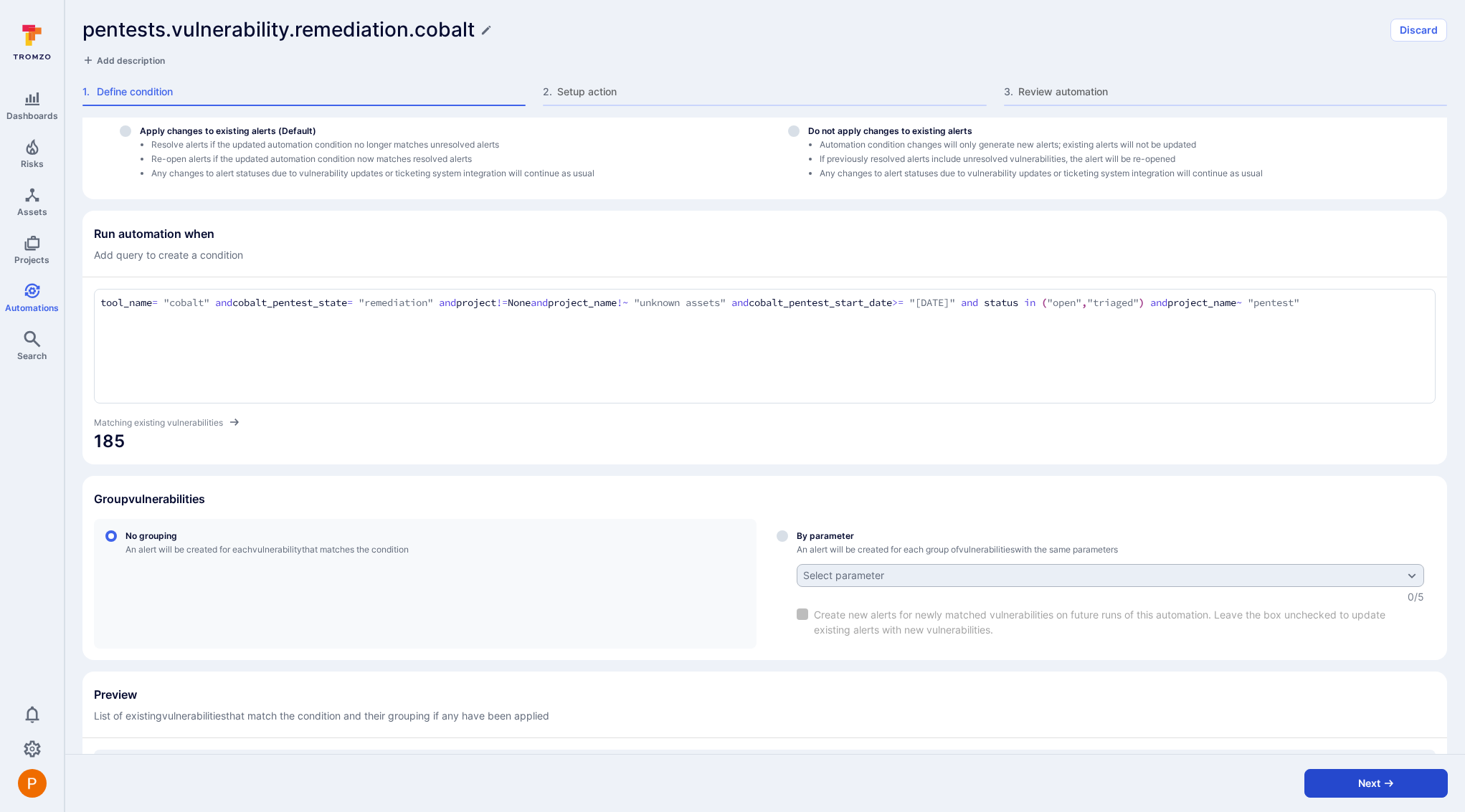
click at [1399, 781] on button "Next" at bounding box center [1376, 783] width 144 height 29
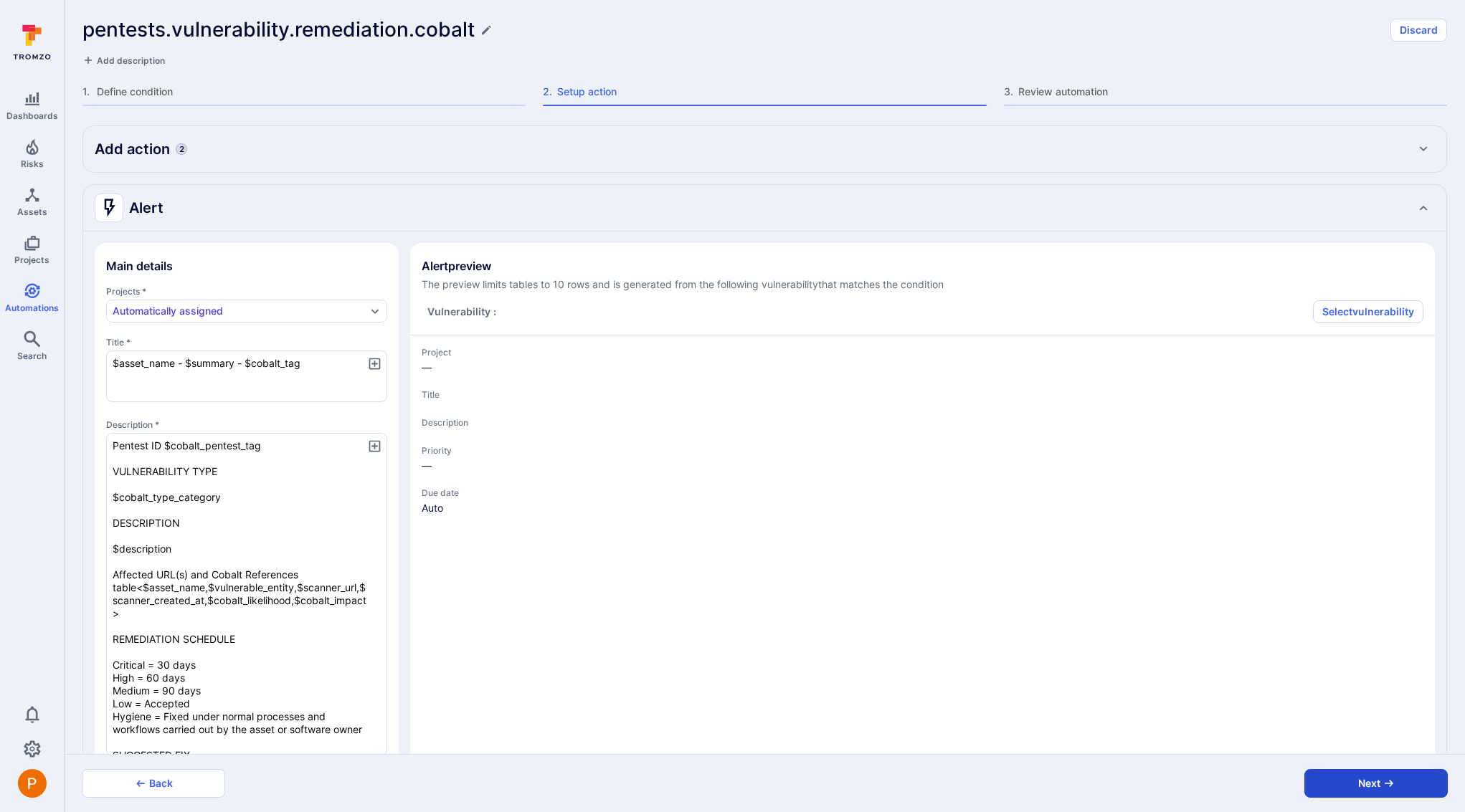
type textarea "x"
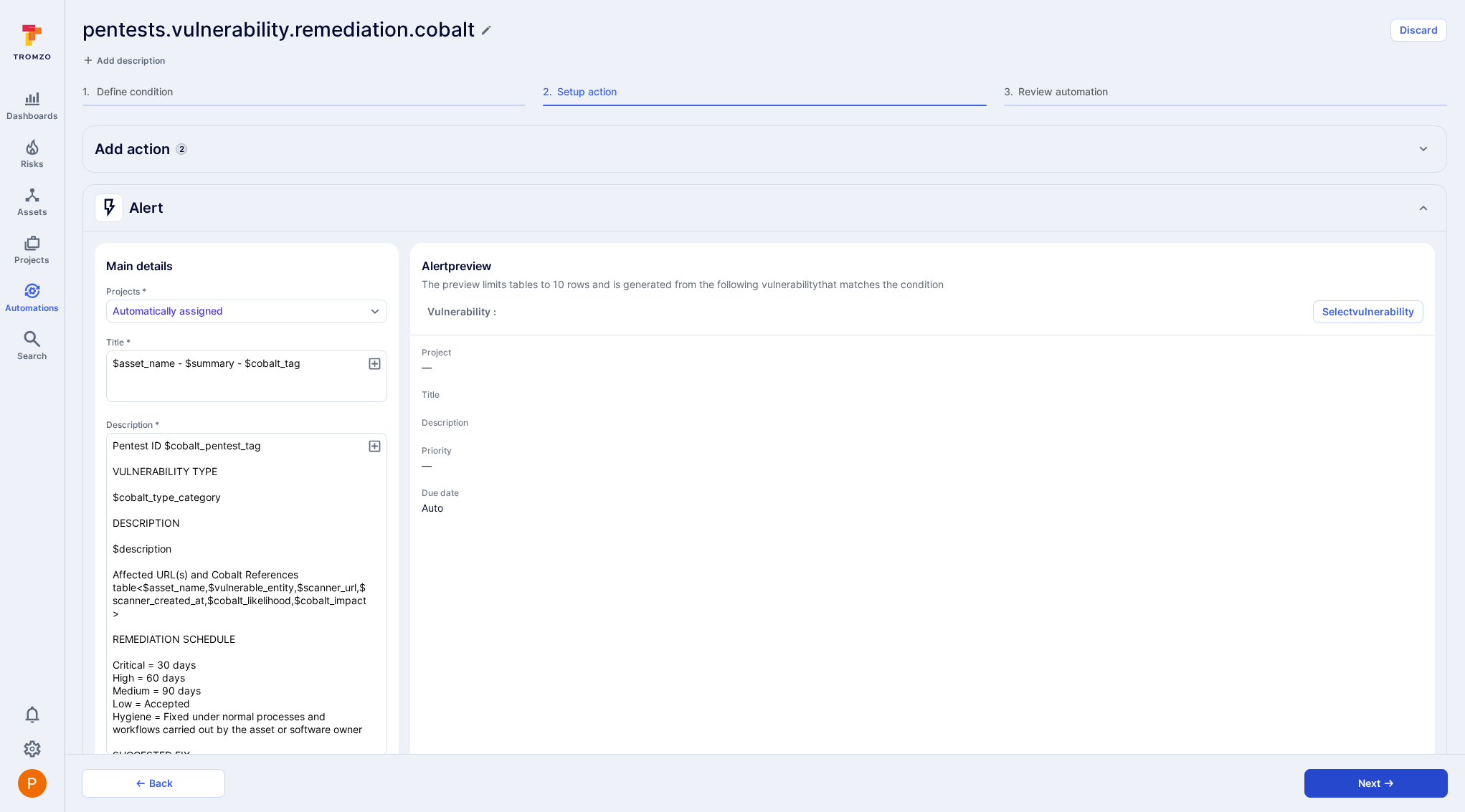
type textarea "x"
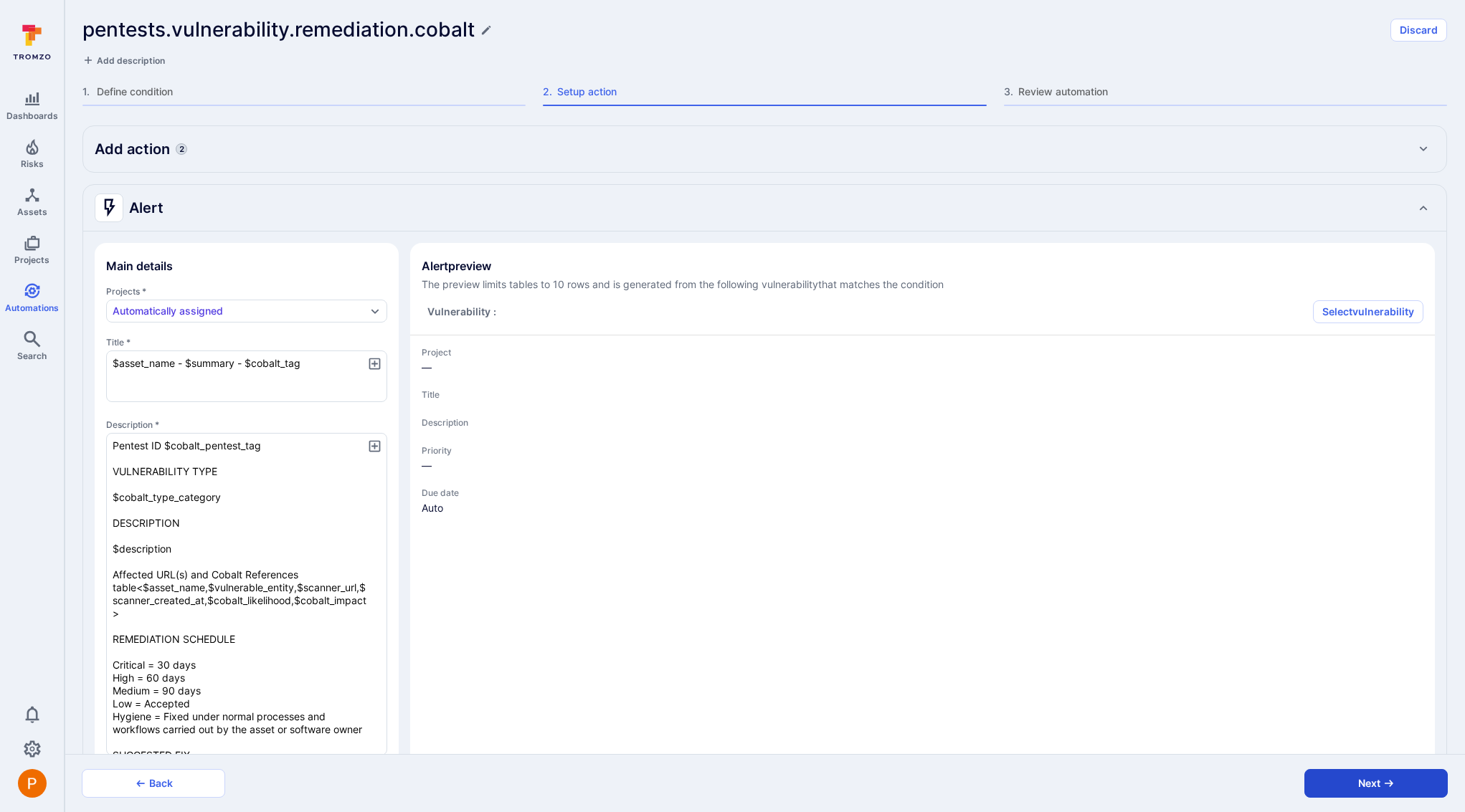
type textarea "x"
click at [1399, 781] on button "Next" at bounding box center [1376, 783] width 144 height 29
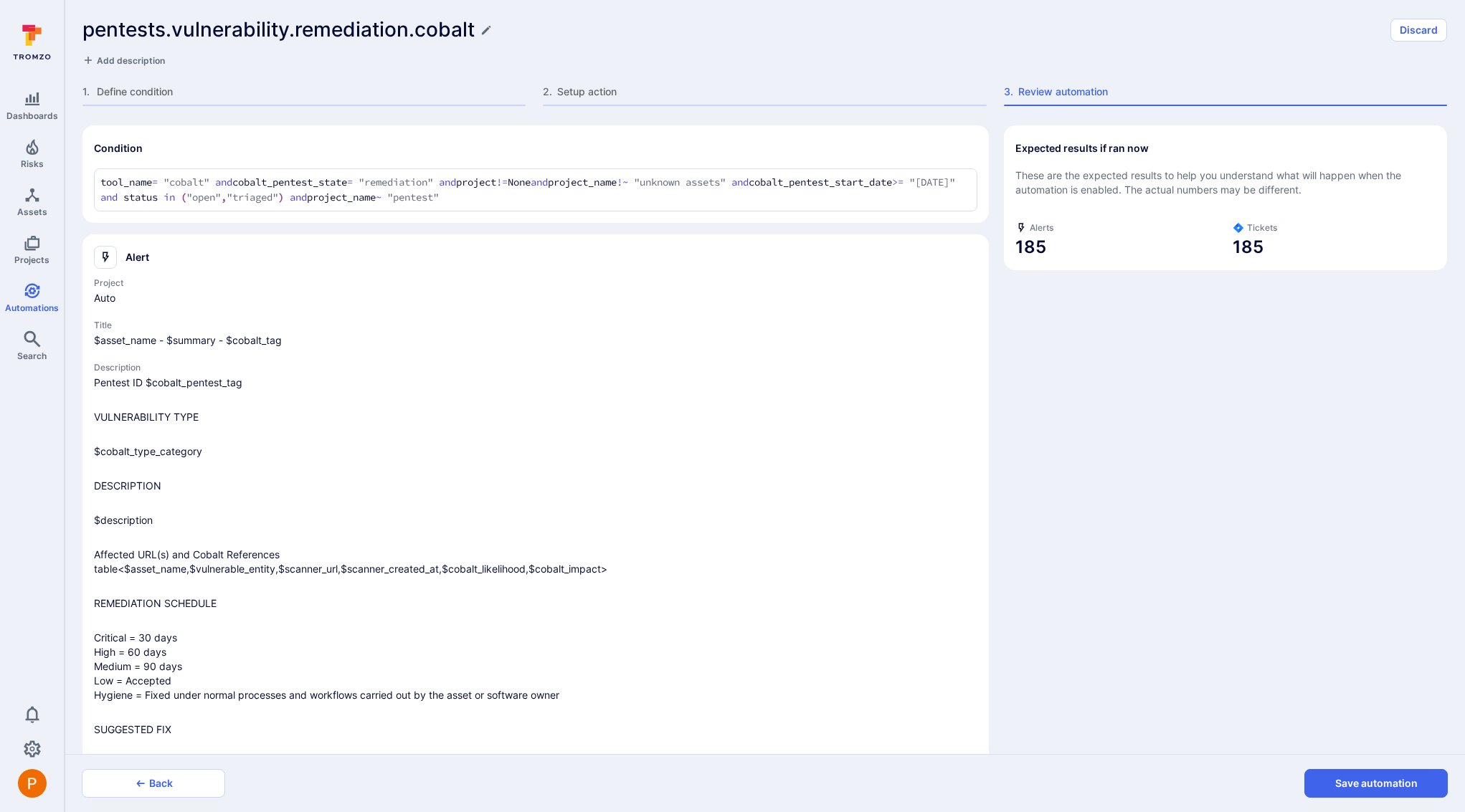
click at [1399, 781] on button "Save automation" at bounding box center [1376, 783] width 144 height 29
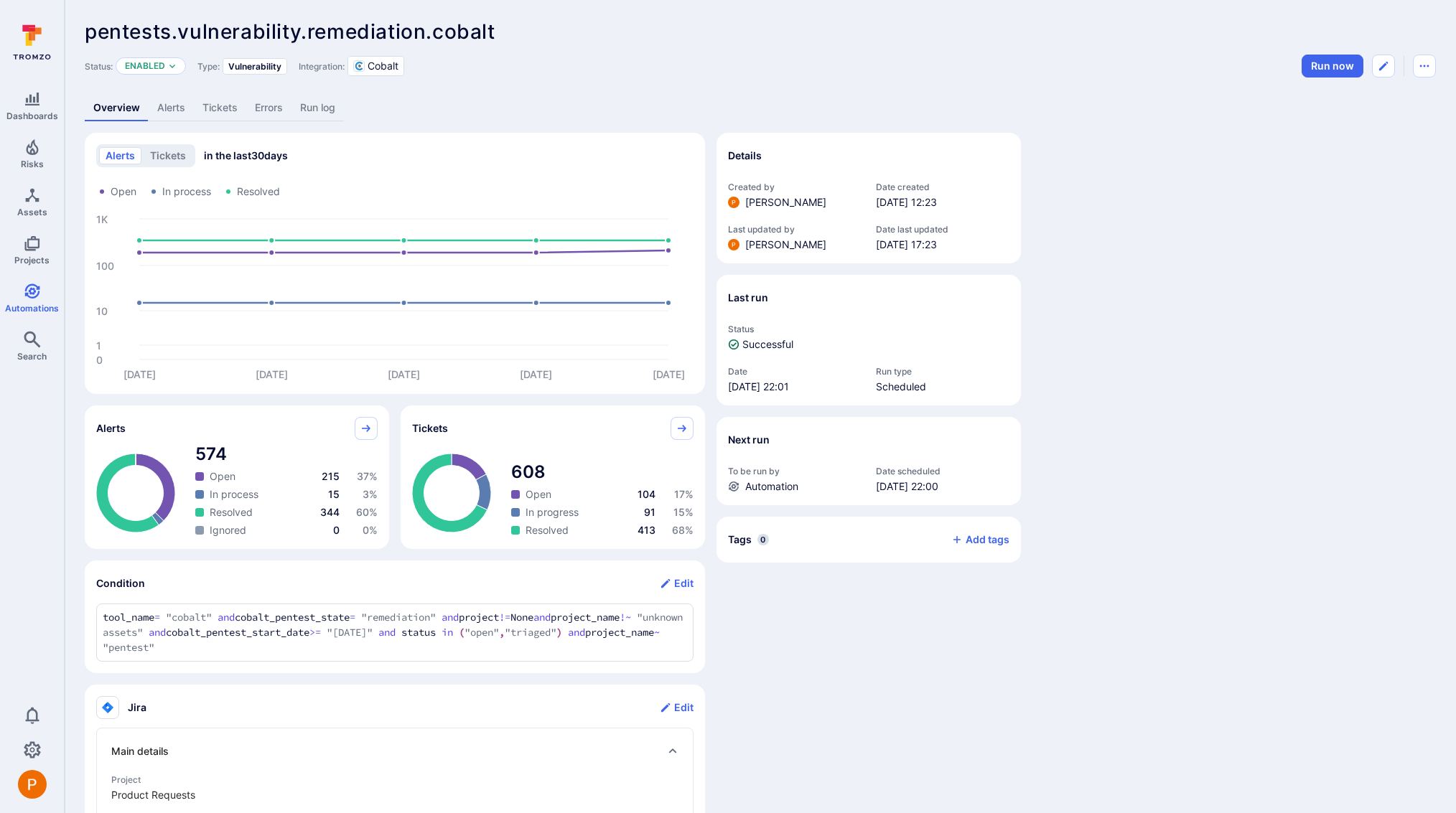
click at [163, 101] on link "Alerts" at bounding box center [170, 109] width 45 height 27
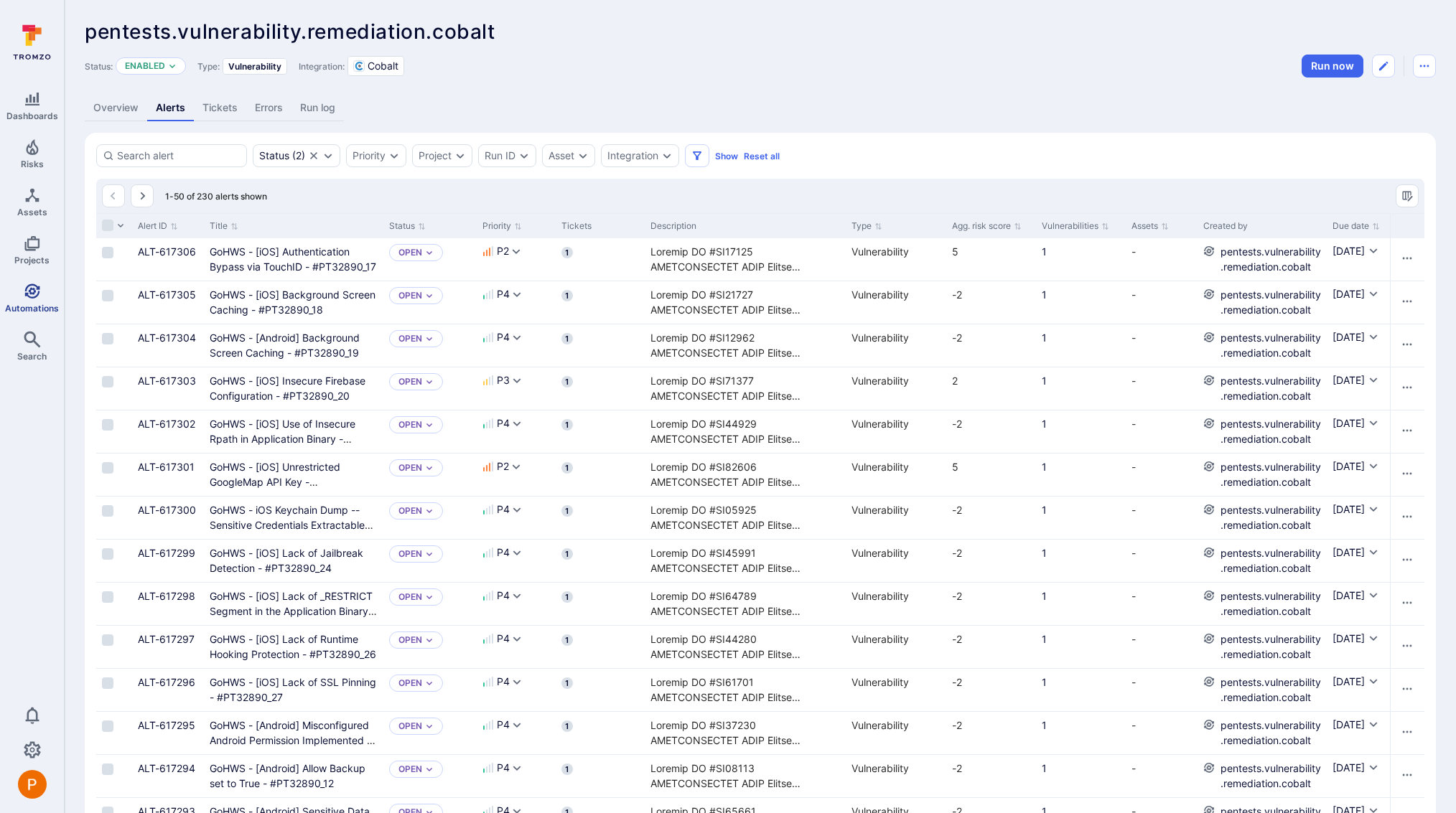
click at [28, 290] on icon "Automations" at bounding box center [32, 291] width 17 height 17
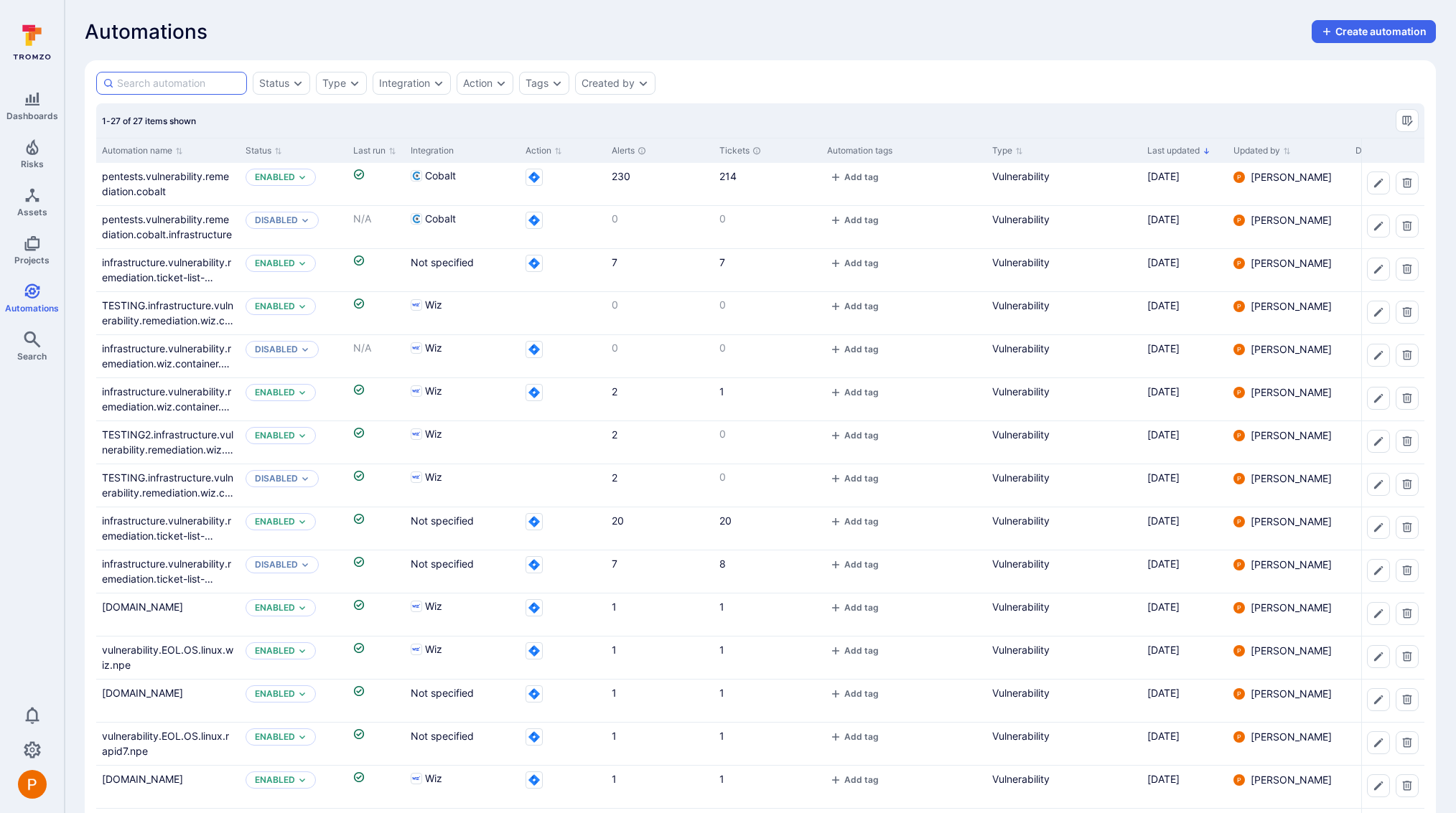
click at [150, 80] on input at bounding box center [179, 83] width 124 height 14
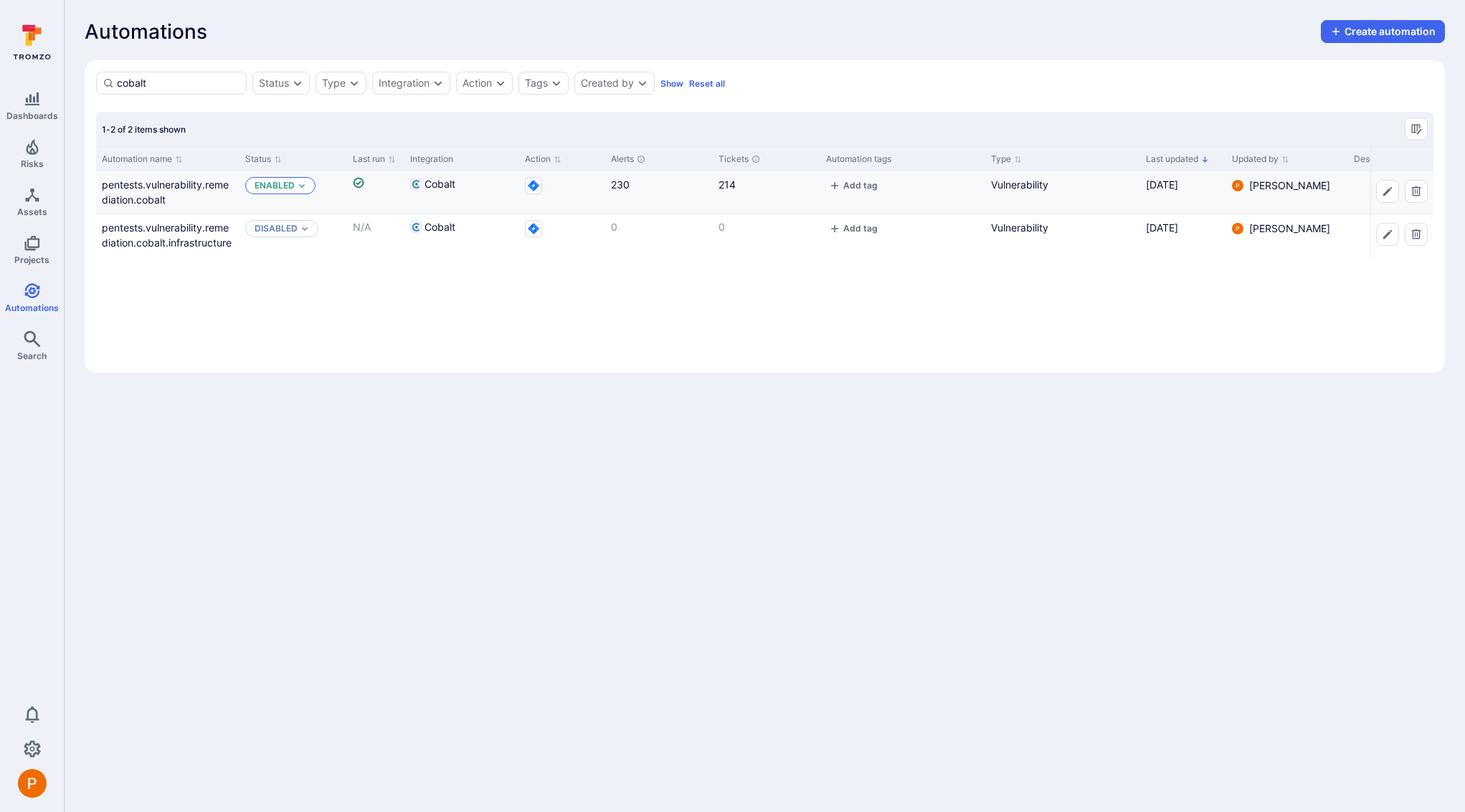
type input "cobalt"
click at [306, 182] on div "Enabled" at bounding box center [281, 185] width 70 height 17
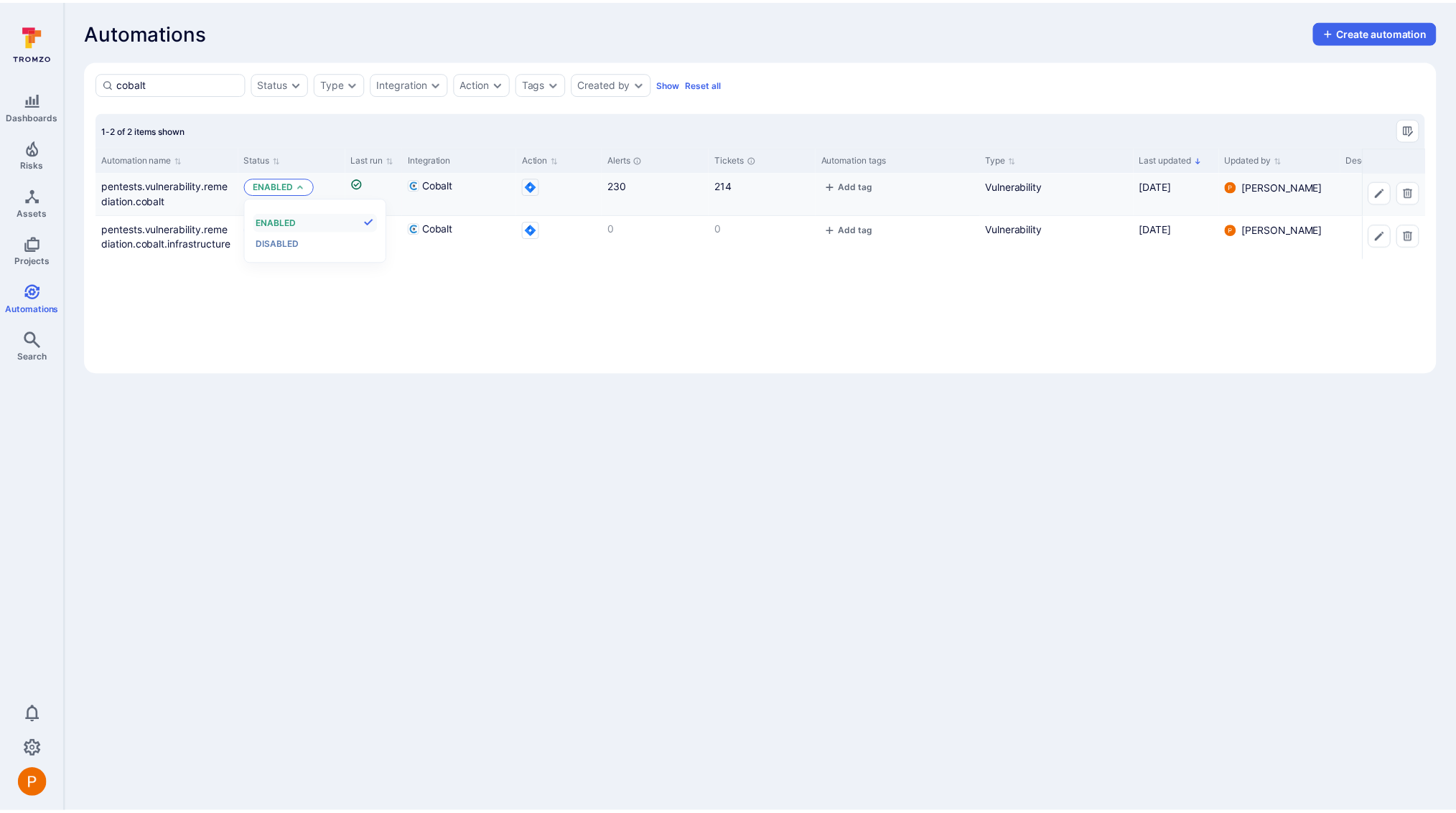
scroll to position [11, 0]
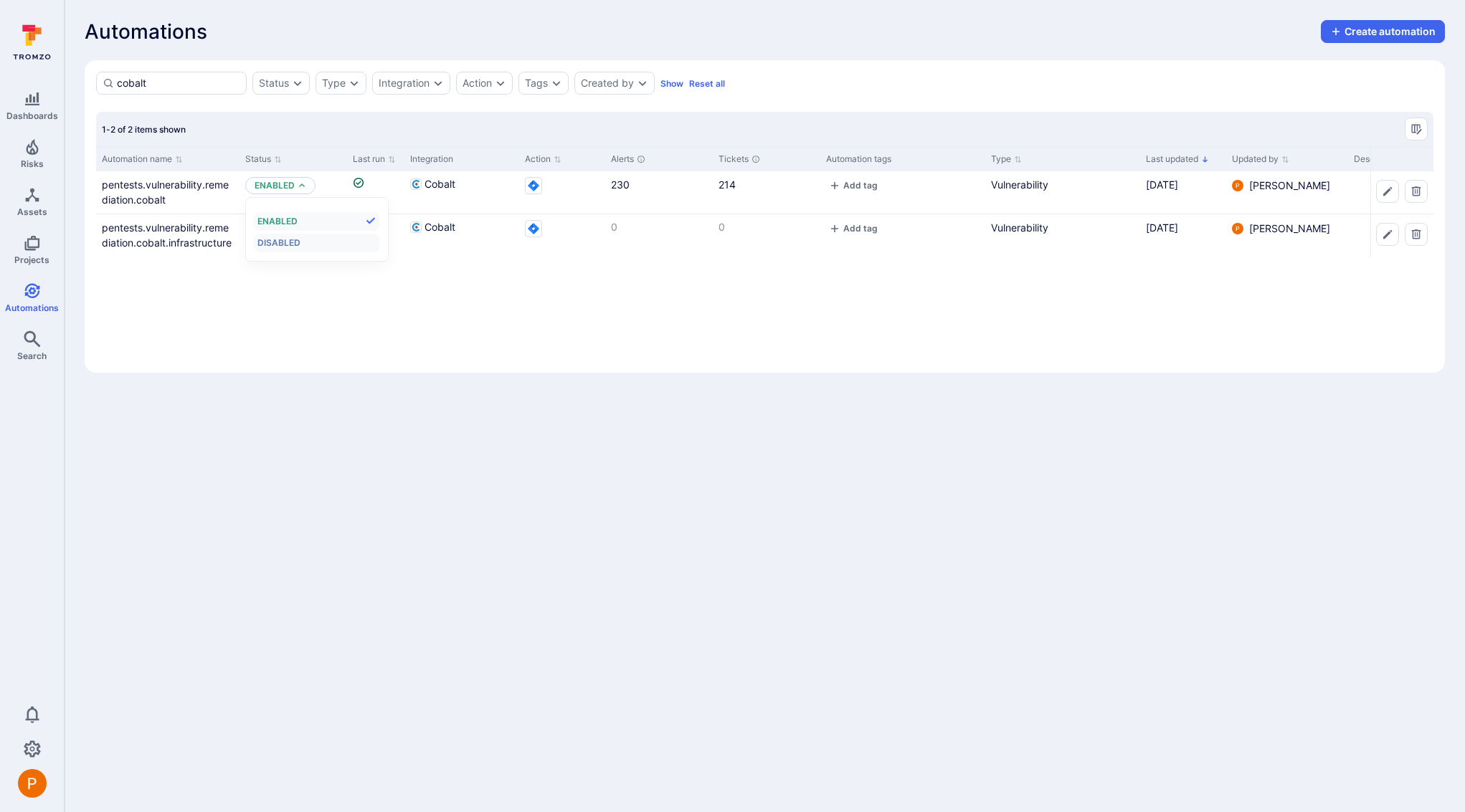
click at [311, 242] on div "Disabled" at bounding box center [317, 242] width 118 height 16
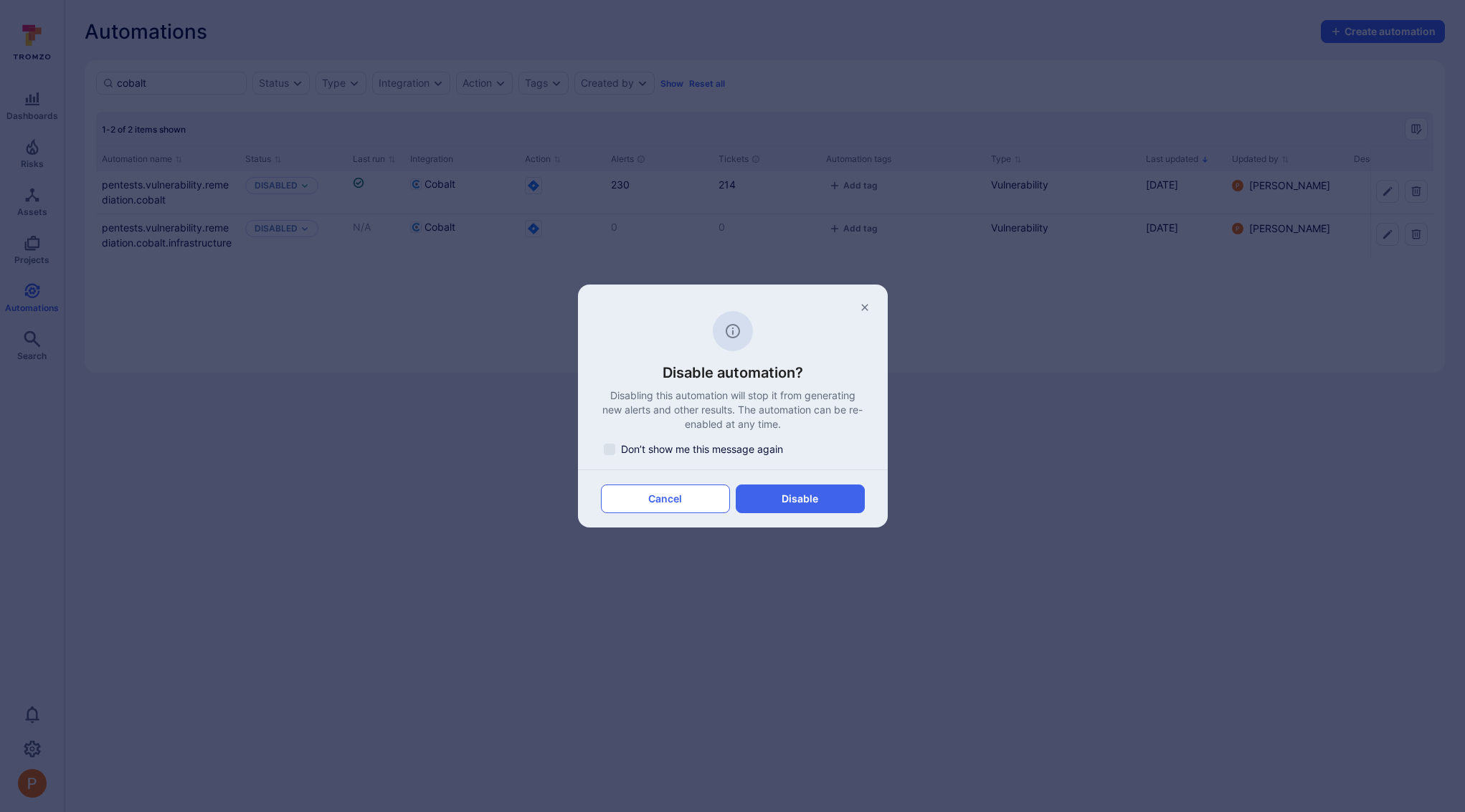
click at [714, 496] on button "Cancel" at bounding box center [666, 499] width 129 height 29
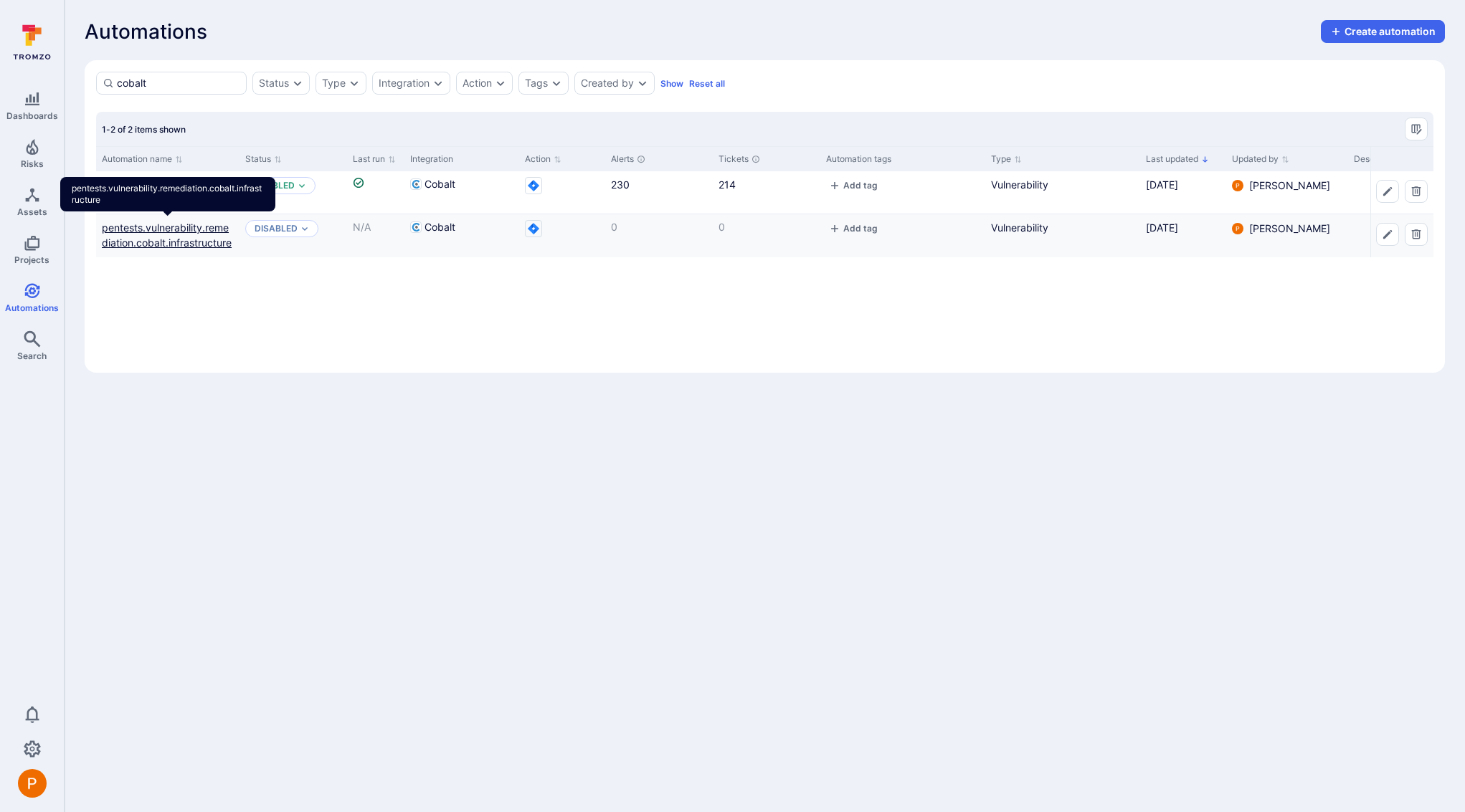
click at [214, 244] on link "pentests.vulnerability.remediation.cobalt.infrastructure" at bounding box center [166, 235] width 129 height 28
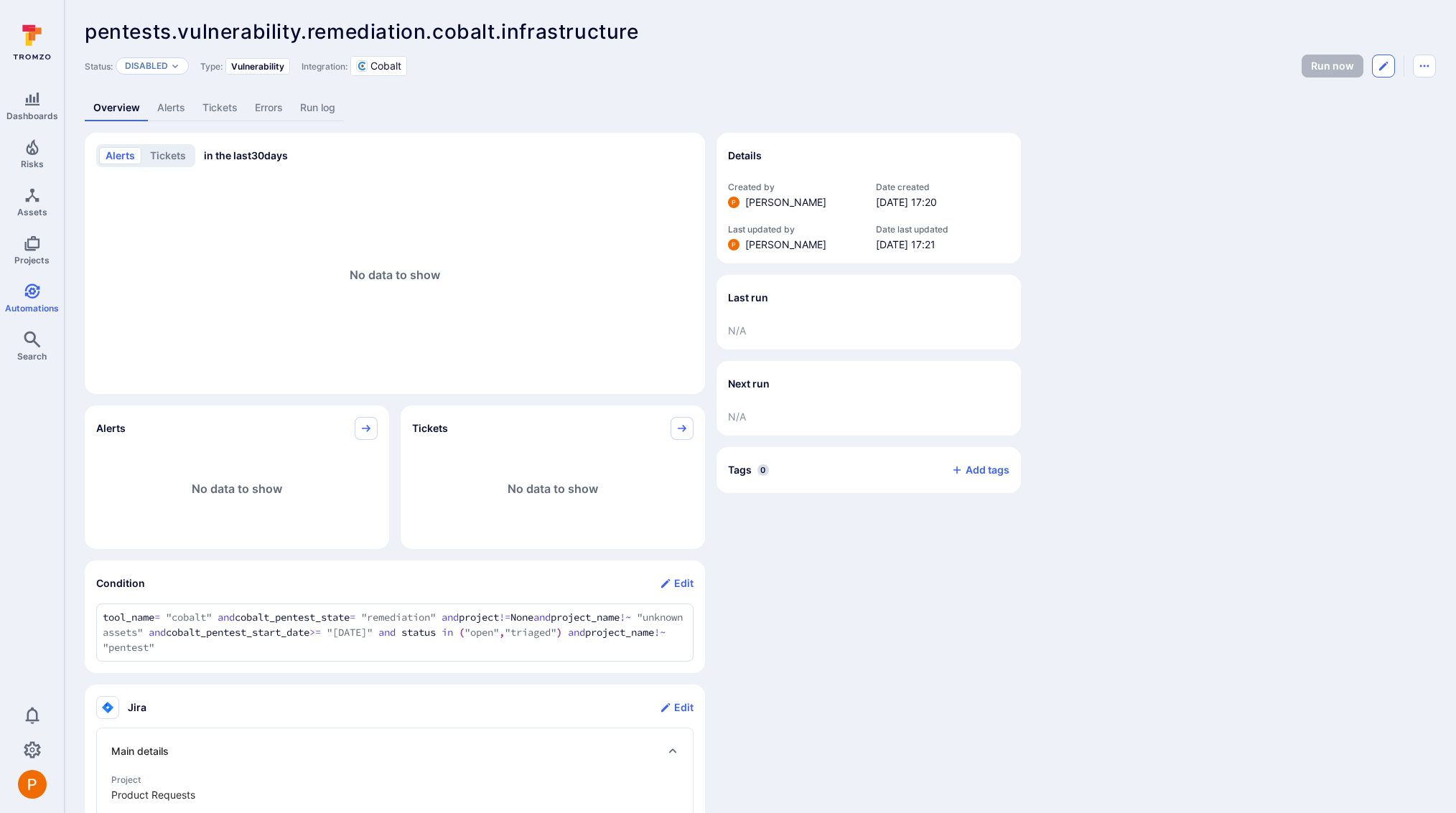
click at [1386, 66] on icon "Edit automation" at bounding box center [1384, 66] width 11 height 11
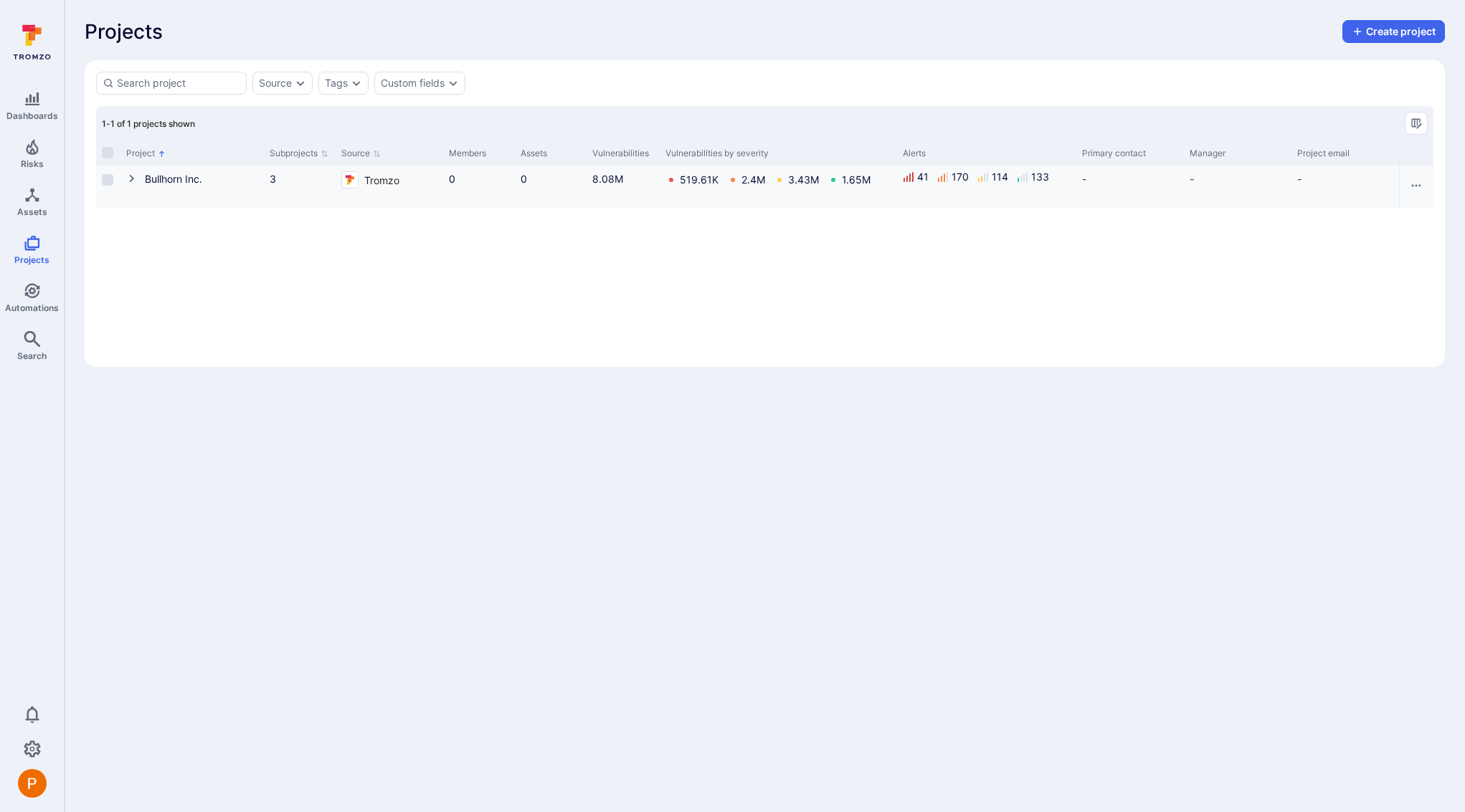
click at [127, 180] on icon "Cell for Project" at bounding box center [132, 179] width 11 height 11
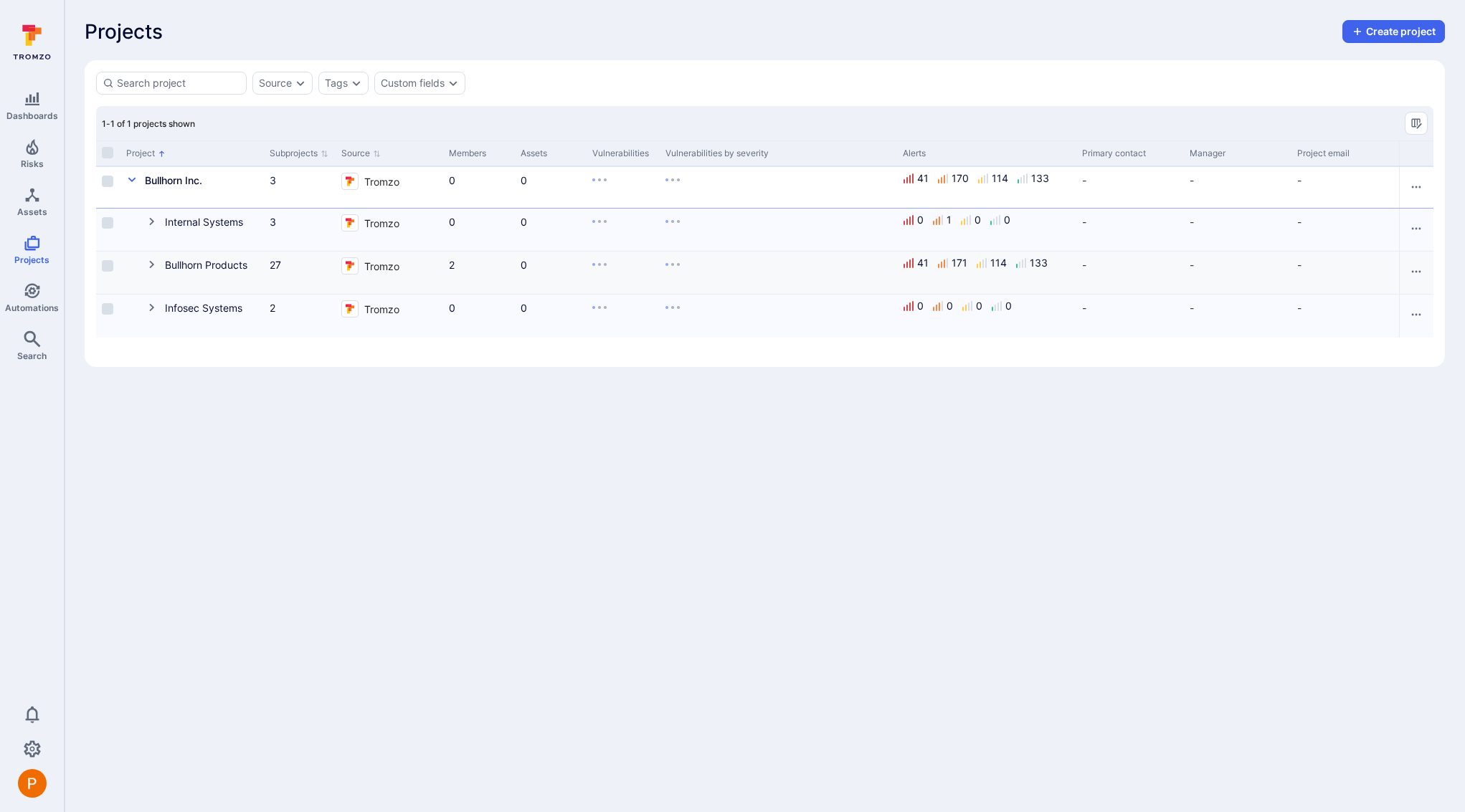
click at [150, 271] on button "Cell for Project" at bounding box center [156, 265] width 19 height 16
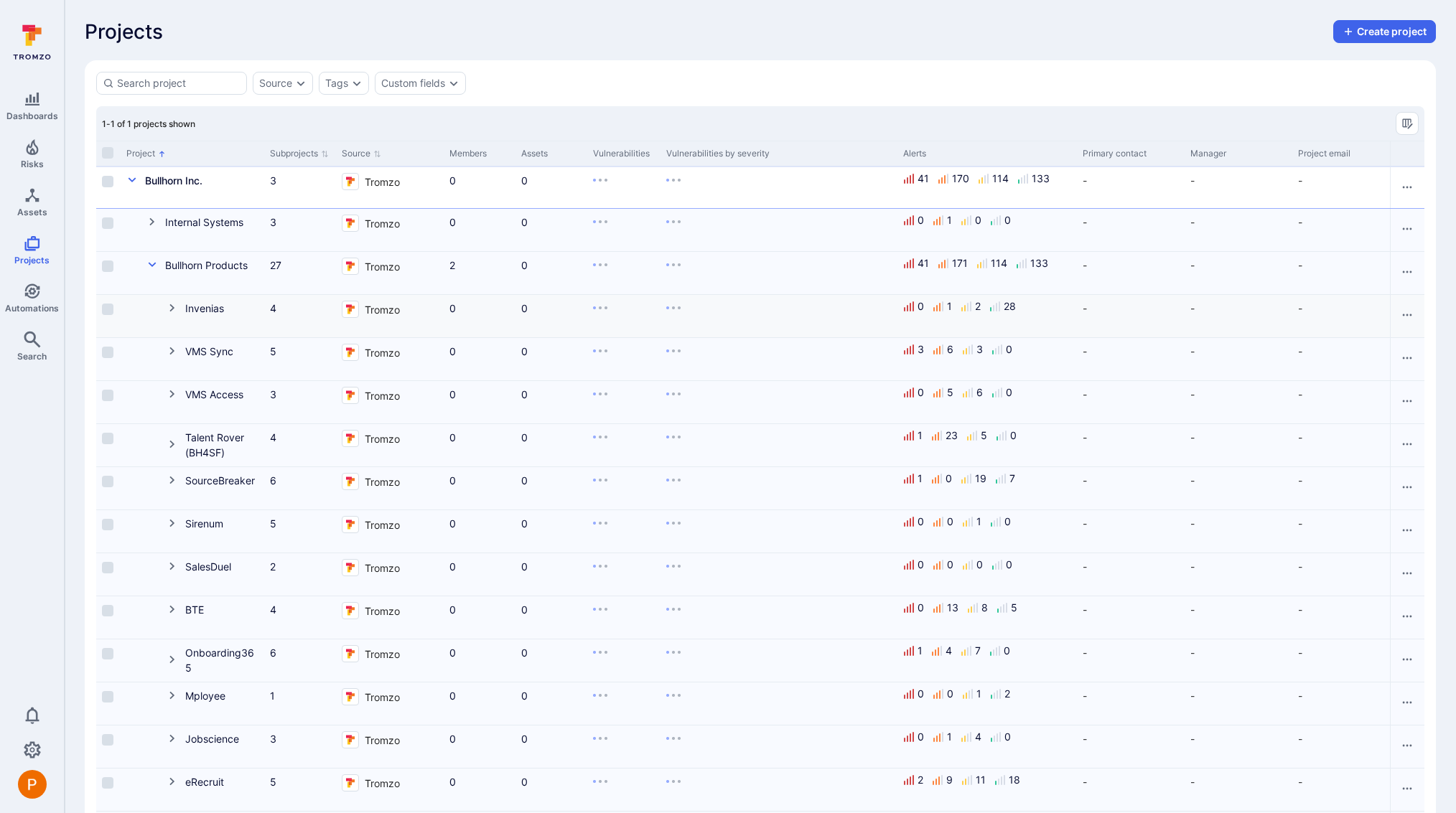
click at [171, 313] on button "Cell for Project" at bounding box center [176, 308] width 19 height 16
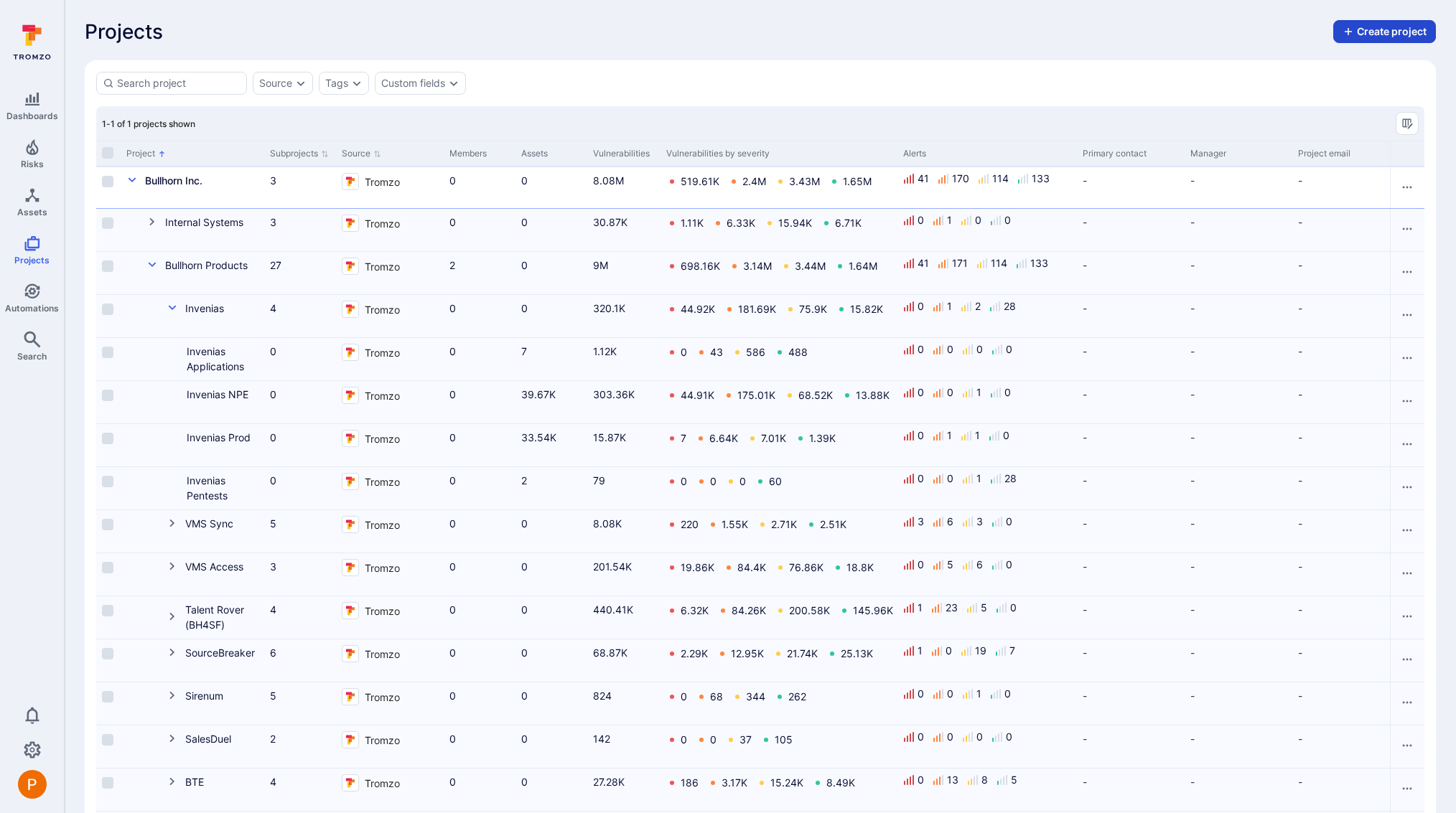
click at [1367, 30] on button "Create project" at bounding box center [1385, 31] width 103 height 23
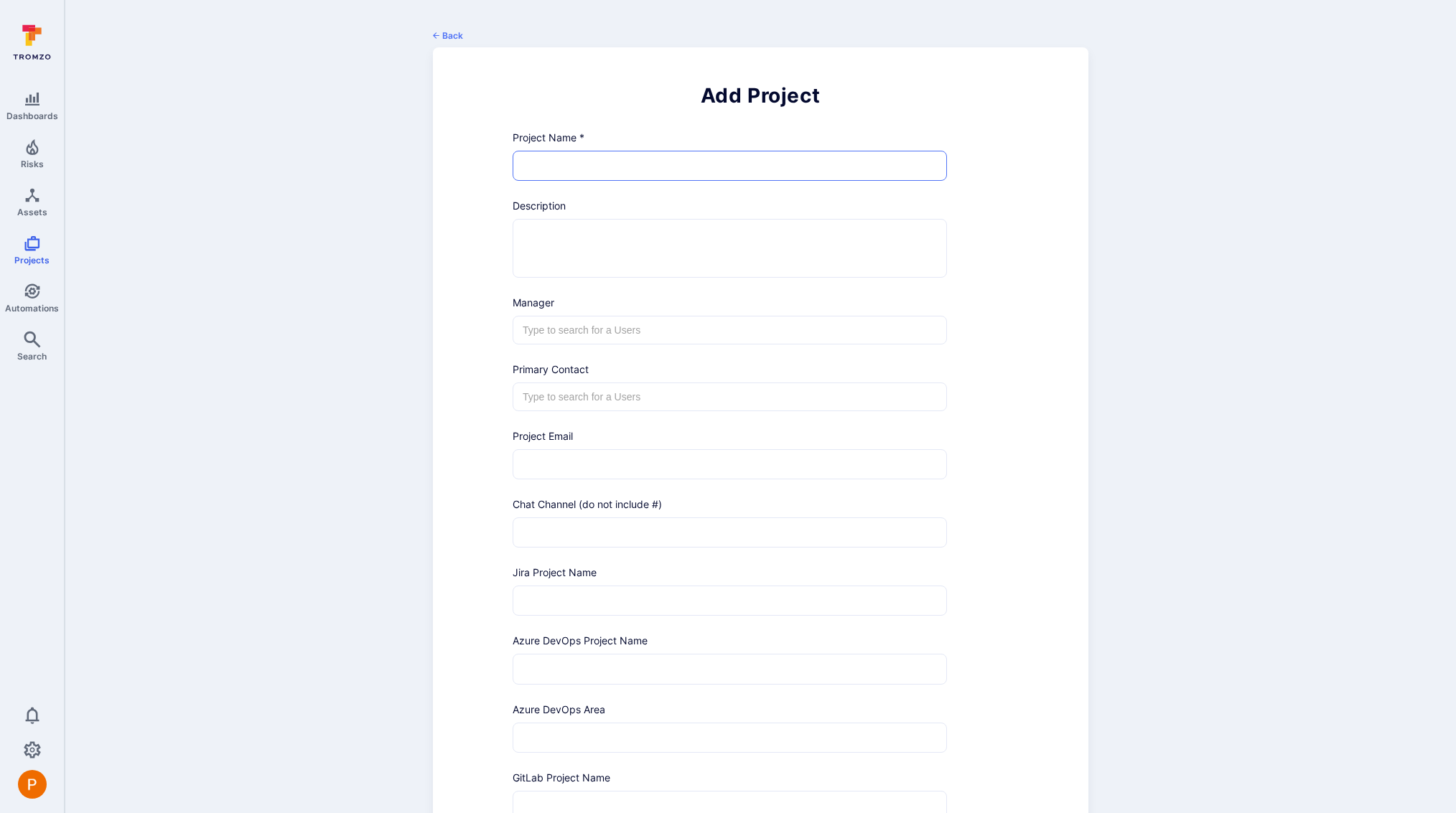
click at [575, 172] on input "text" at bounding box center [729, 166] width 433 height 29
paste input "BH Public IP's of Class A products"
click at [603, 166] on input "BH Public IP's of Class A products" at bounding box center [729, 166] width 433 height 29
click at [706, 171] on input "BH Public IP's of (Class A products" at bounding box center [729, 166] width 433 height 29
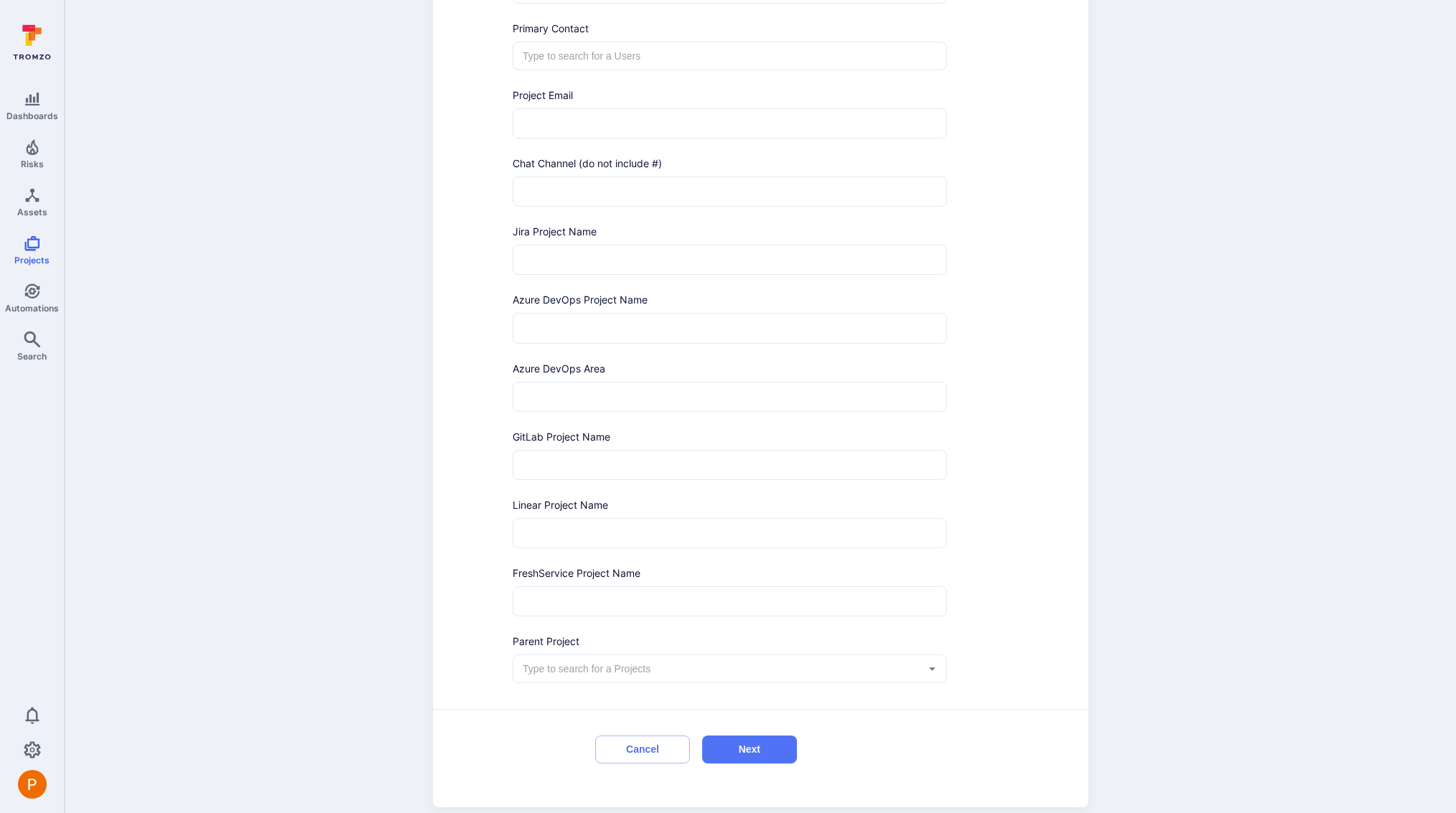
scroll to position [366, 0]
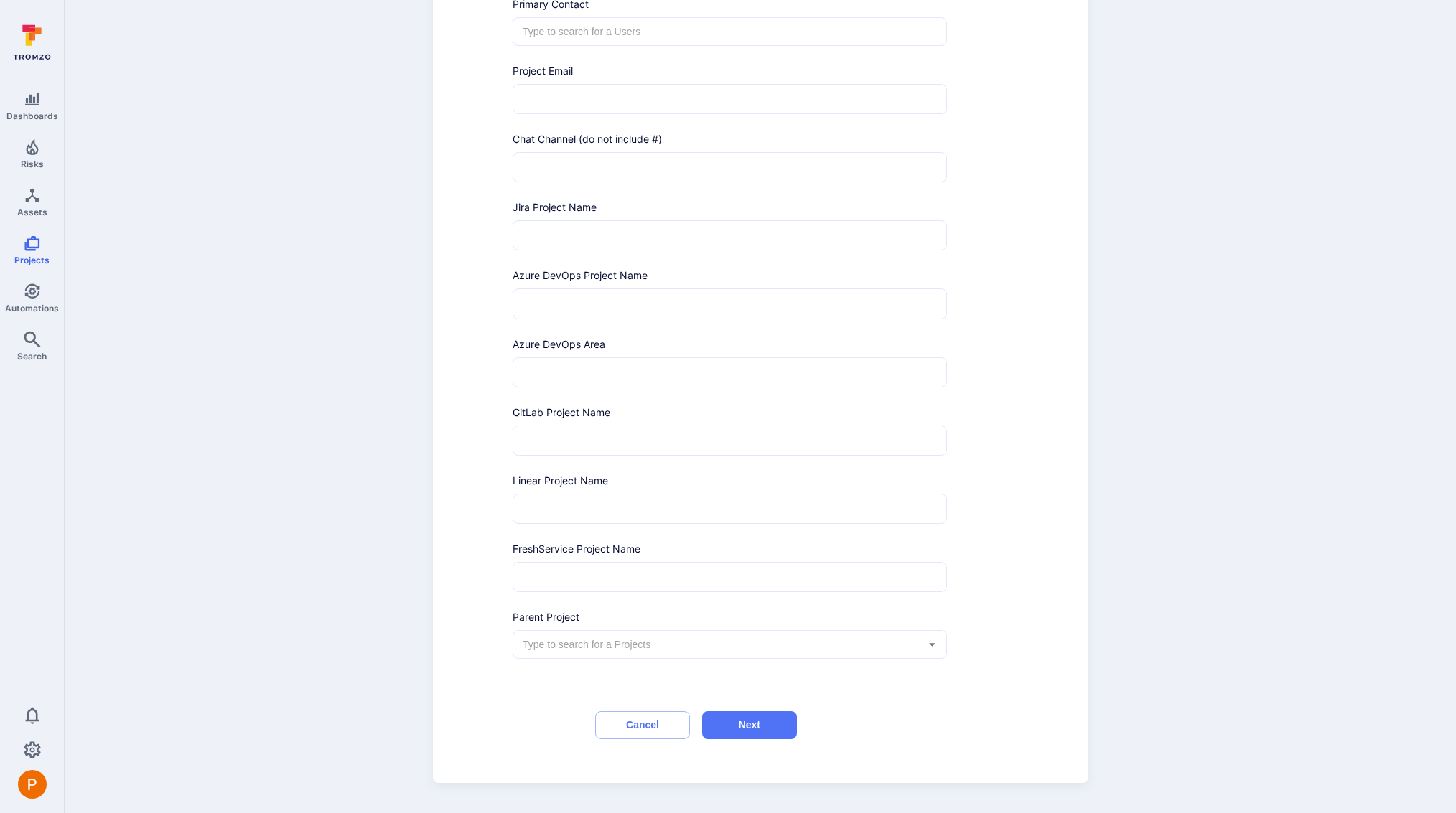
type input "BH Public IP's of (Class A products)"
click at [628, 639] on input "text" at bounding box center [719, 644] width 398 height 14
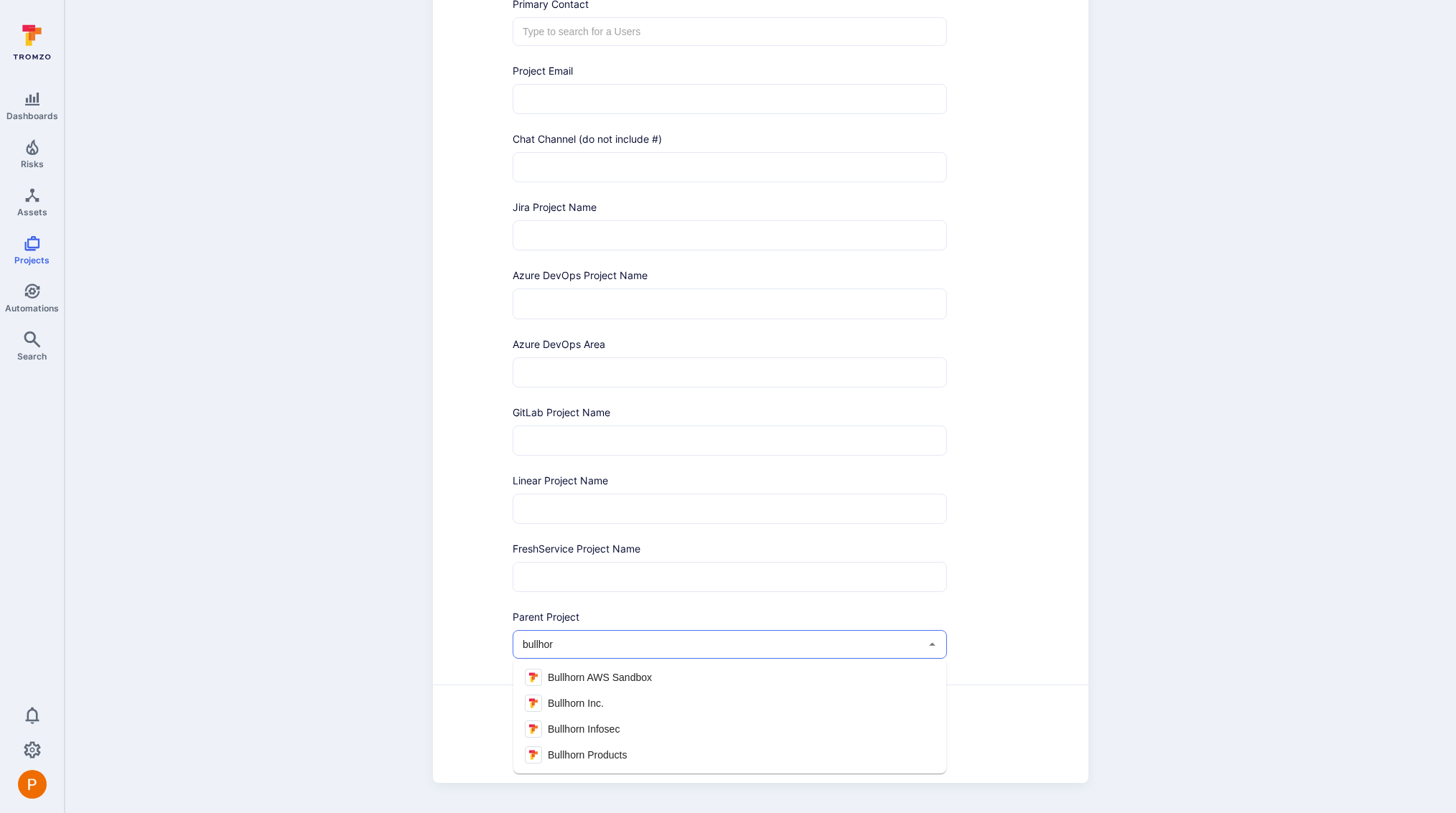
type input "bullhorn"
click at [620, 756] on span "Bullhorn Products" at bounding box center [588, 756] width 80 height 15
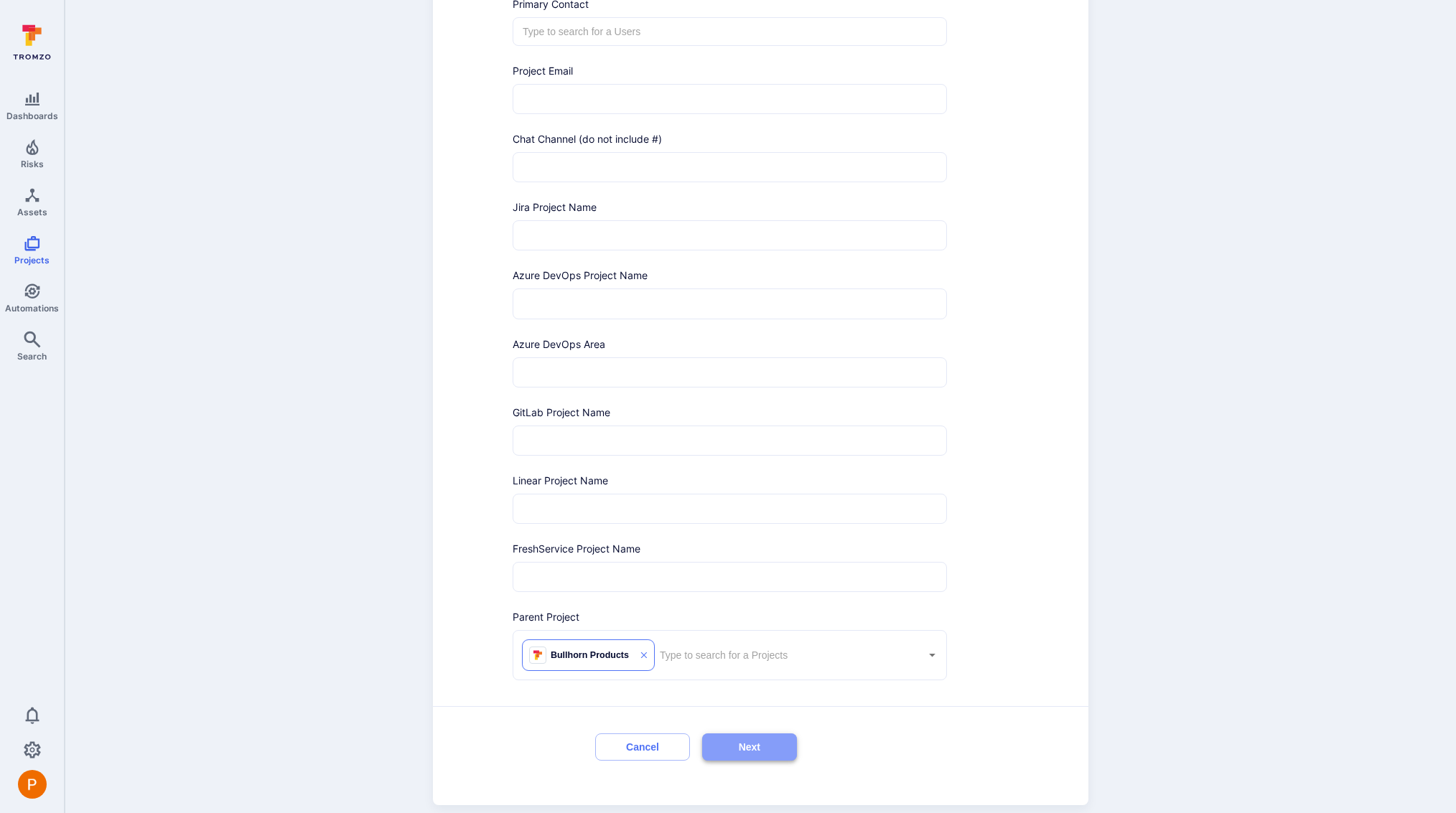
click at [738, 751] on button "Next" at bounding box center [749, 746] width 95 height 28
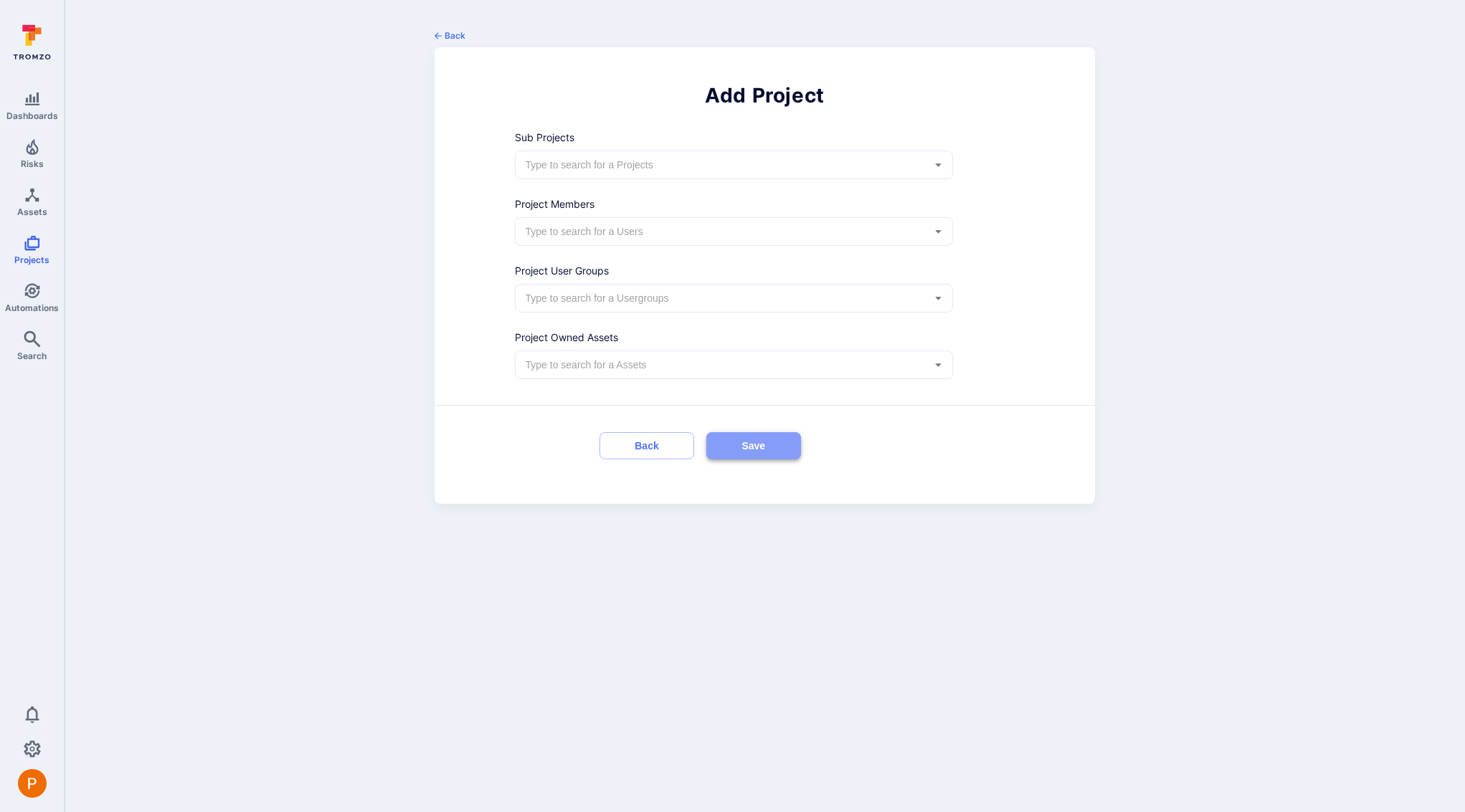
click at [760, 441] on button "Save" at bounding box center [754, 446] width 95 height 28
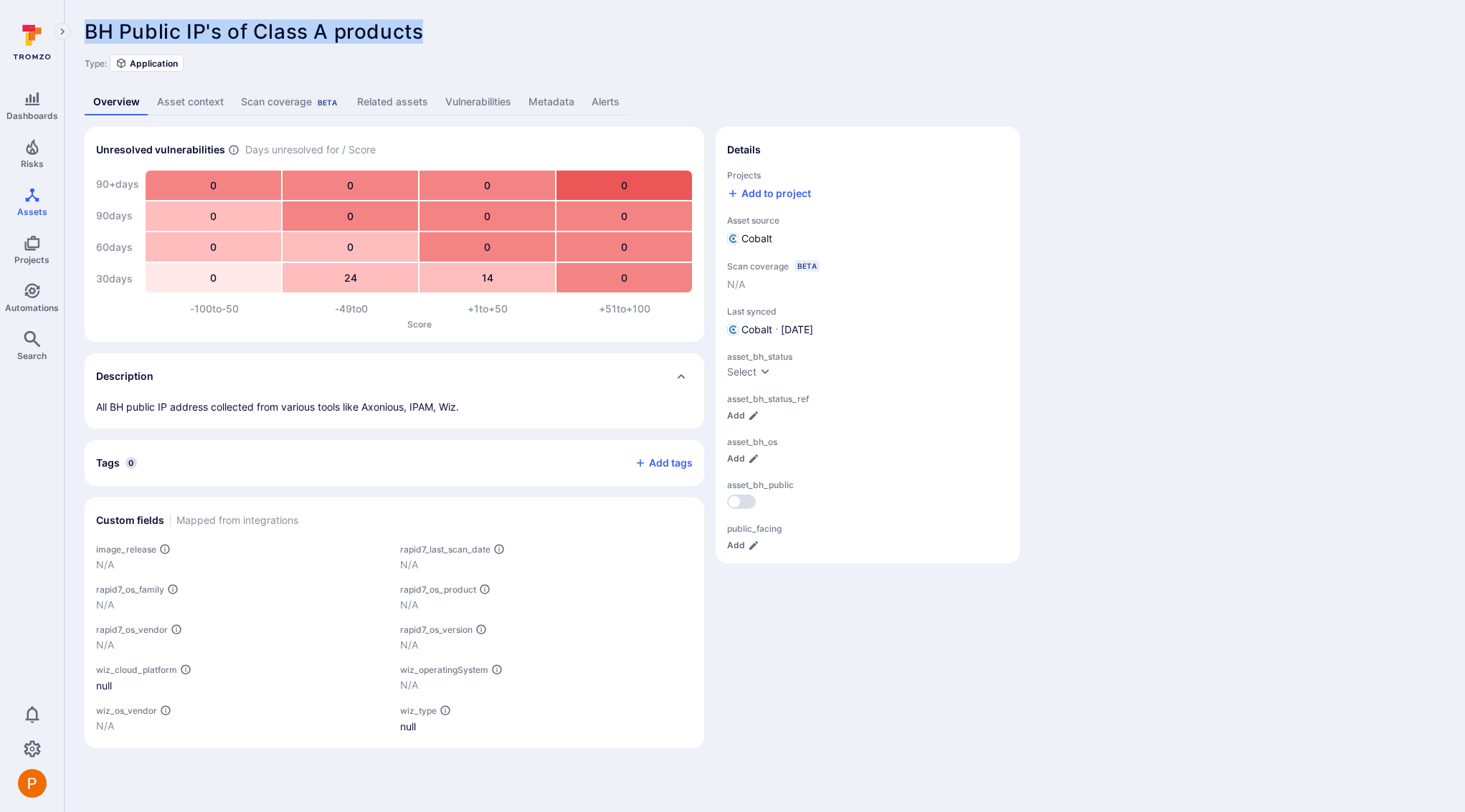
drag, startPoint x: 88, startPoint y: 30, endPoint x: 432, endPoint y: 41, distance: 344.2
click at [432, 41] on div "BH Public IP's of Class A products ... Show more" at bounding box center [662, 31] width 1156 height 23
copy span "BH Public IP's of Class A products"
click at [773, 197] on div "Add to project" at bounding box center [769, 193] width 84 height 14
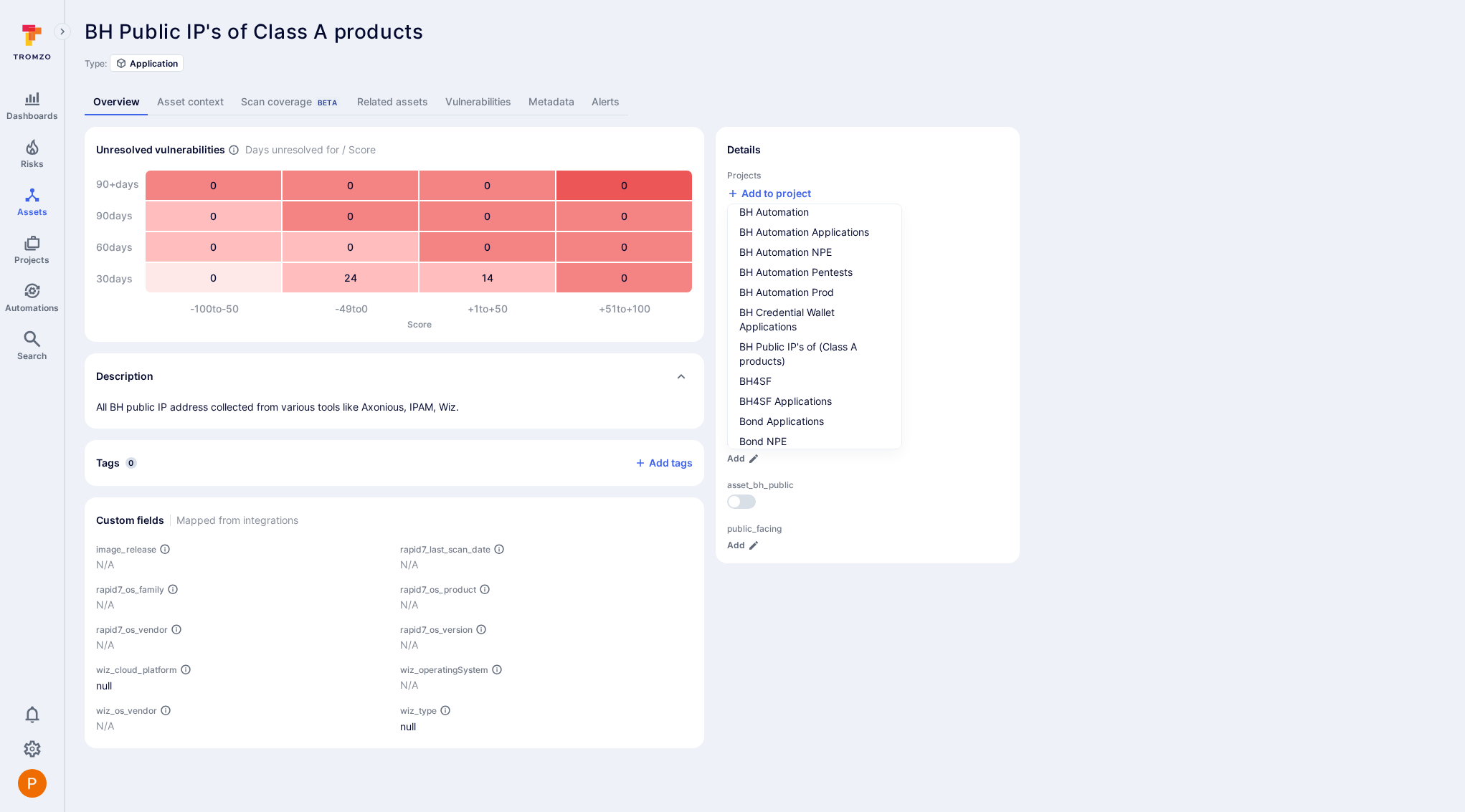
scroll to position [284, 0]
type input "bh"
click at [798, 359] on div "BH Public IP's of (Class A products)" at bounding box center [811, 369] width 145 height 29
click at [890, 369] on input "BH Public IP's of (Class A products)" at bounding box center [890, 369] width 0 height 0
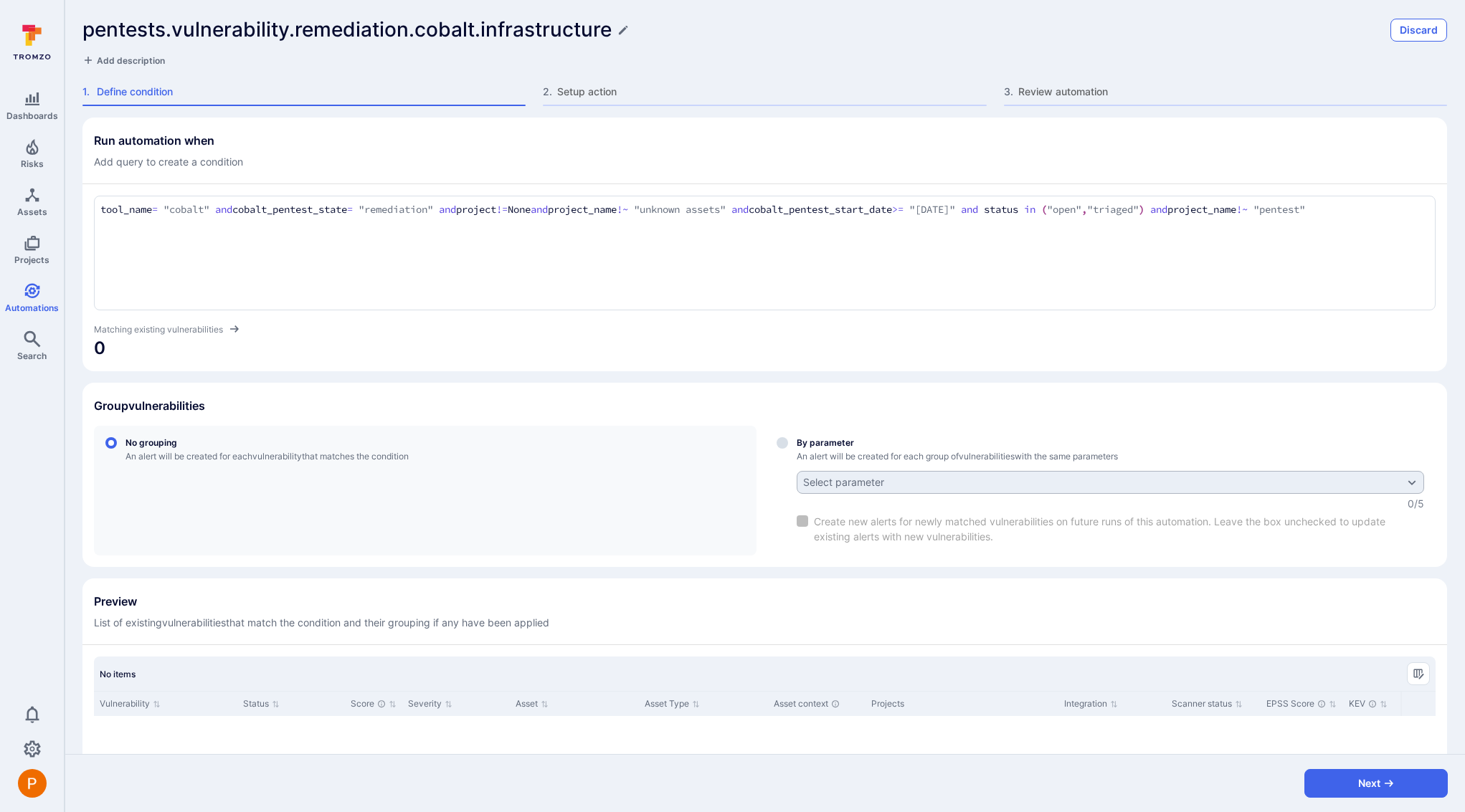
click at [1419, 37] on button "Discard" at bounding box center [1419, 30] width 57 height 23
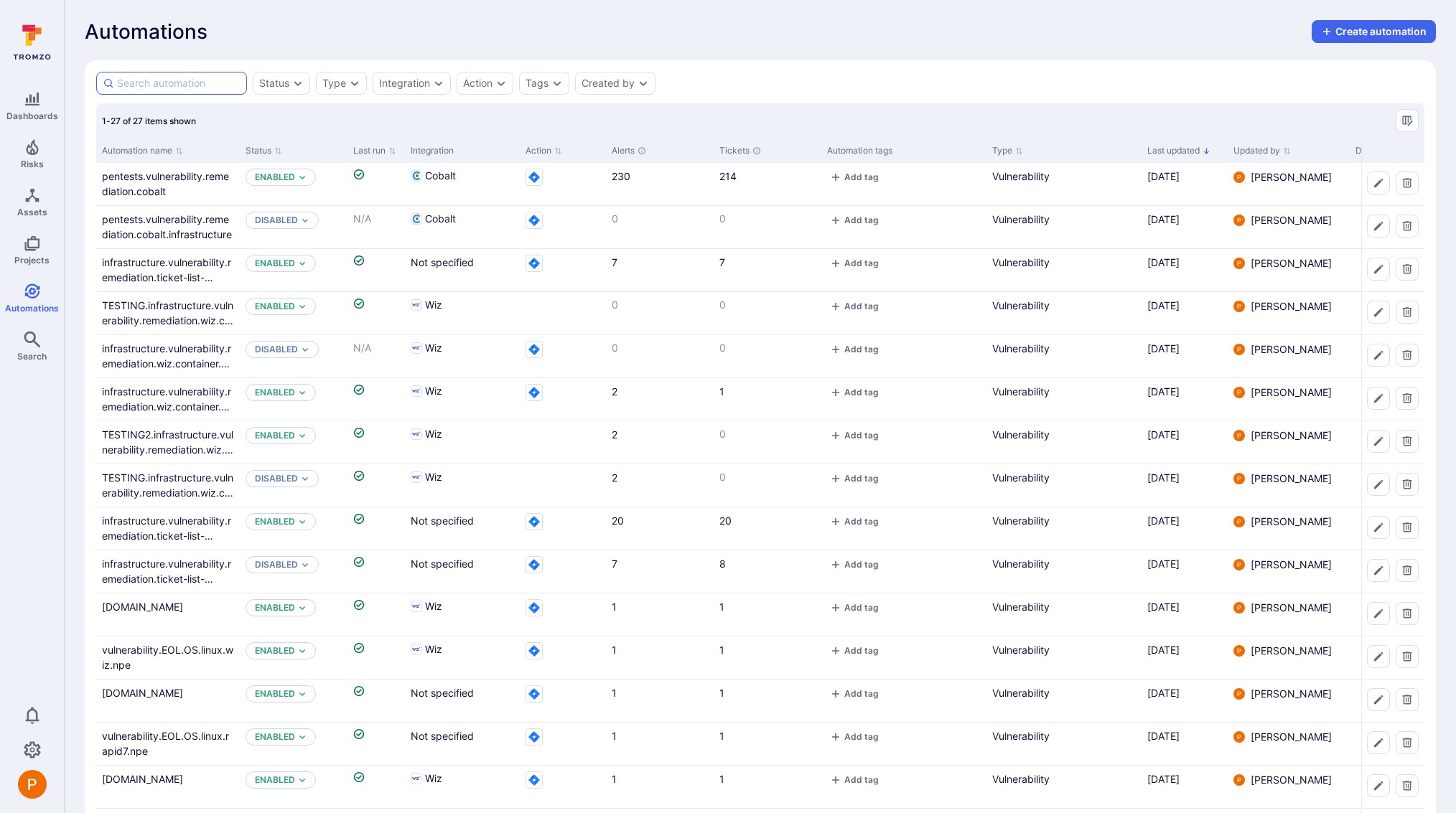
click at [132, 85] on input at bounding box center [179, 83] width 124 height 14
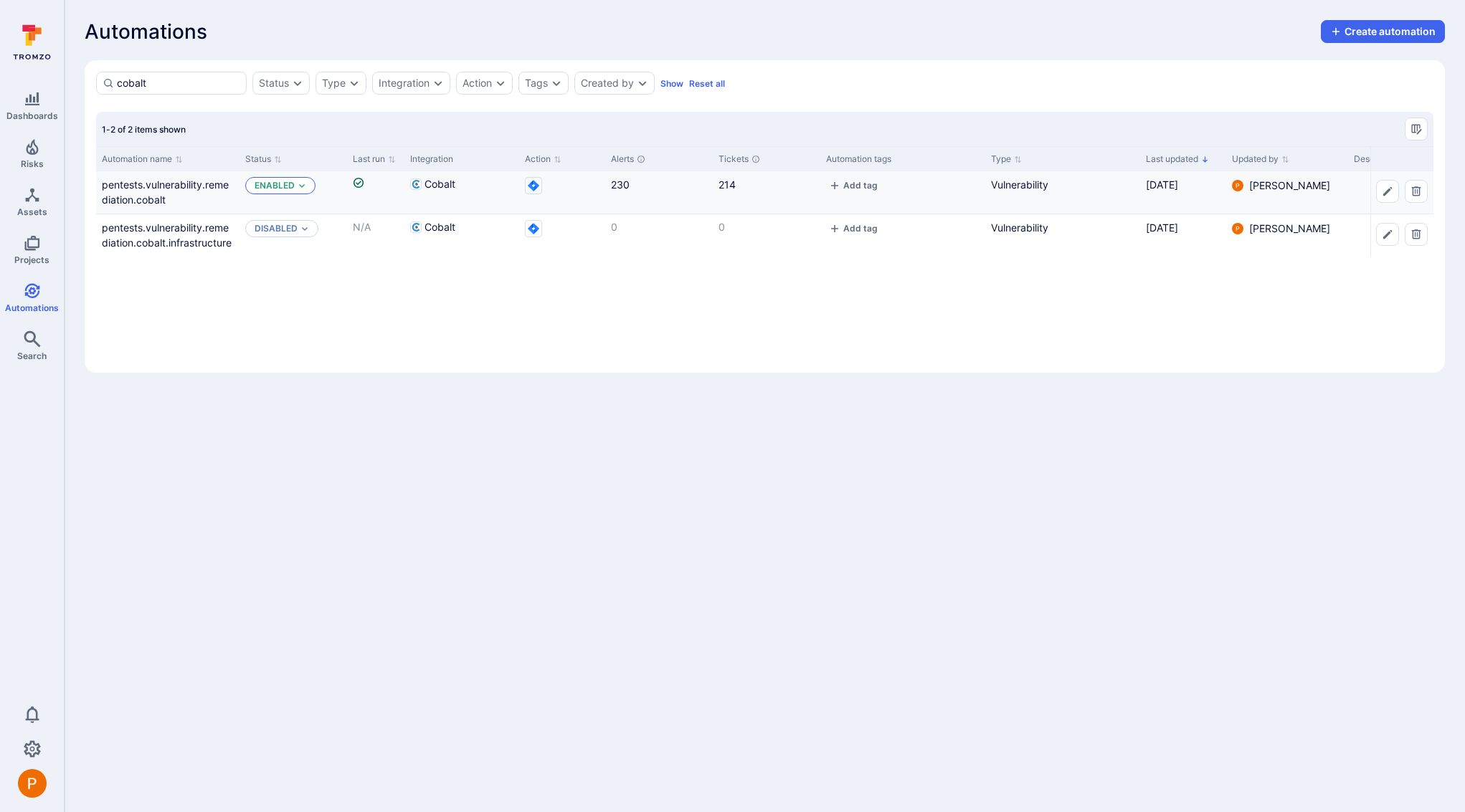
type input "cobalt"
click at [306, 182] on div "Enabled" at bounding box center [281, 185] width 70 height 17
click at [319, 244] on div "Disabled" at bounding box center [317, 242] width 118 height 16
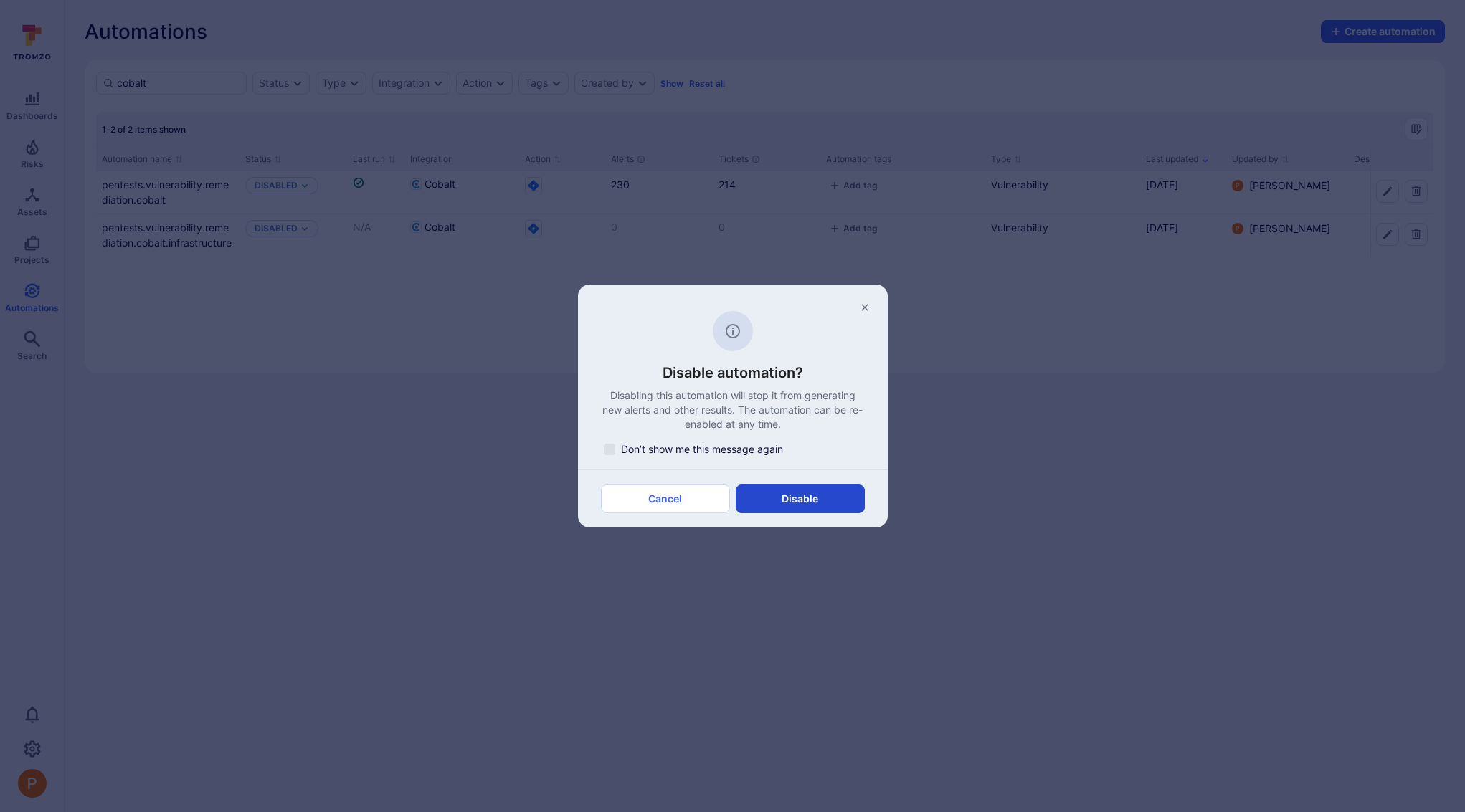
click at [761, 492] on button "Disable" at bounding box center [800, 499] width 129 height 29
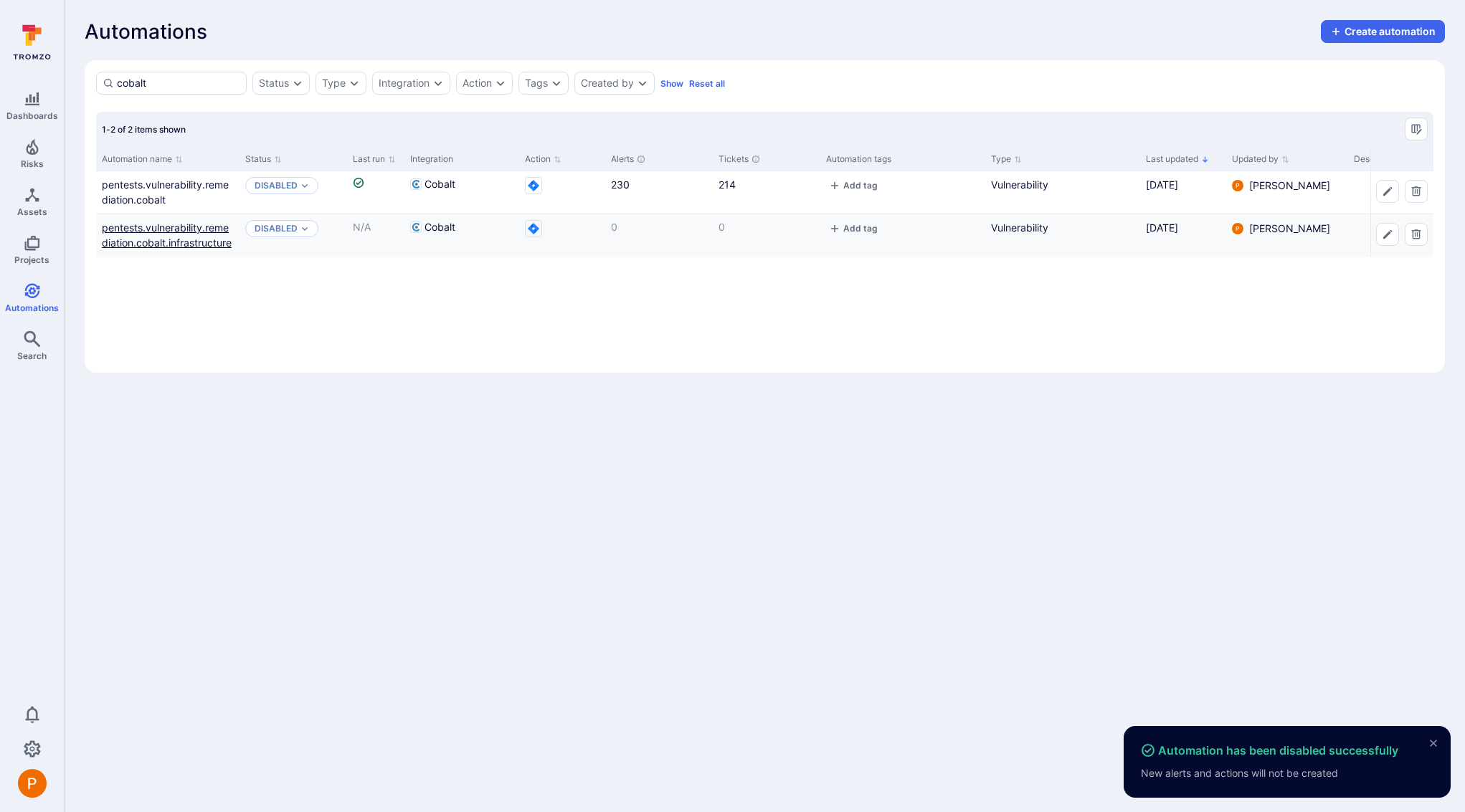
click at [224, 241] on link "pentests.vulnerability.remediation.cobalt.infrastructure" at bounding box center [166, 235] width 129 height 28
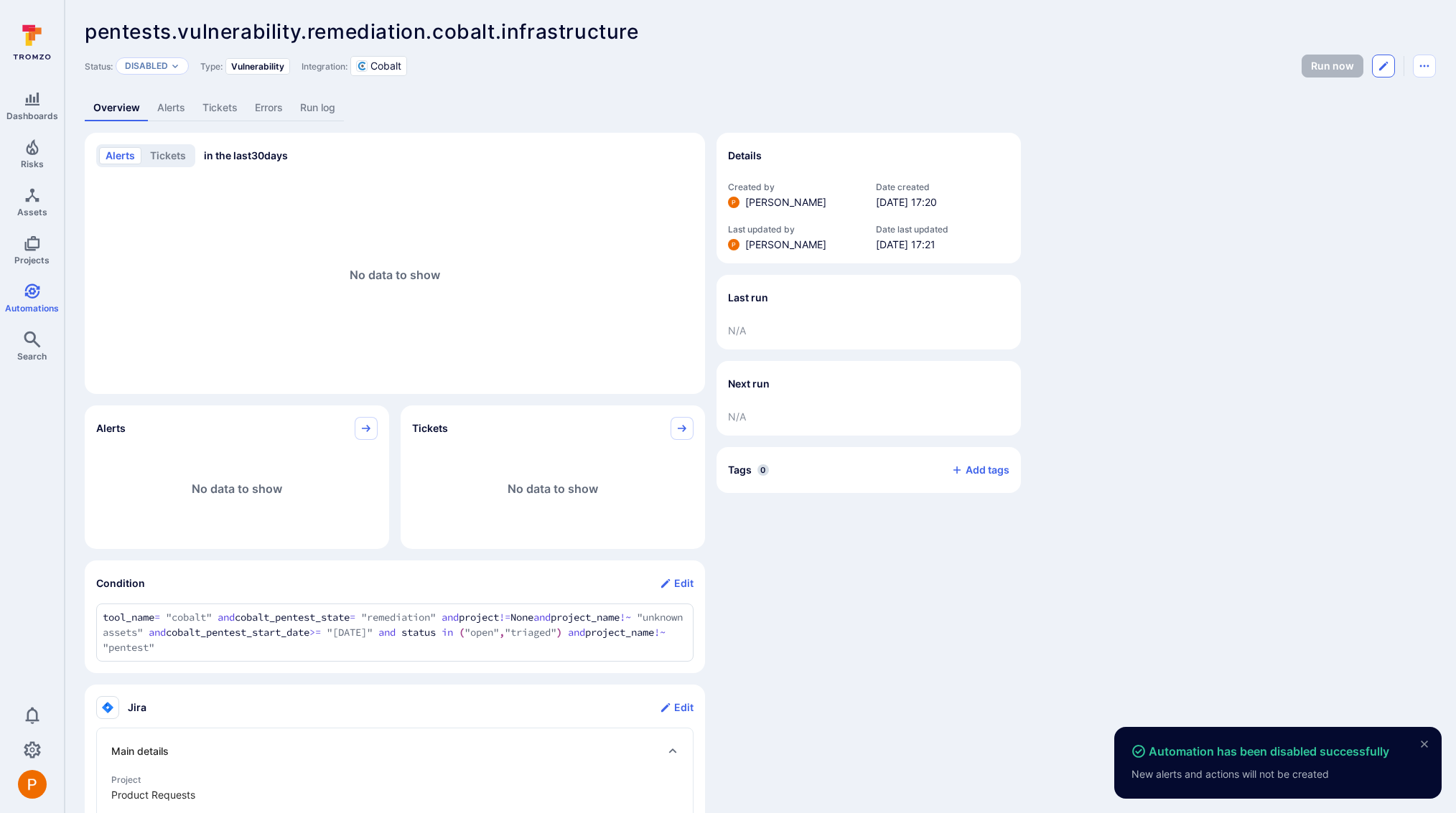
click at [1379, 69] on icon "Edit automation" at bounding box center [1383, 66] width 9 height 9
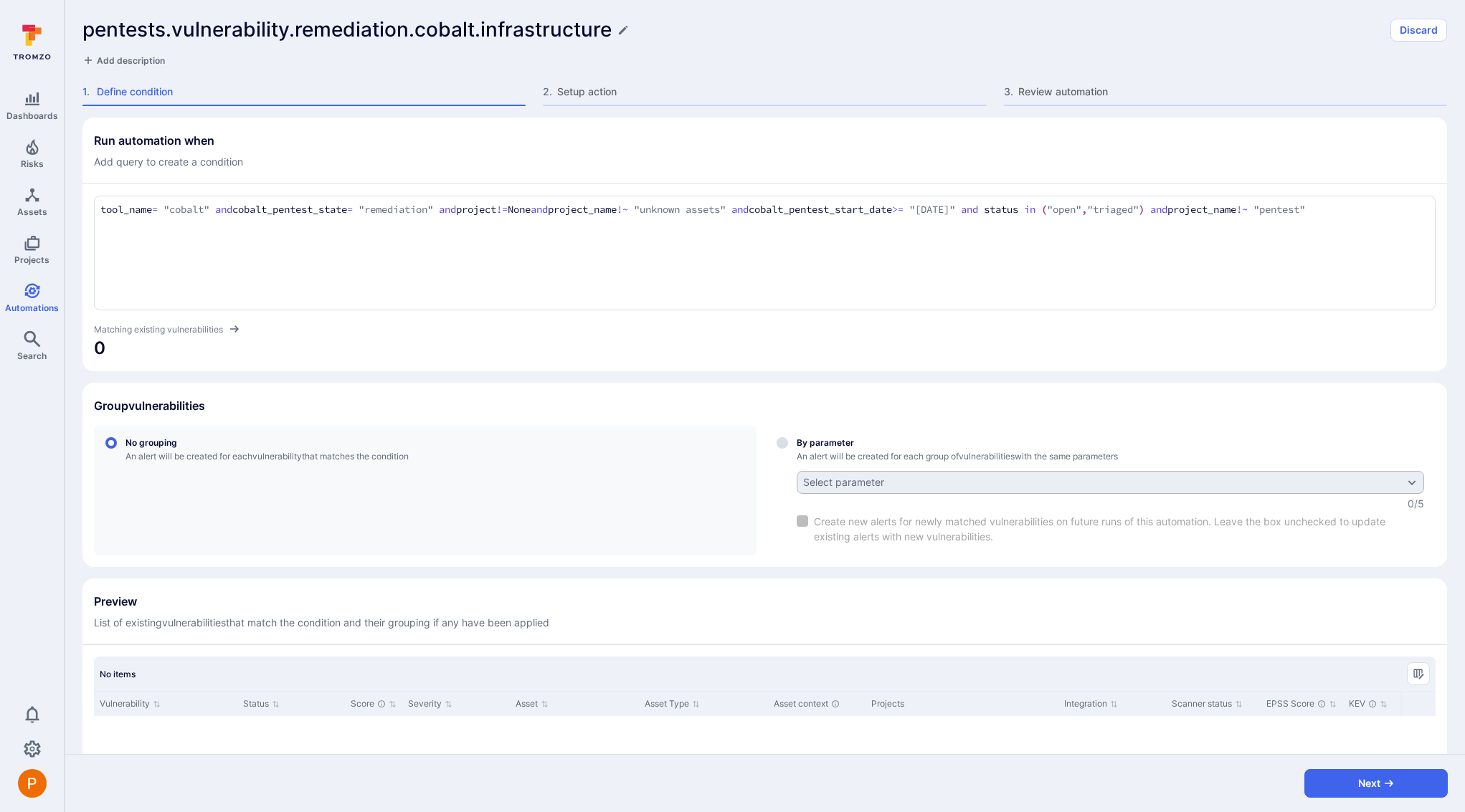
drag, startPoint x: 155, startPoint y: 226, endPoint x: 97, endPoint y: 201, distance: 63.2
click at [97, 201] on div "tool_name = "cobalt" and cobalt_pentest_state = "remediation" and project != No…" at bounding box center [765, 253] width 1342 height 115
click at [1414, 24] on button "Discard" at bounding box center [1419, 30] width 57 height 23
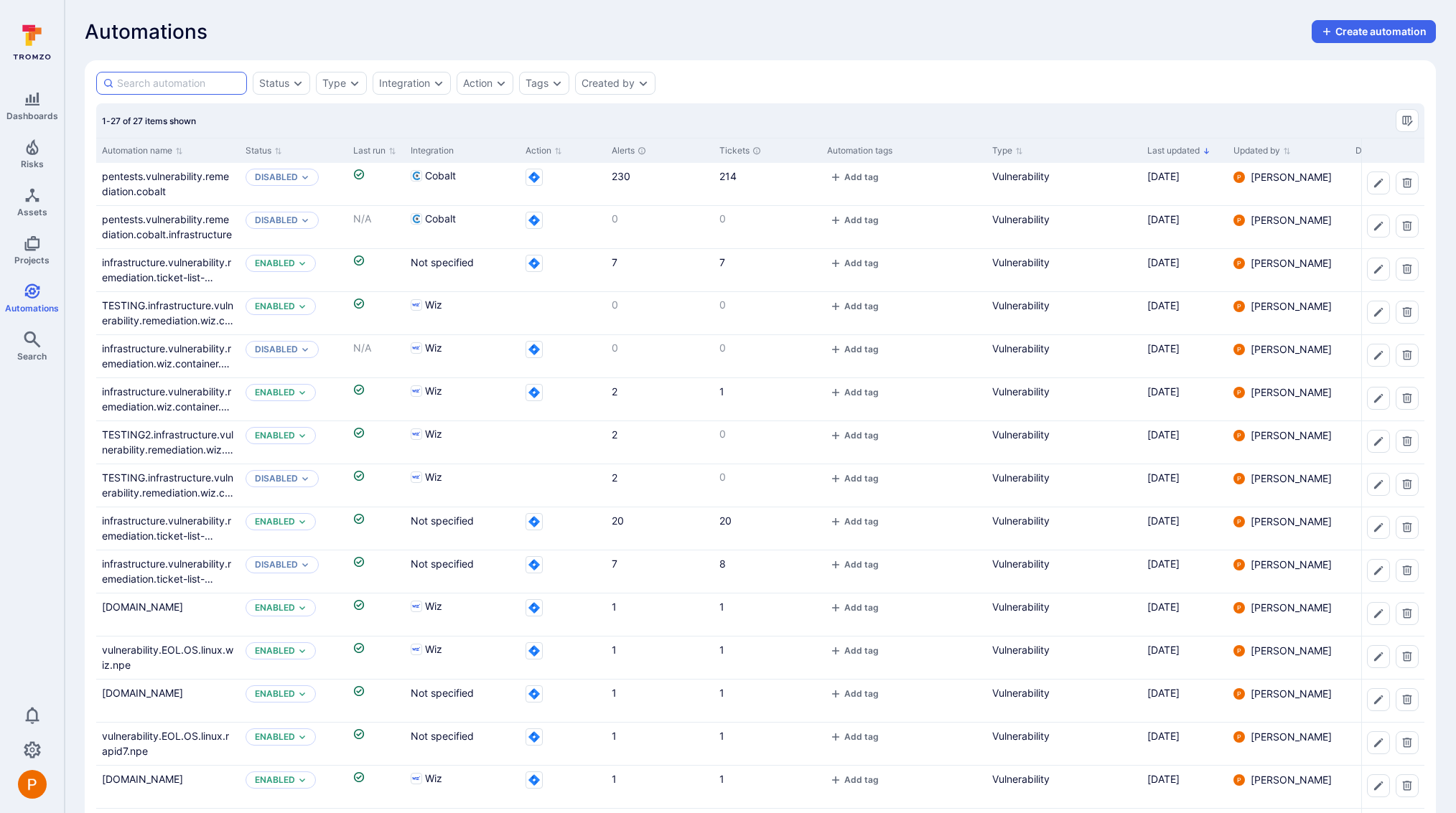
click at [196, 86] on input at bounding box center [179, 83] width 124 height 14
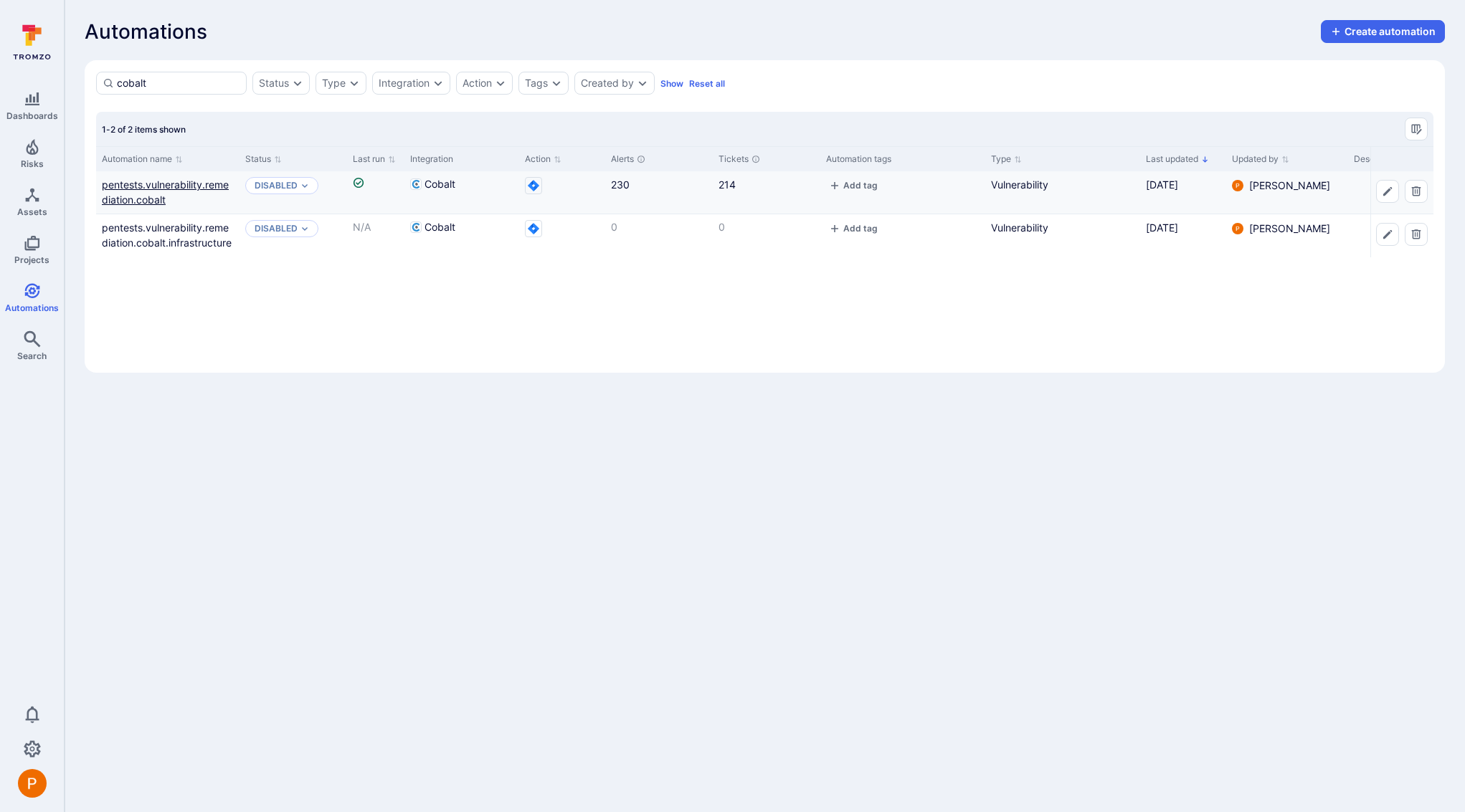
type input "cobalt"
click at [170, 180] on link "pentests.vulnerability.remediation.cobalt" at bounding box center [165, 192] width 127 height 28
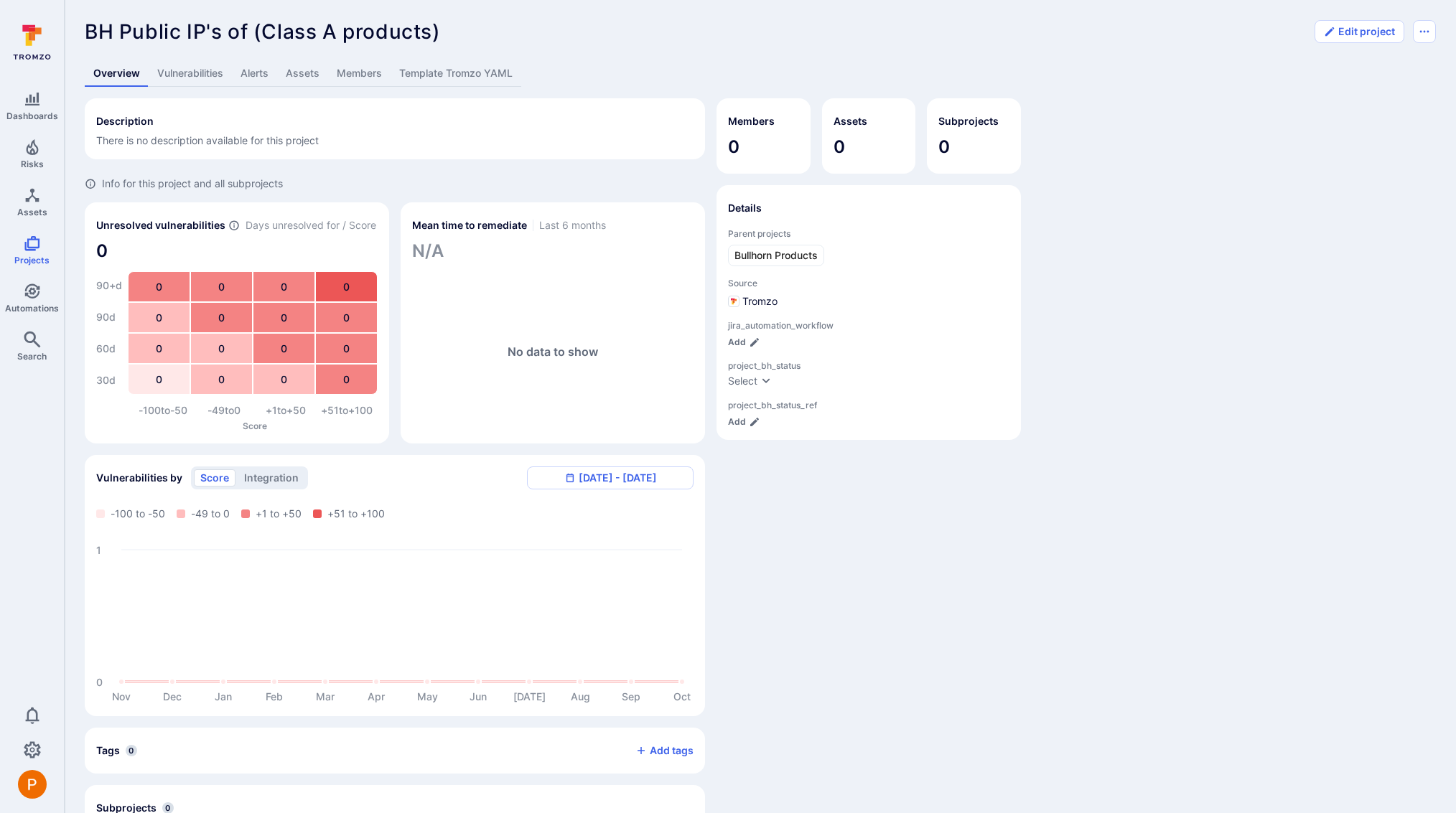
click at [180, 74] on link "Vulnerabilities" at bounding box center [189, 73] width 83 height 27
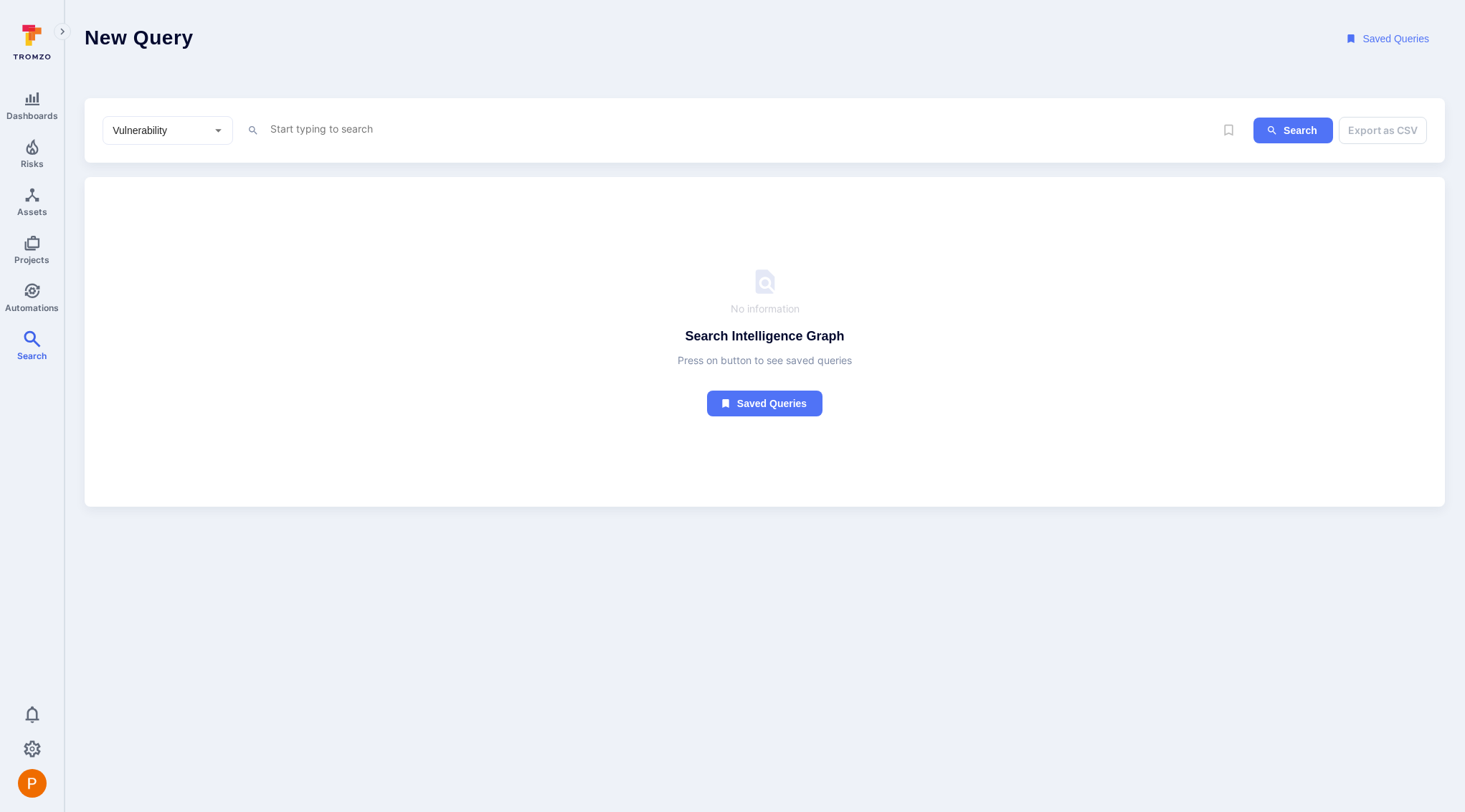
click at [456, 132] on textarea "Intelligence Graph search area" at bounding box center [715, 128] width 893 height 18
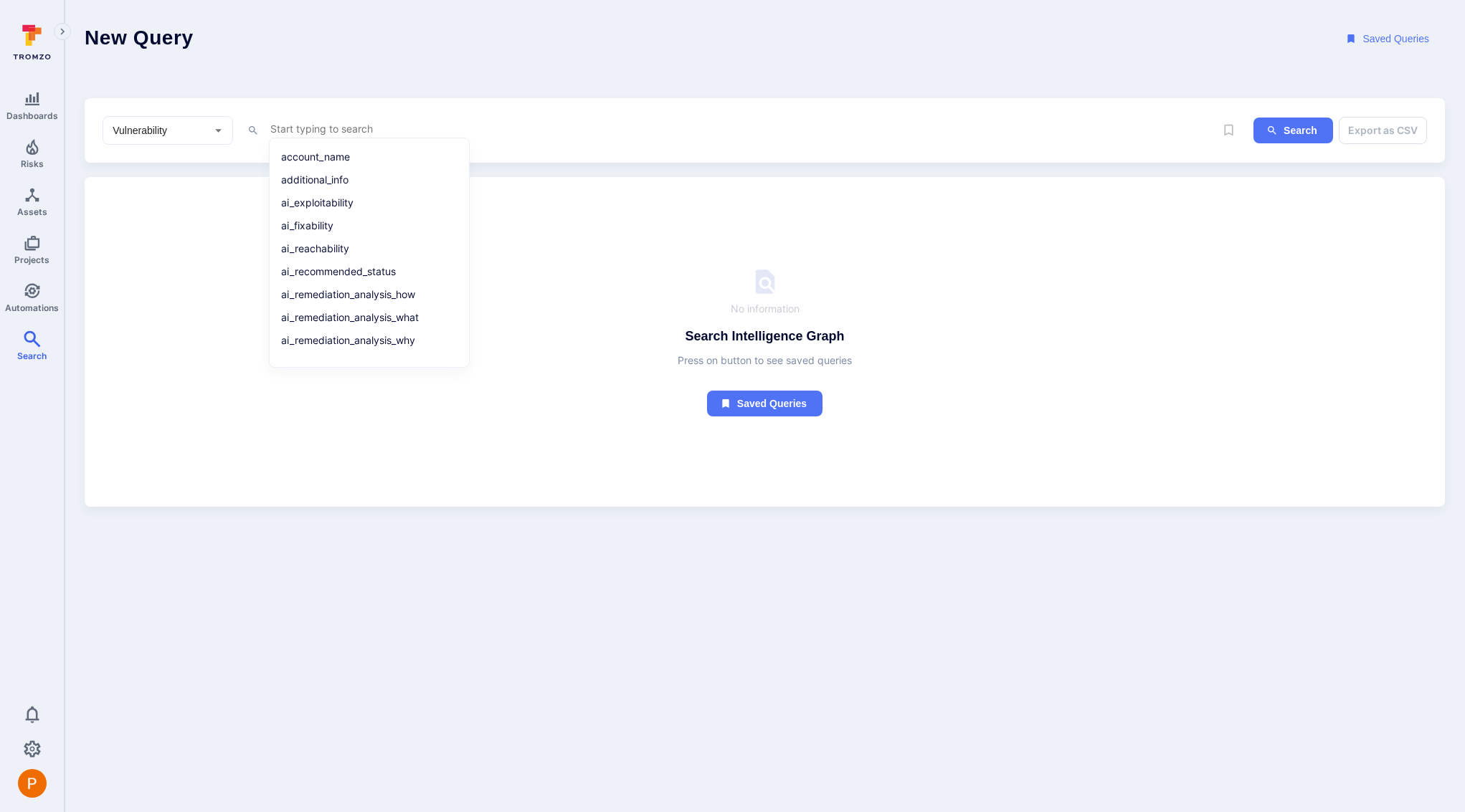
paste textarea "tool_name = "cobalt" and cobalt_pentest_state = "remediation" and project != No…"
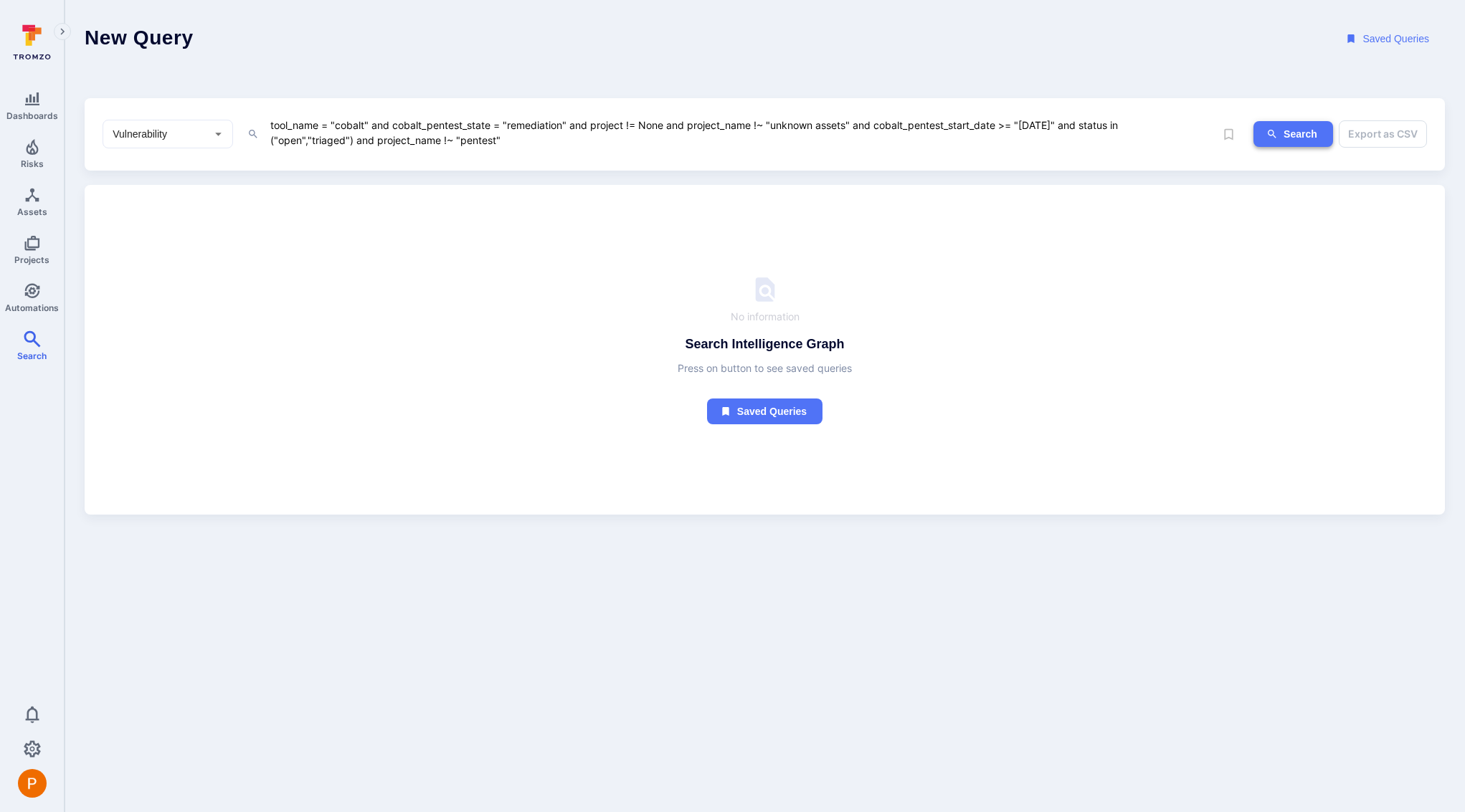
click at [1299, 145] on button "Search" at bounding box center [1294, 134] width 80 height 27
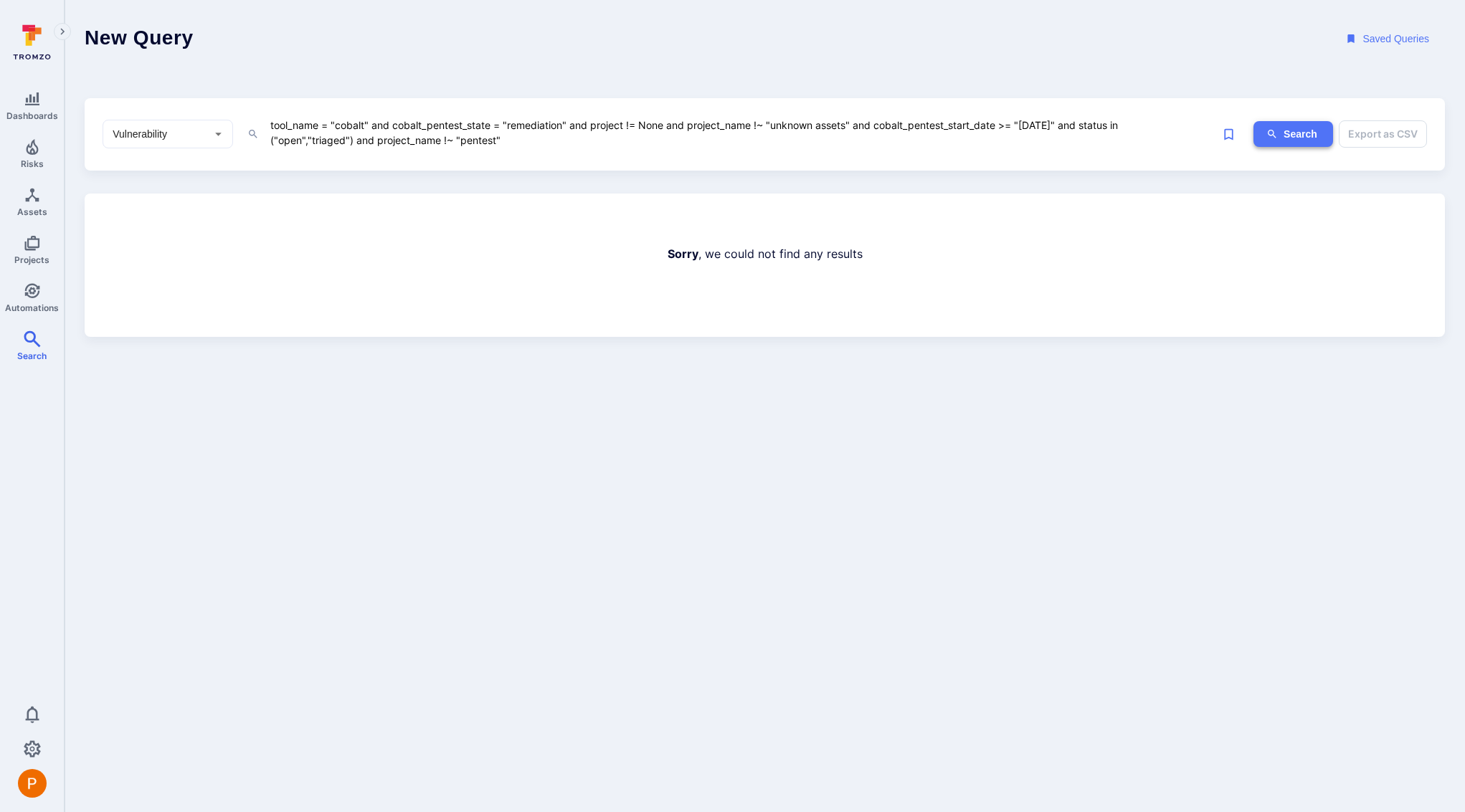
click at [1304, 126] on button "Search" at bounding box center [1294, 134] width 80 height 27
drag, startPoint x: 509, startPoint y: 140, endPoint x: 441, endPoint y: 140, distance: 68.0
click at [441, 140] on textarea "tool_name = "cobalt" and cobalt_pentest_state = "remediation" and project != No…" at bounding box center [715, 132] width 893 height 33
type textarea "tool_name = "cobalt" and cobalt_pentest_state = "remediation" and project != No…"
click at [1269, 129] on icon "ig-search" at bounding box center [1272, 134] width 11 height 11
